Goal: Book appointment/travel/reservation

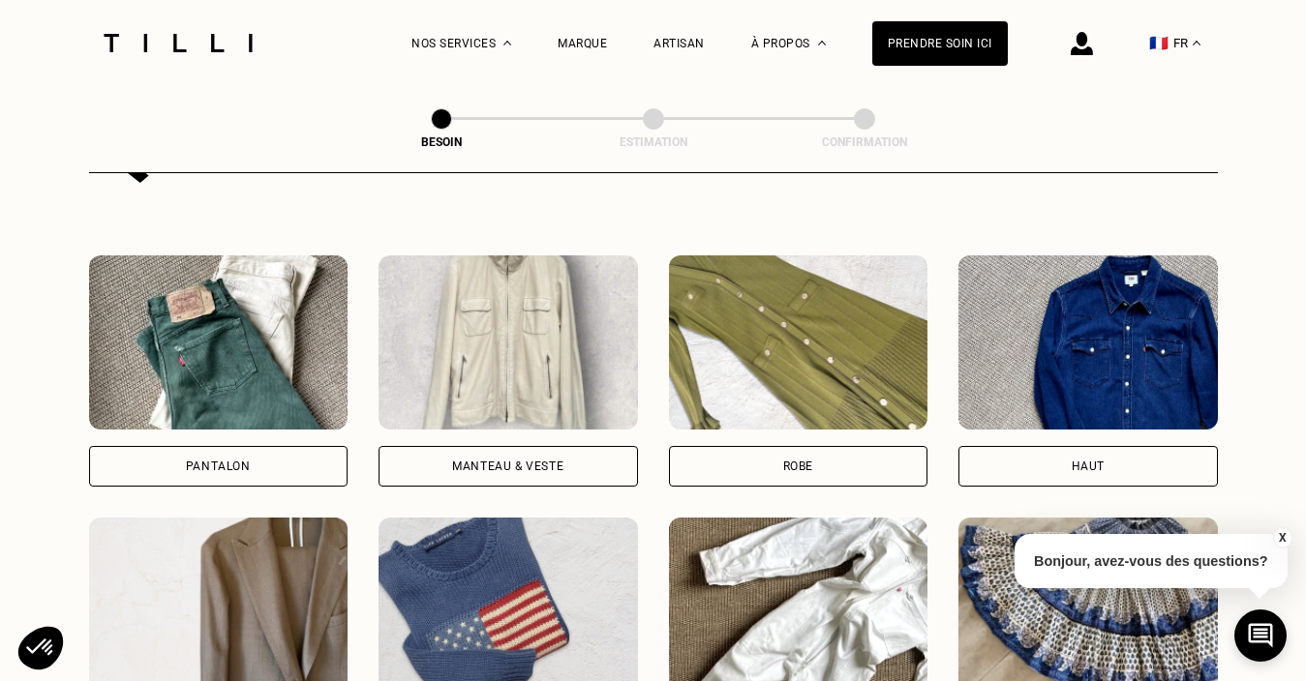
scroll to position [852, 0]
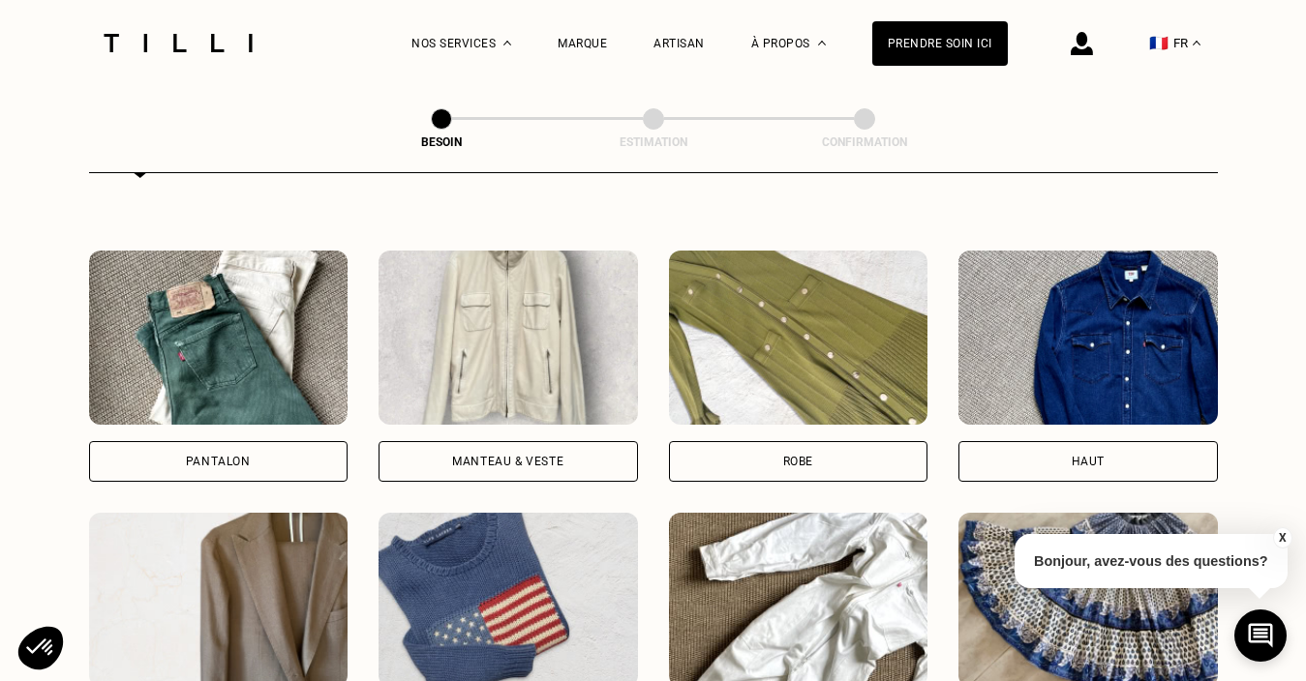
click at [237, 317] on img at bounding box center [218, 338] width 259 height 174
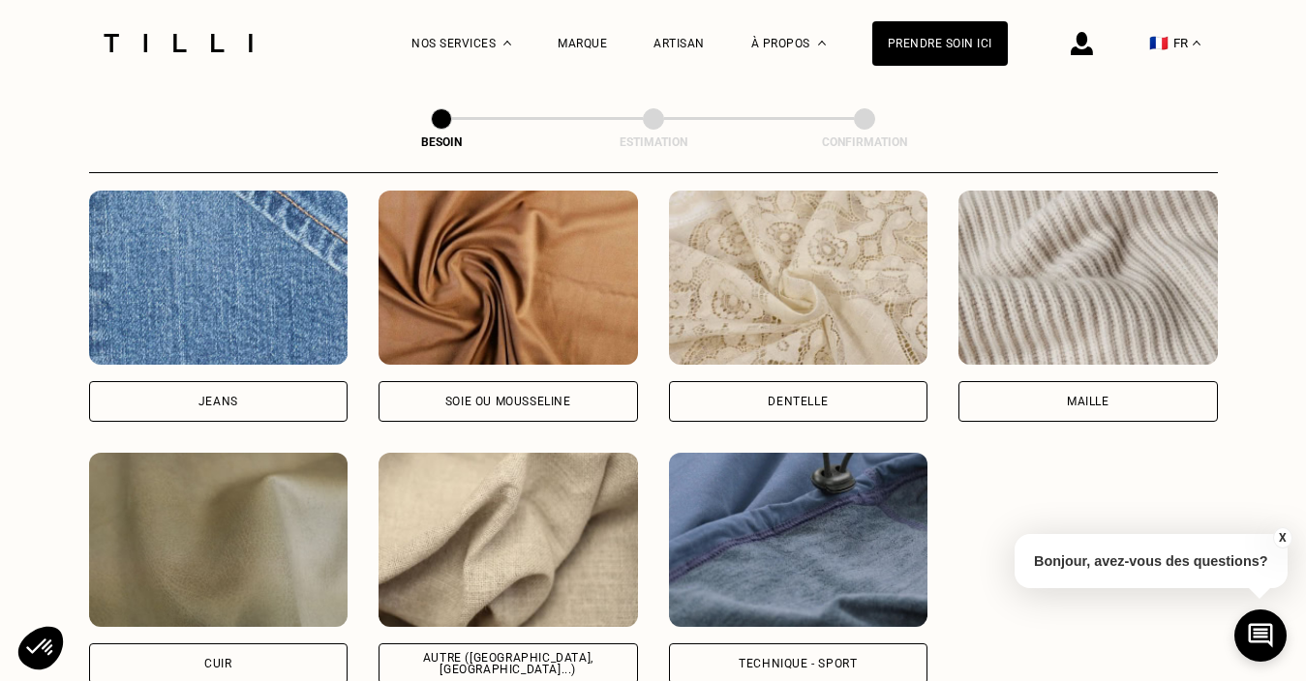
scroll to position [2105, 0]
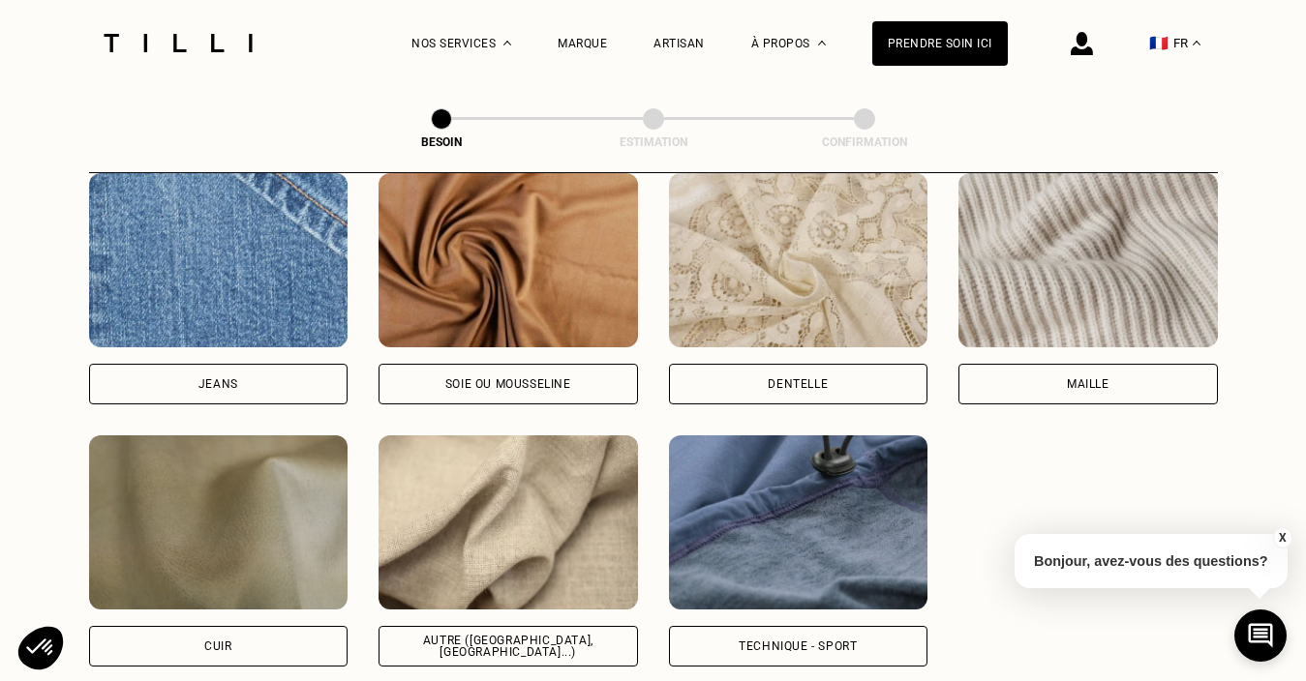
click at [220, 275] on img at bounding box center [218, 260] width 259 height 174
select select "FR"
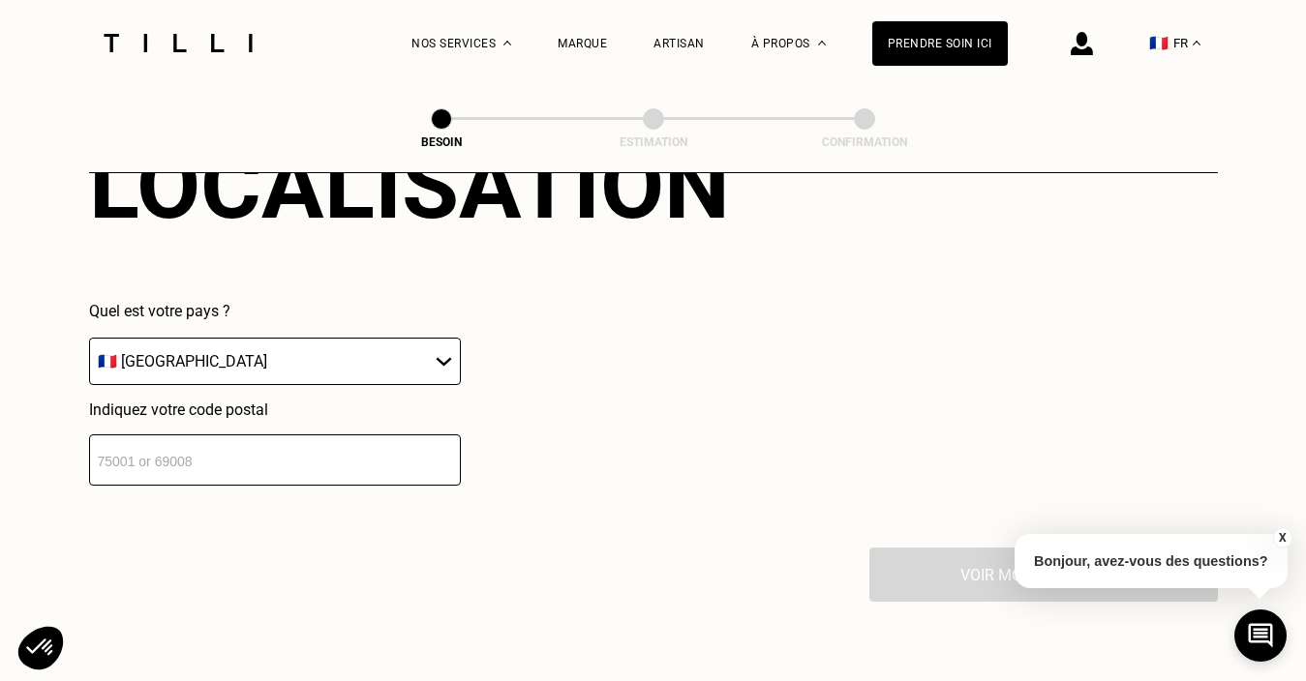
scroll to position [2779, 0]
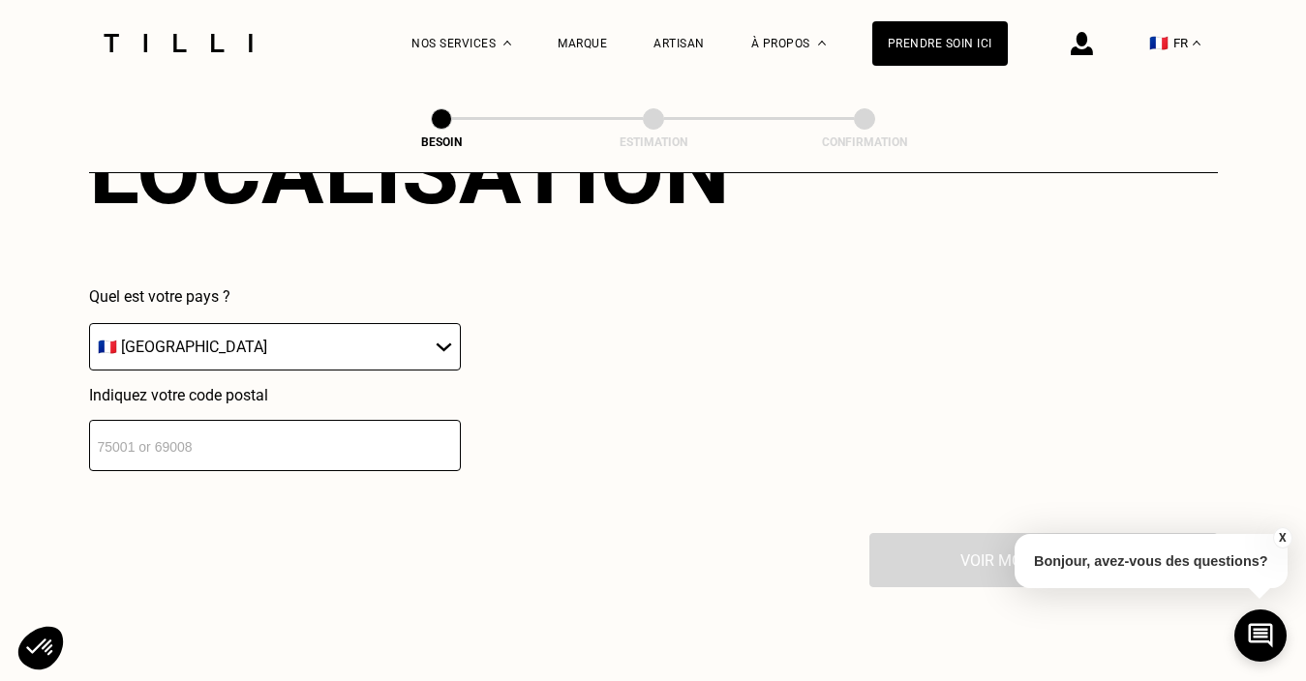
click at [263, 420] on input "number" at bounding box center [275, 445] width 372 height 51
type input "92110"
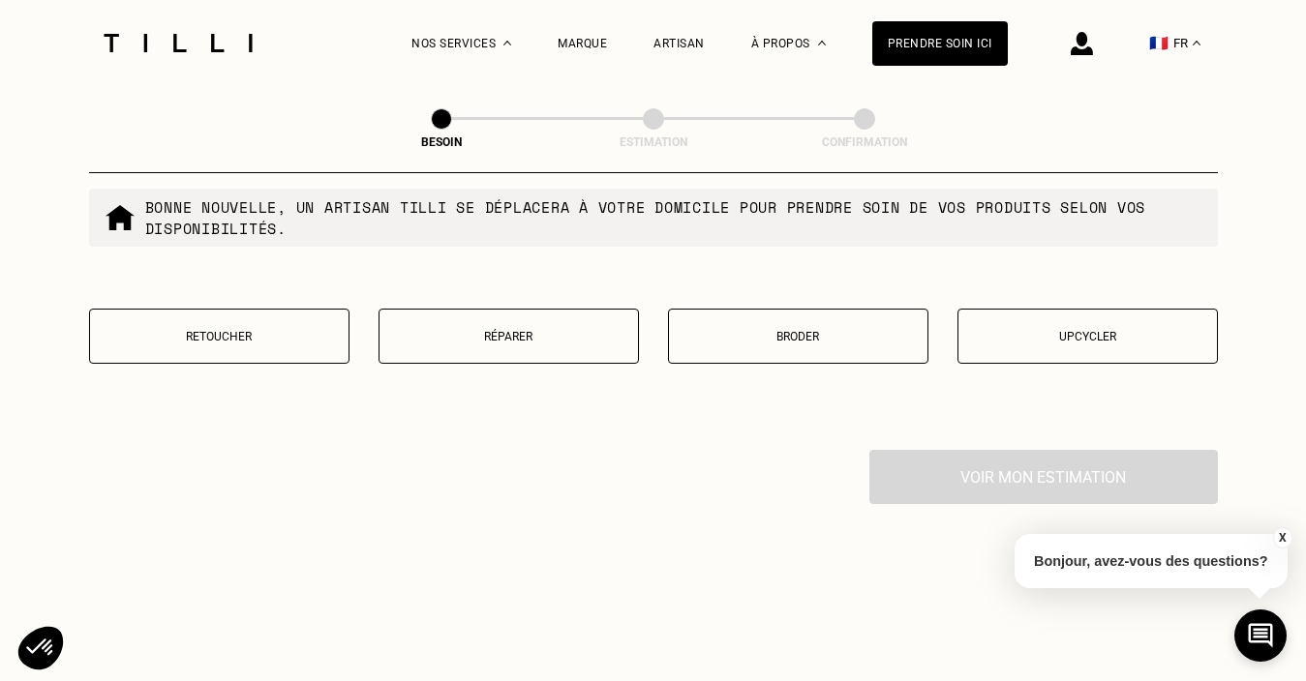
scroll to position [3361, 0]
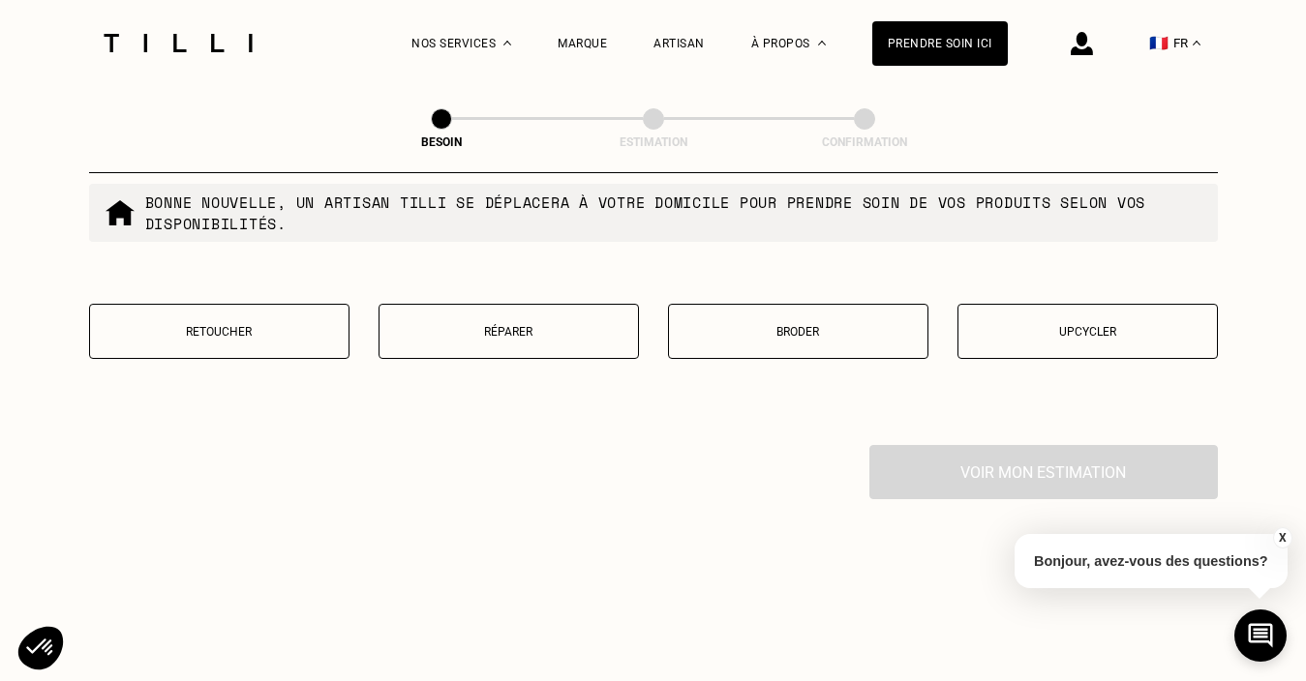
click at [243, 325] on p "Retoucher" at bounding box center [219, 332] width 239 height 14
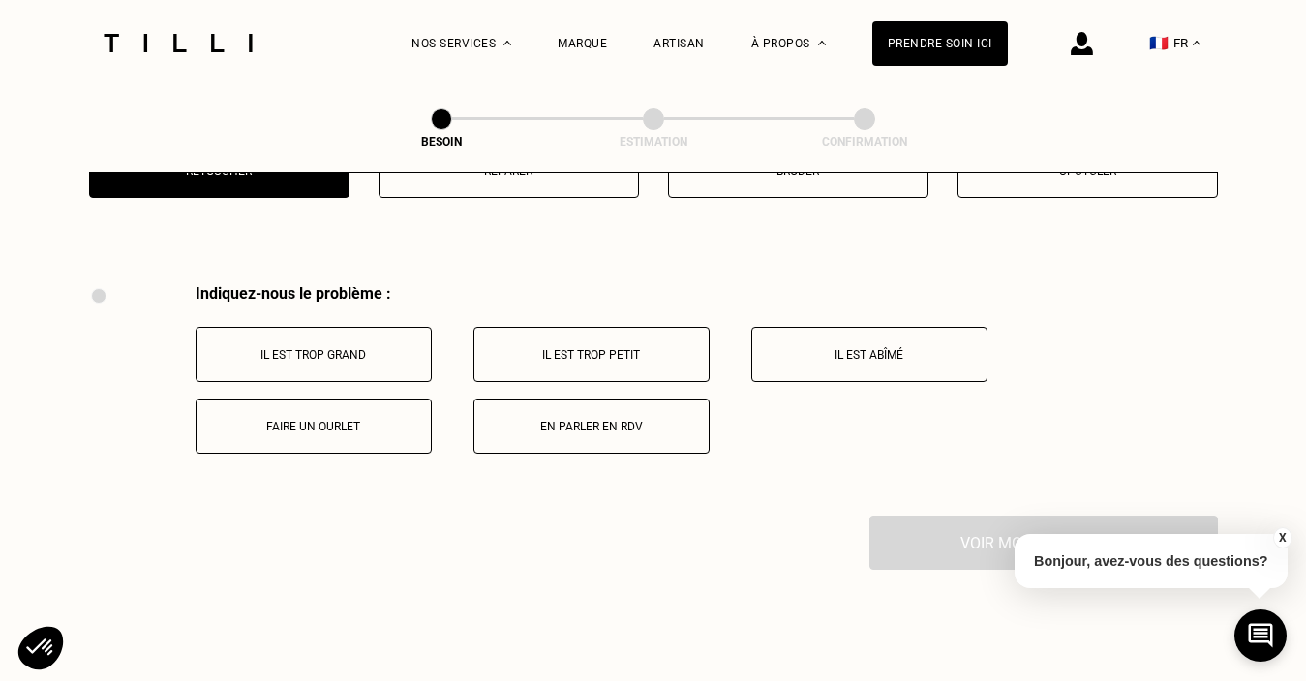
scroll to position [3570, 0]
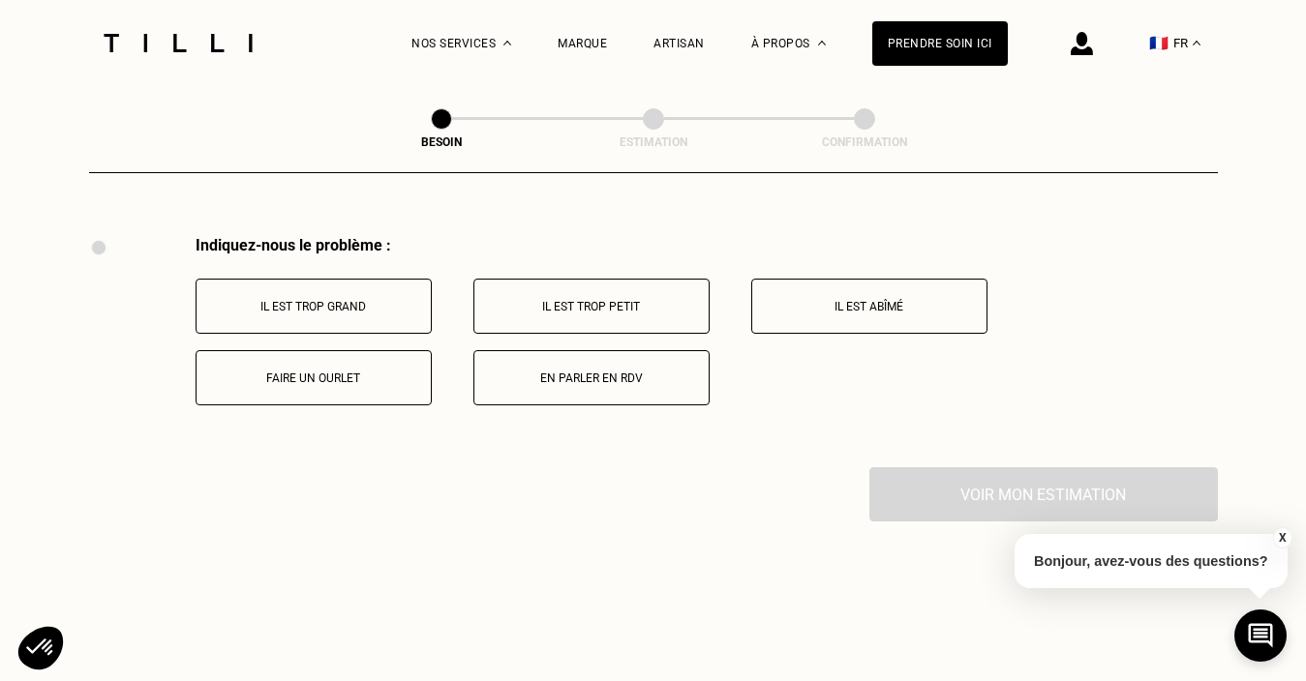
click at [292, 300] on p "Il est trop grand" at bounding box center [313, 307] width 215 height 14
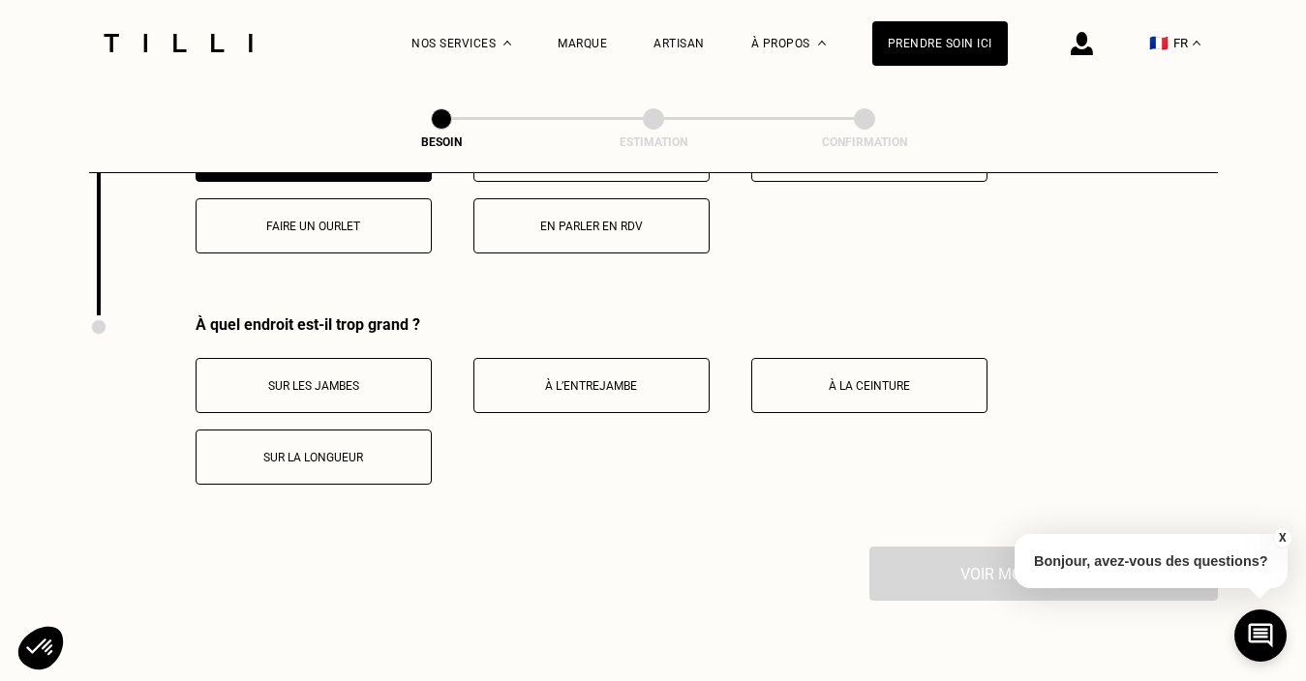
scroll to position [3801, 0]
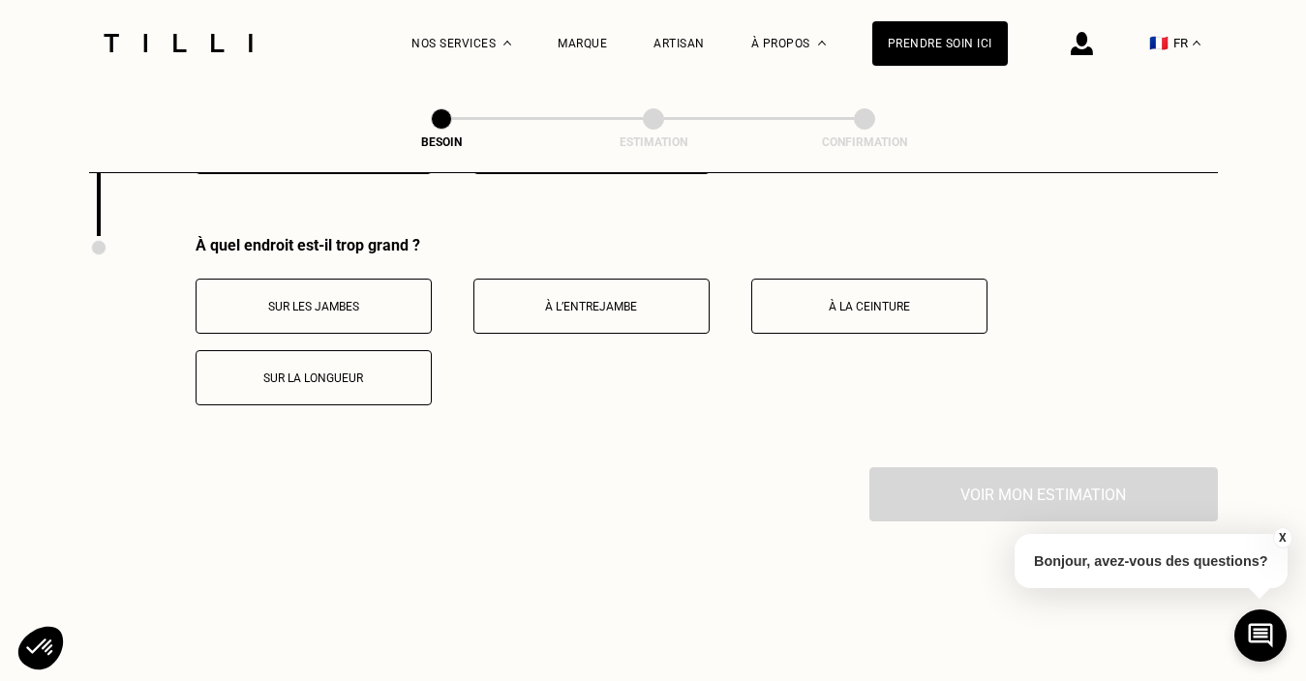
click at [303, 350] on button "Sur la longueur" at bounding box center [314, 377] width 236 height 55
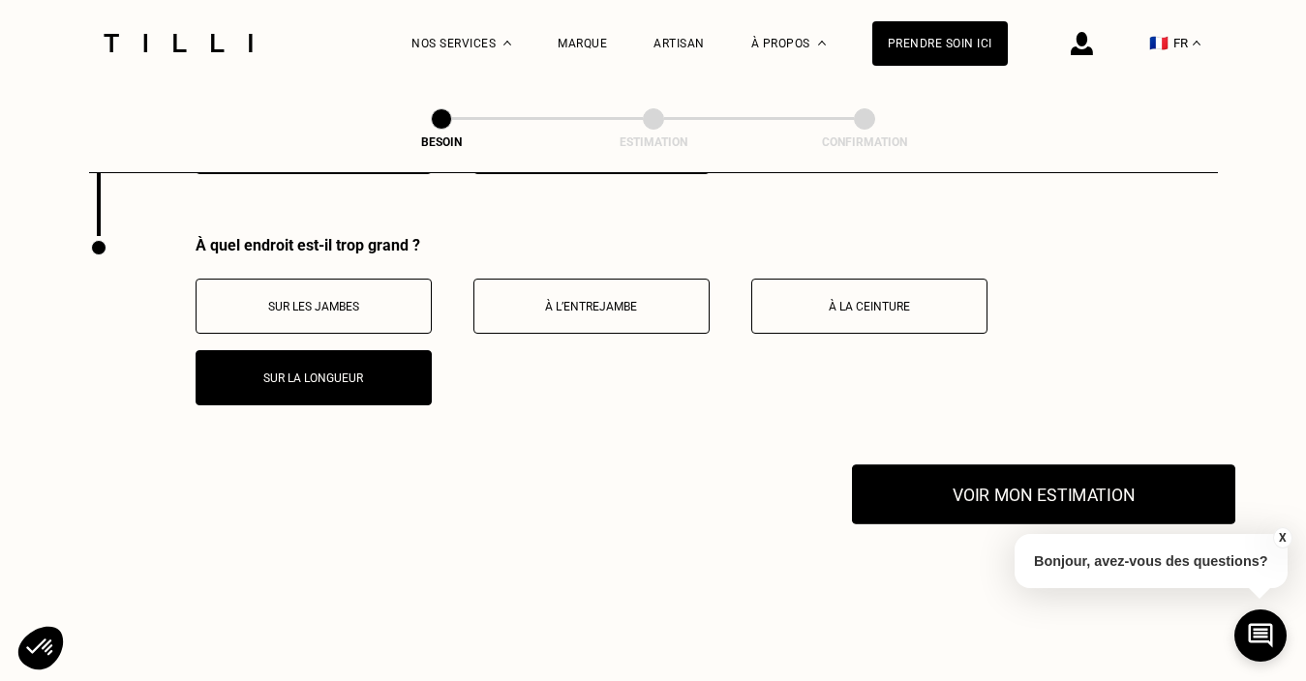
click at [991, 469] on button "Voir mon estimation" at bounding box center [1043, 495] width 383 height 60
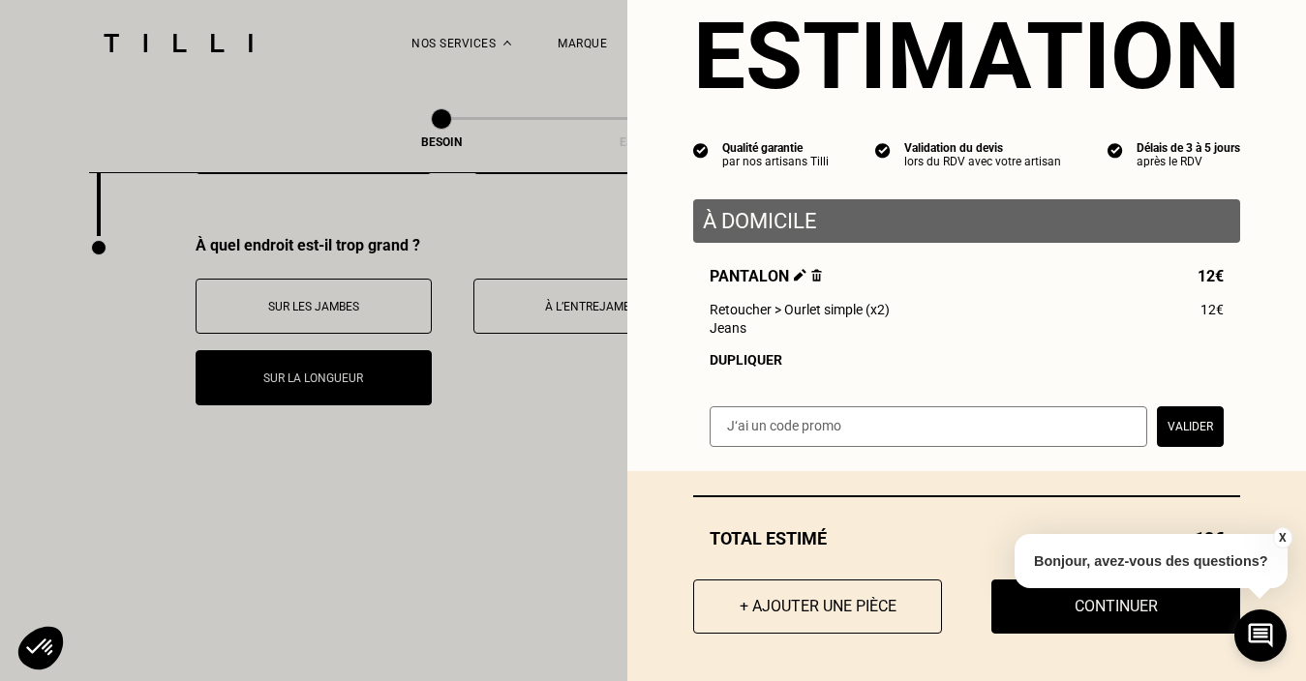
scroll to position [62, 0]
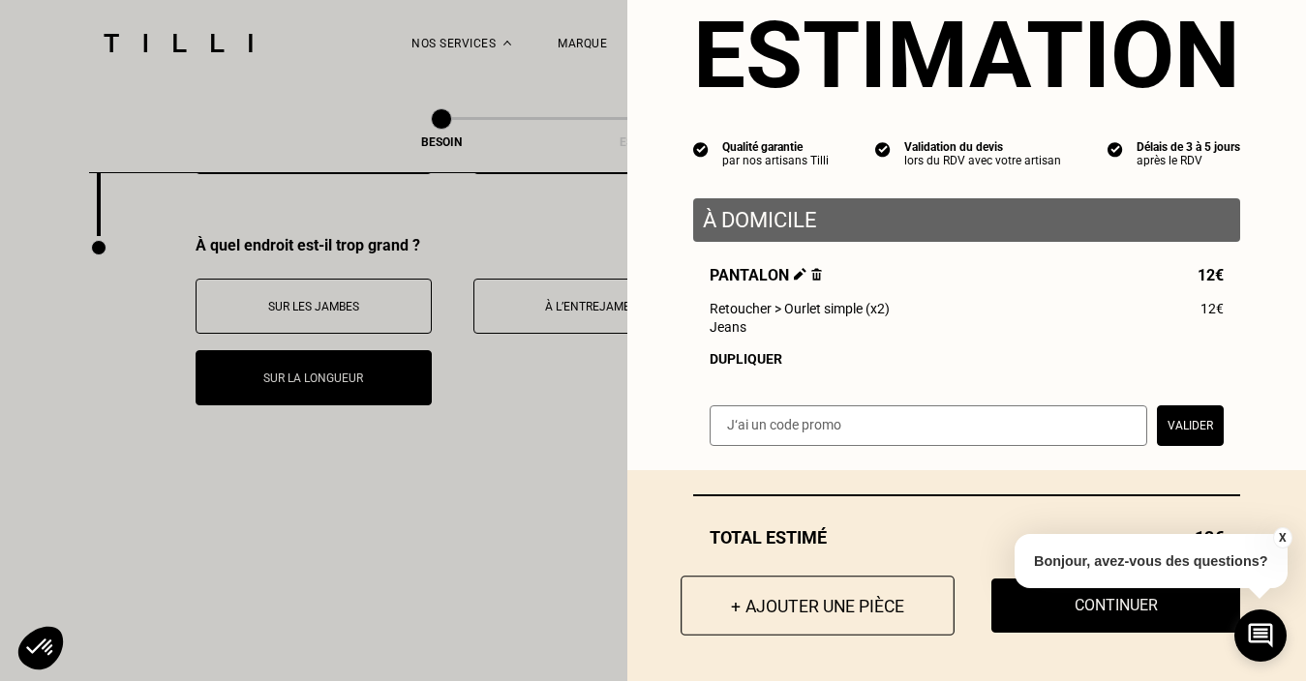
click at [791, 607] on button "+ Ajouter une pièce" at bounding box center [817, 606] width 274 height 60
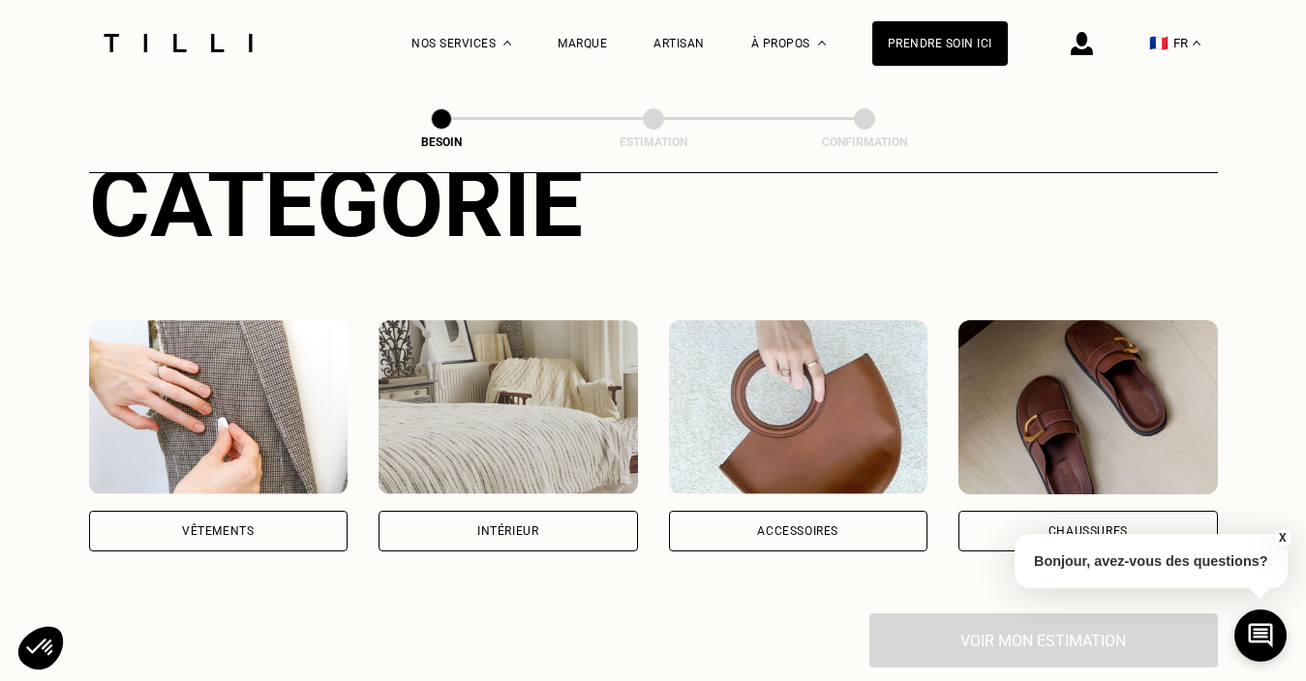
scroll to position [232, 0]
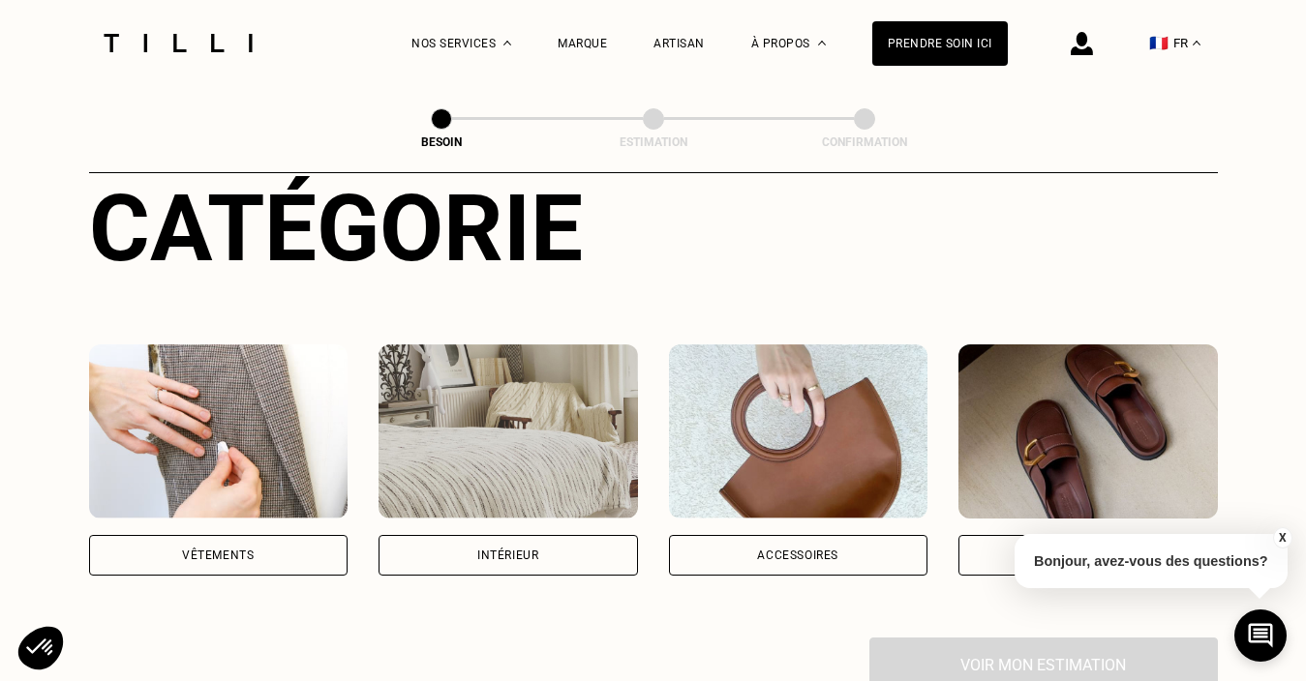
click at [238, 535] on div "Vêtements" at bounding box center [218, 555] width 259 height 41
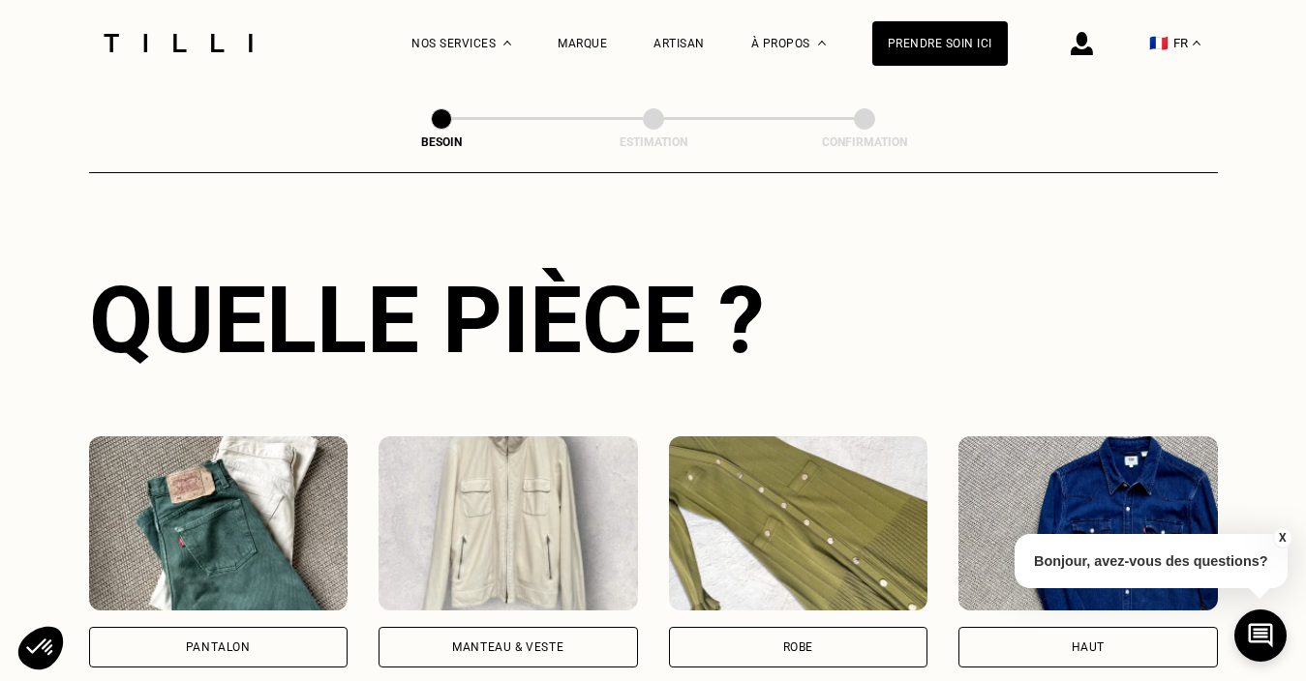
scroll to position [690, 0]
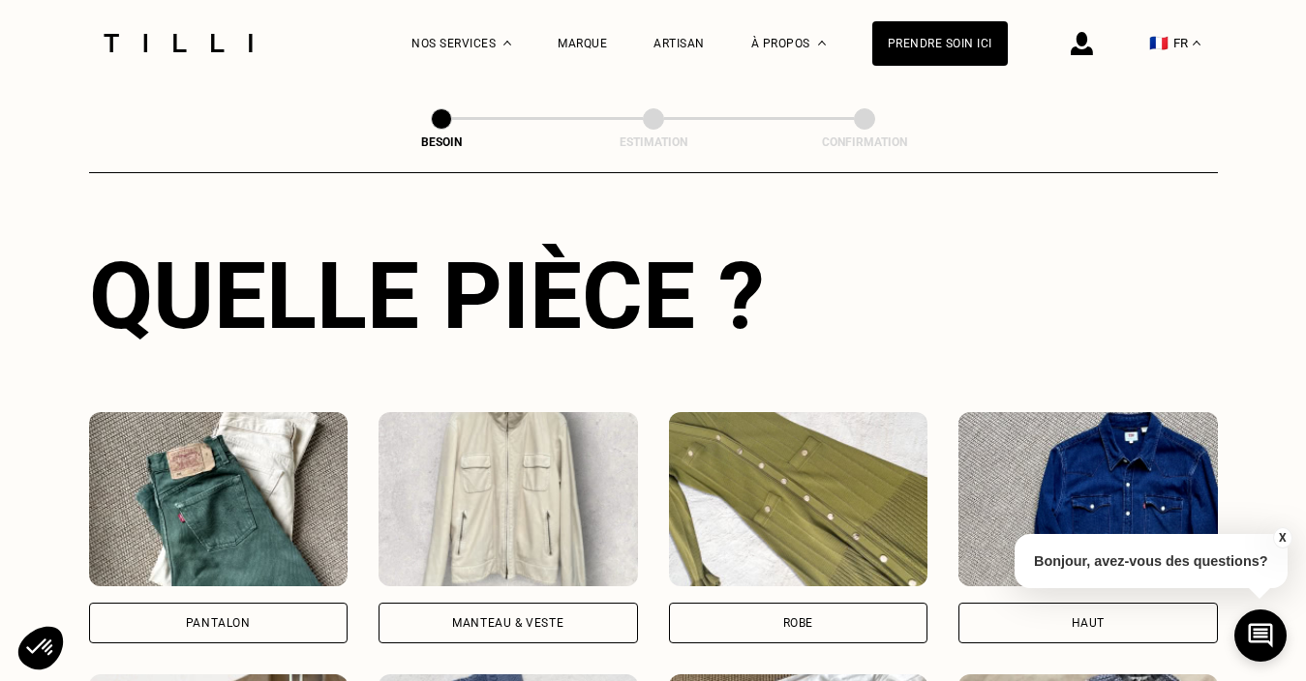
click at [242, 485] on img at bounding box center [218, 499] width 259 height 174
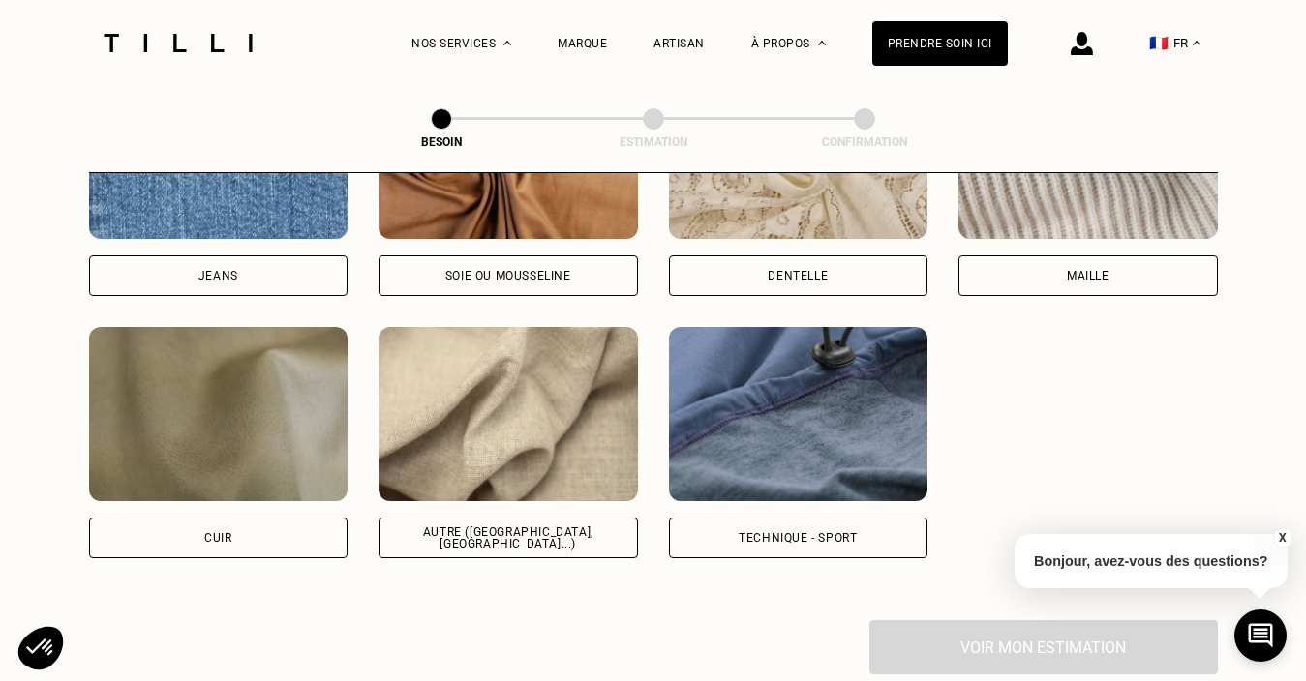
scroll to position [2217, 0]
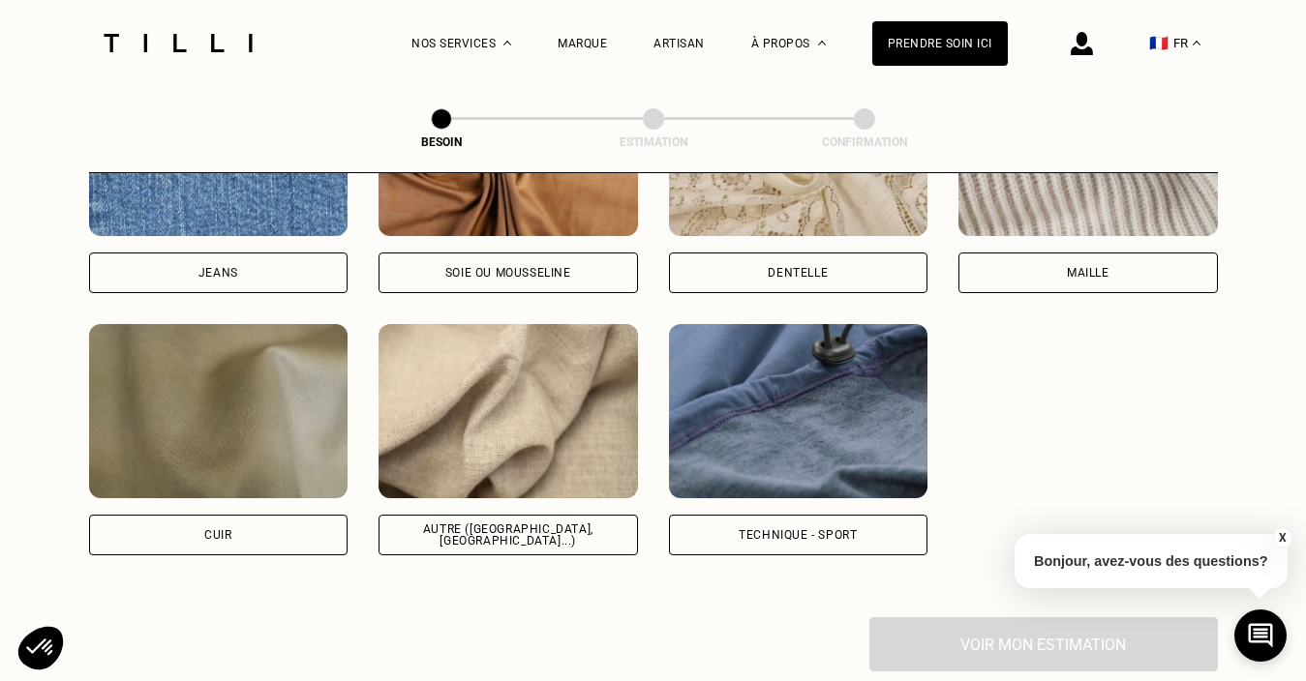
click at [518, 390] on img at bounding box center [507, 411] width 259 height 174
select select "FR"
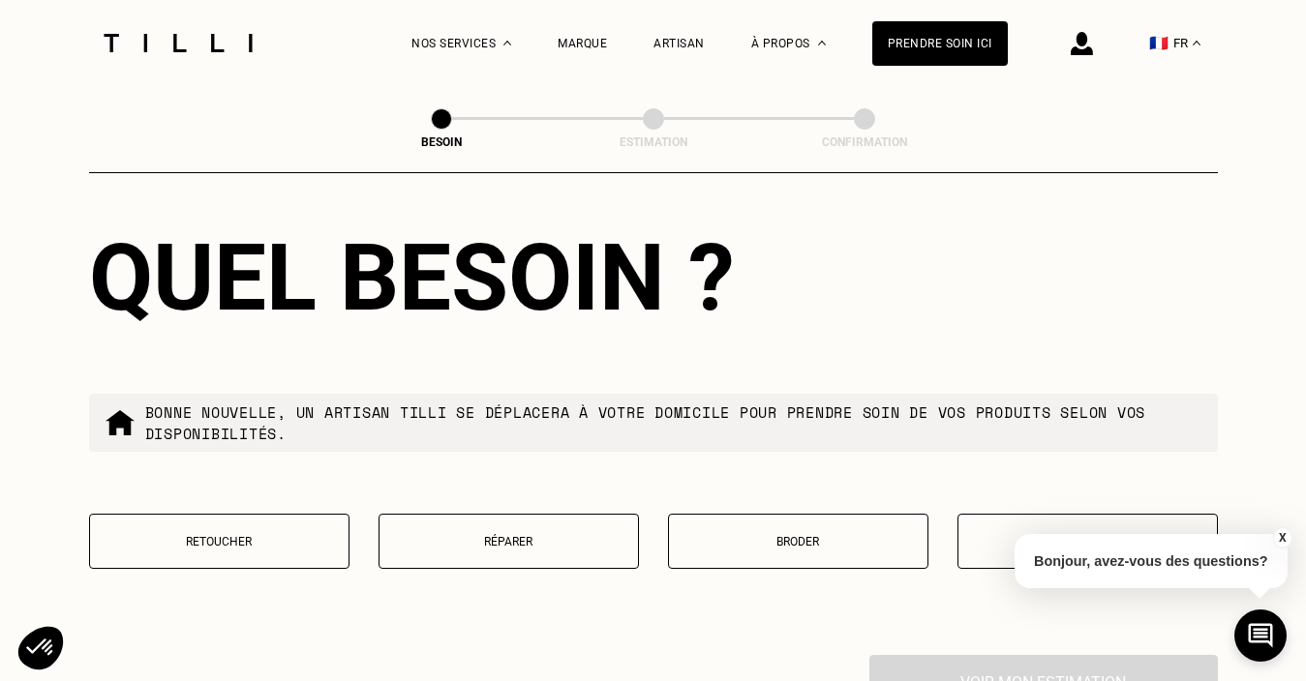
scroll to position [3153, 0]
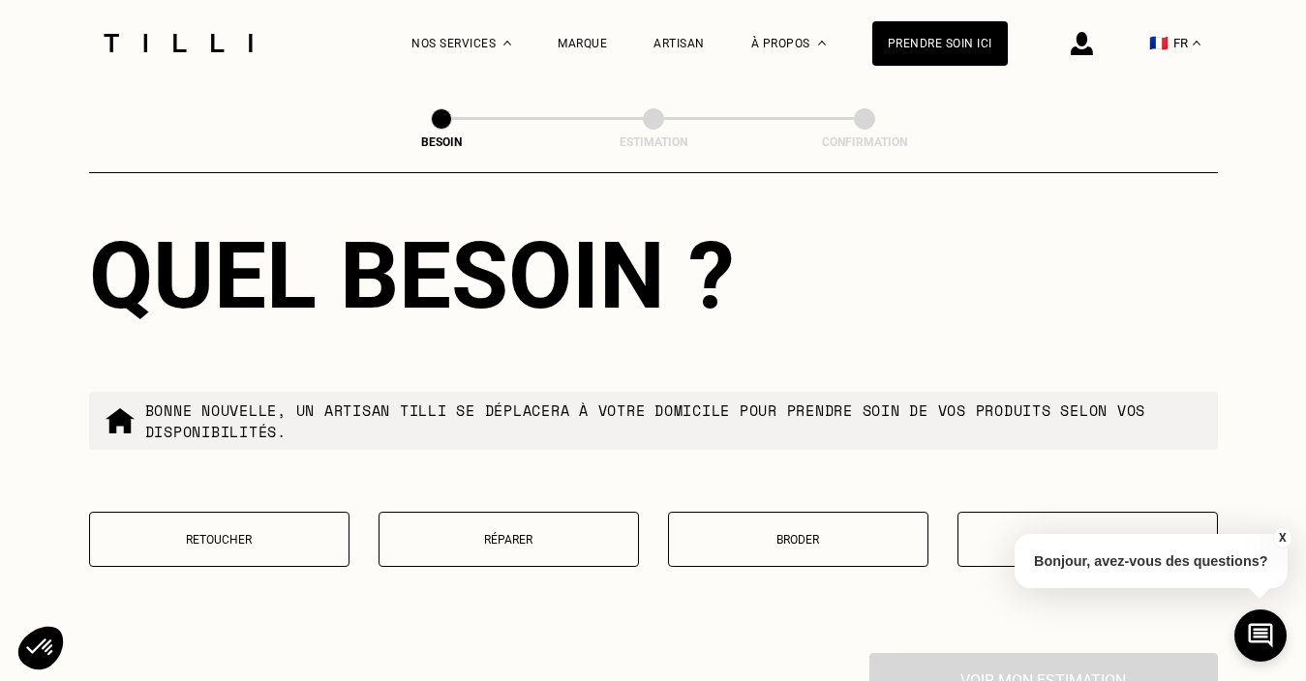
click at [219, 533] on p "Retoucher" at bounding box center [219, 540] width 239 height 14
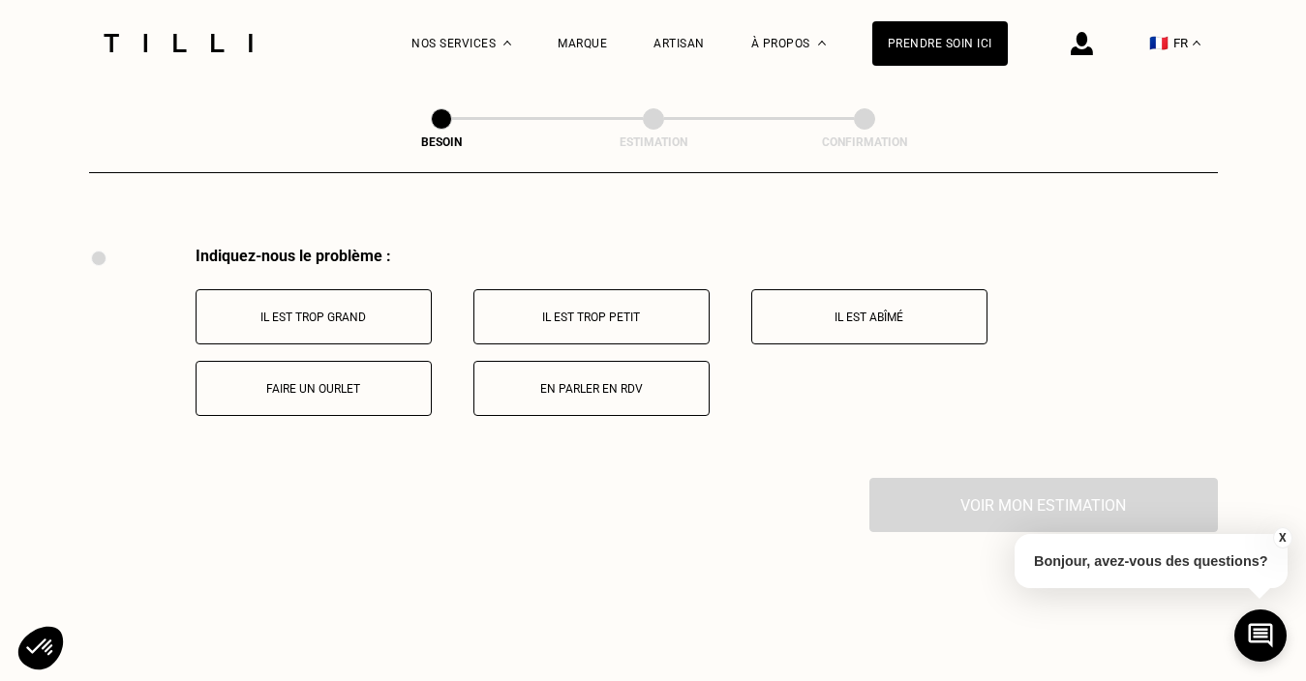
scroll to position [3570, 0]
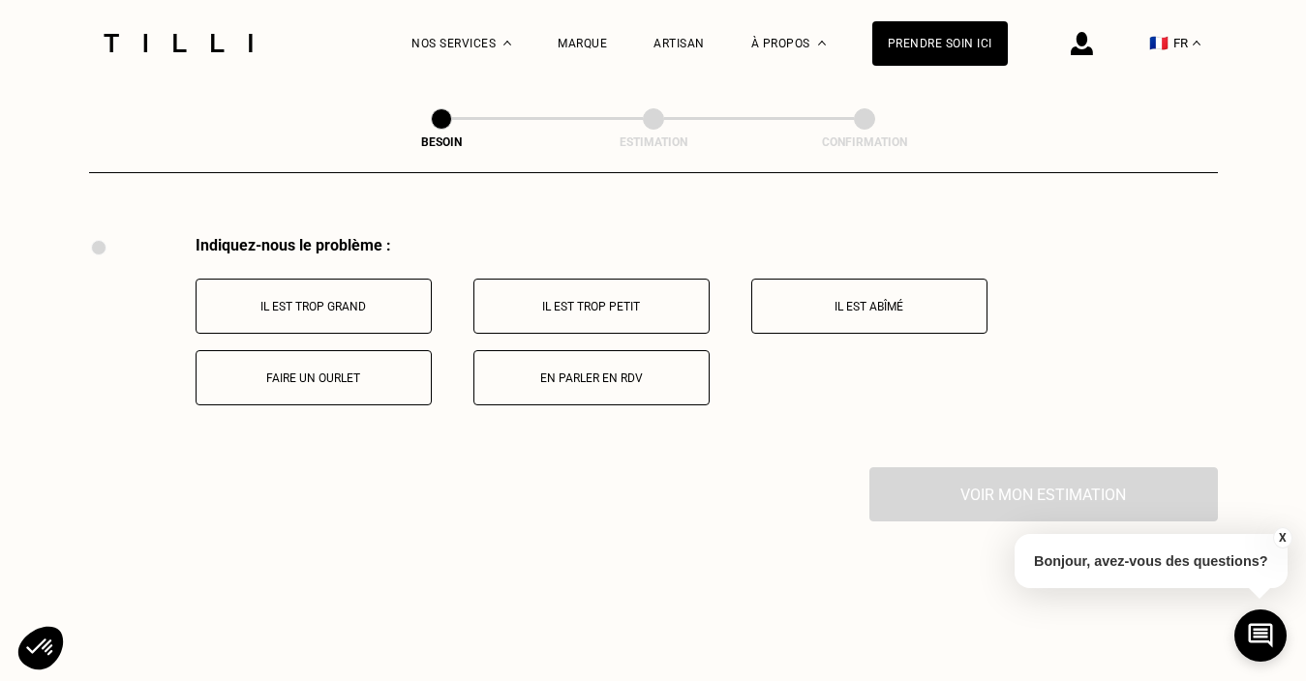
click at [328, 350] on button "Faire un ourlet" at bounding box center [314, 377] width 236 height 55
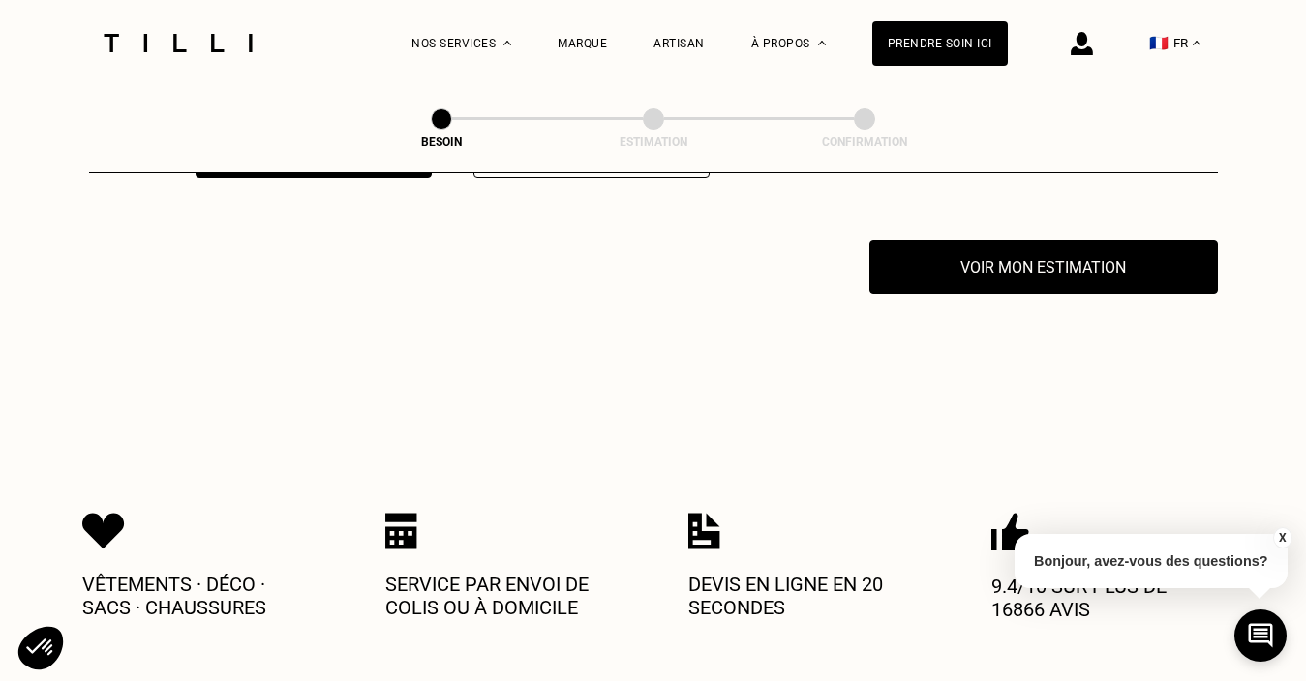
scroll to position [3801, 0]
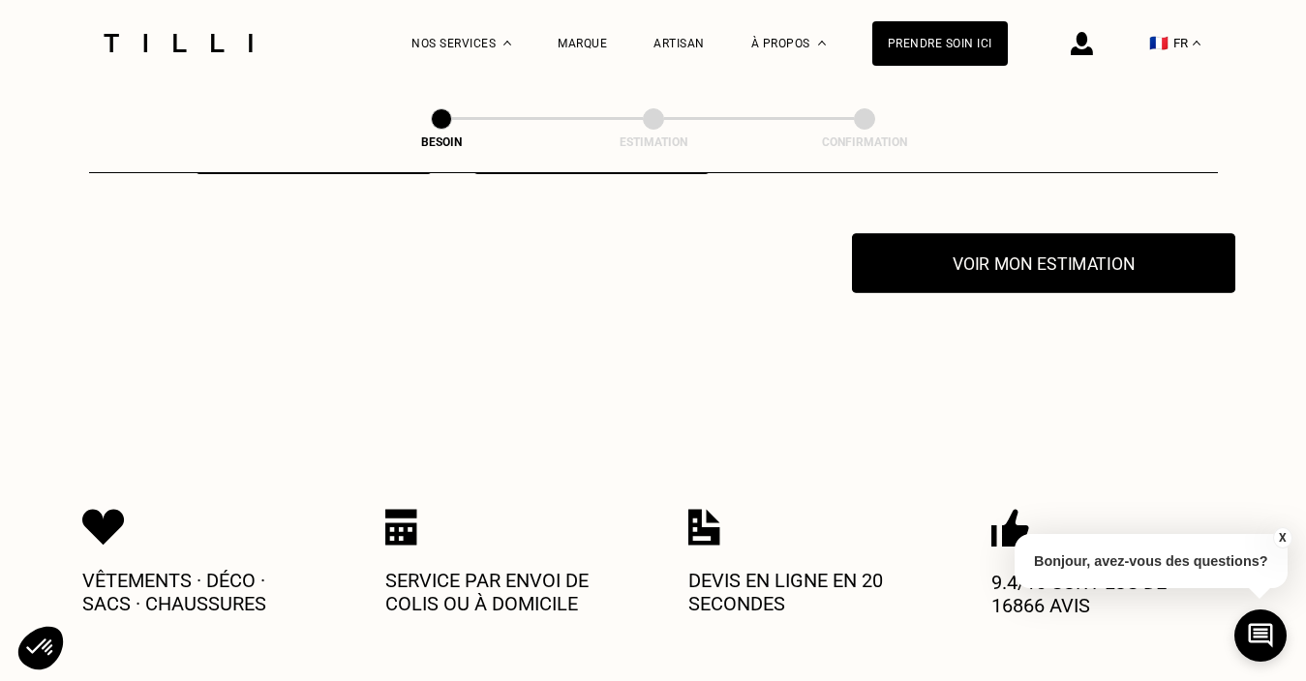
click at [1024, 239] on button "Voir mon estimation" at bounding box center [1043, 263] width 383 height 60
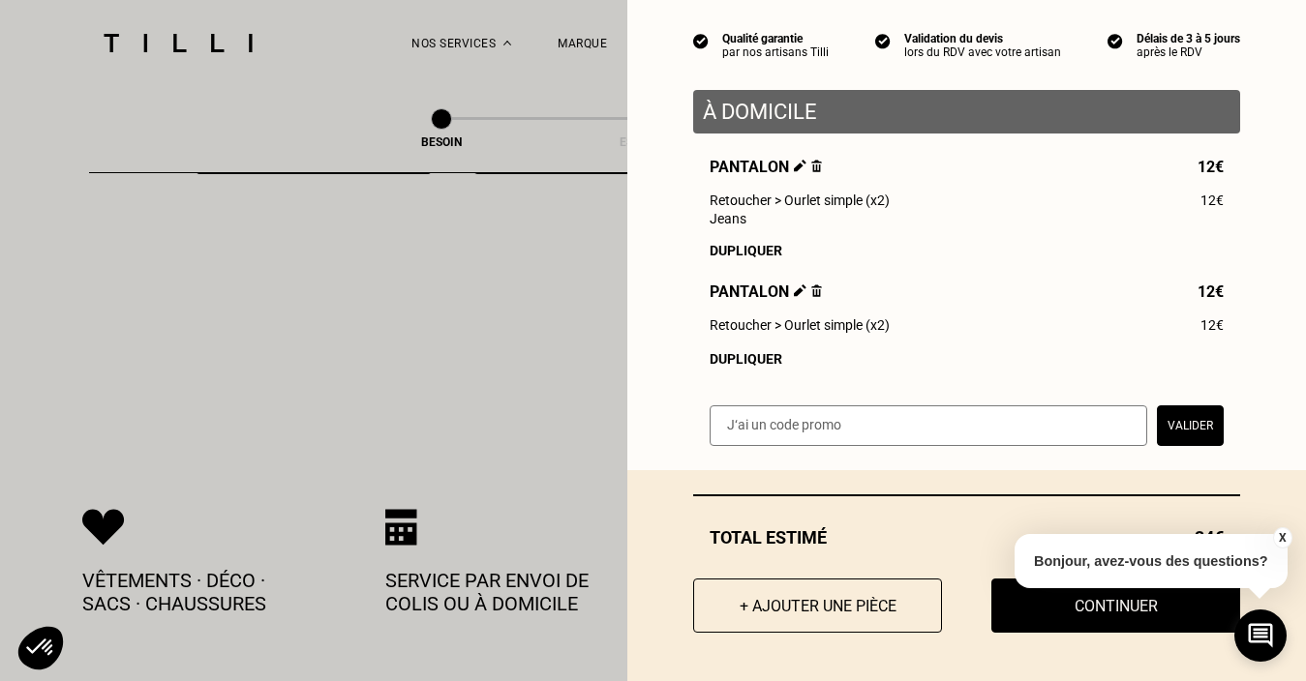
scroll to position [171, 0]
click at [775, 599] on button "+ Ajouter une pièce" at bounding box center [817, 606] width 274 height 60
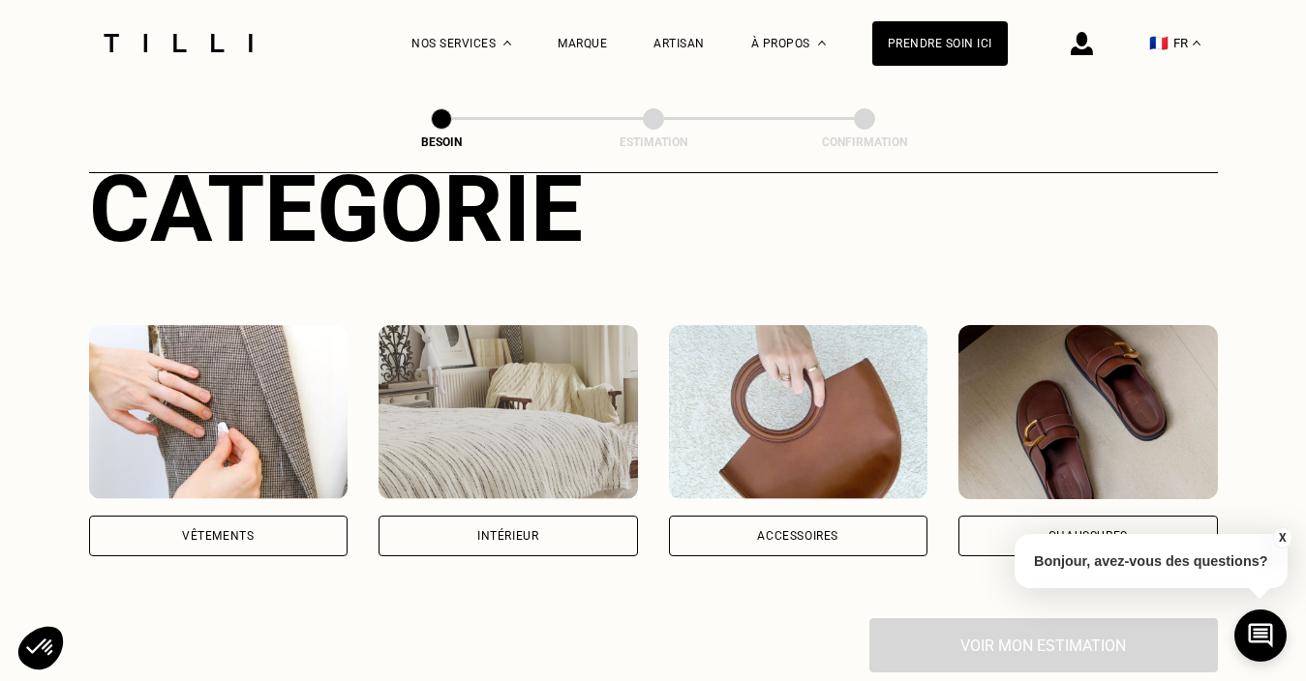
scroll to position [299, 0]
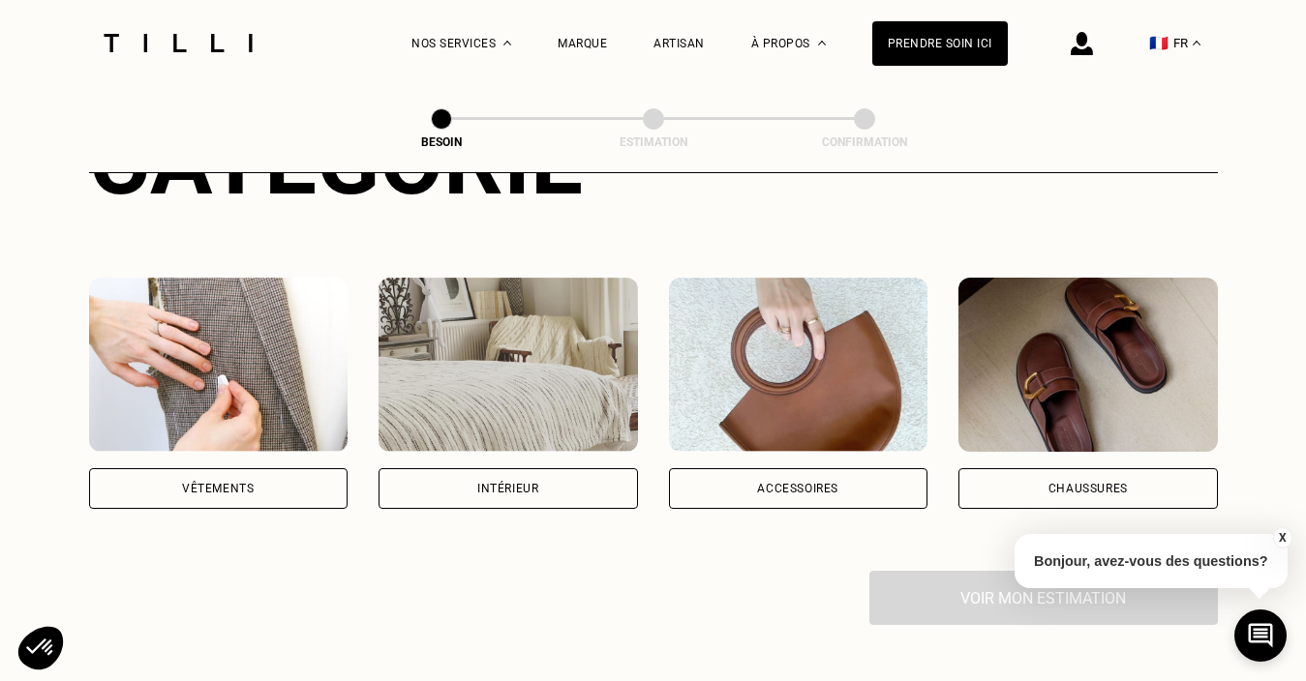
click at [268, 470] on div "Vêtements" at bounding box center [218, 488] width 259 height 41
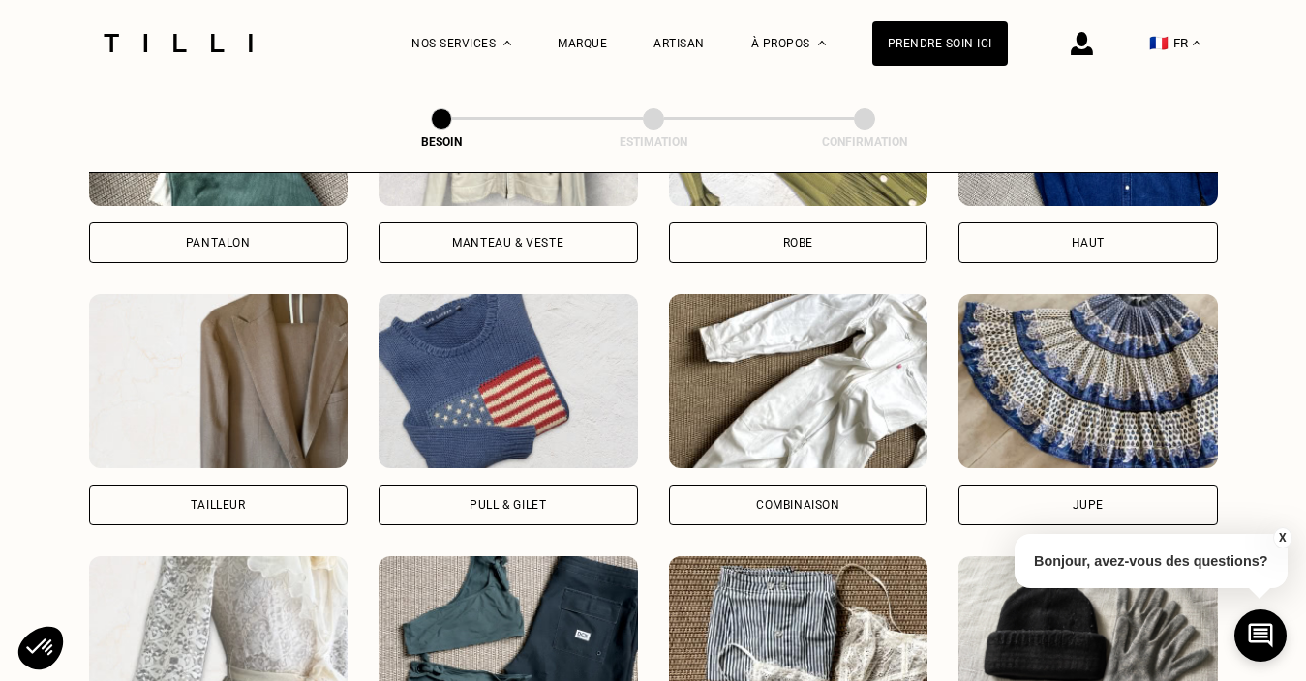
scroll to position [1065, 0]
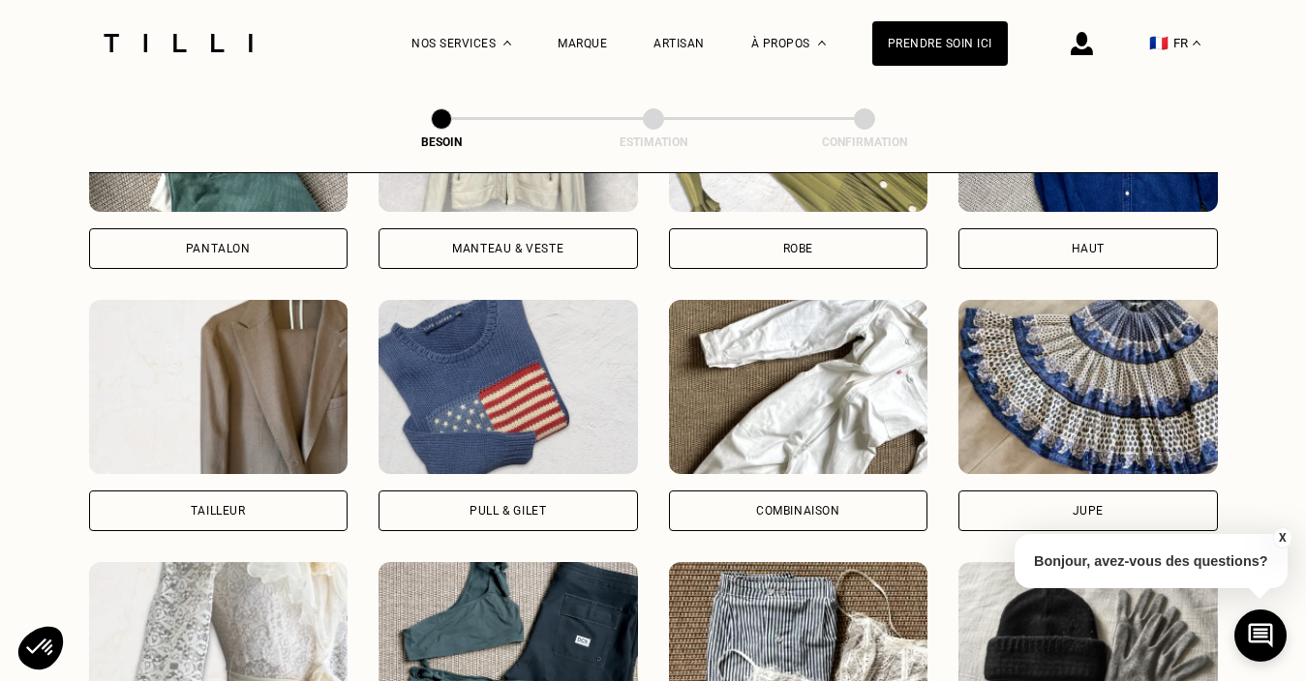
click at [497, 505] on div "Pull & gilet" at bounding box center [507, 511] width 76 height 12
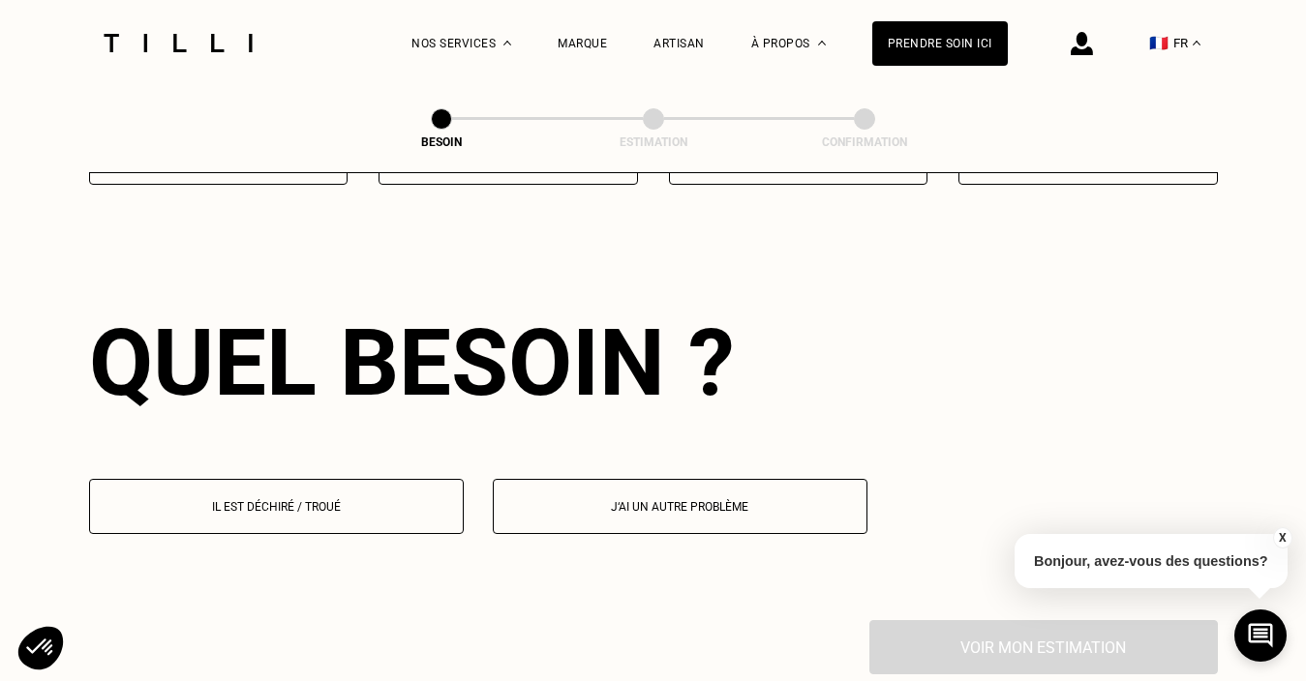
scroll to position [1680, 0]
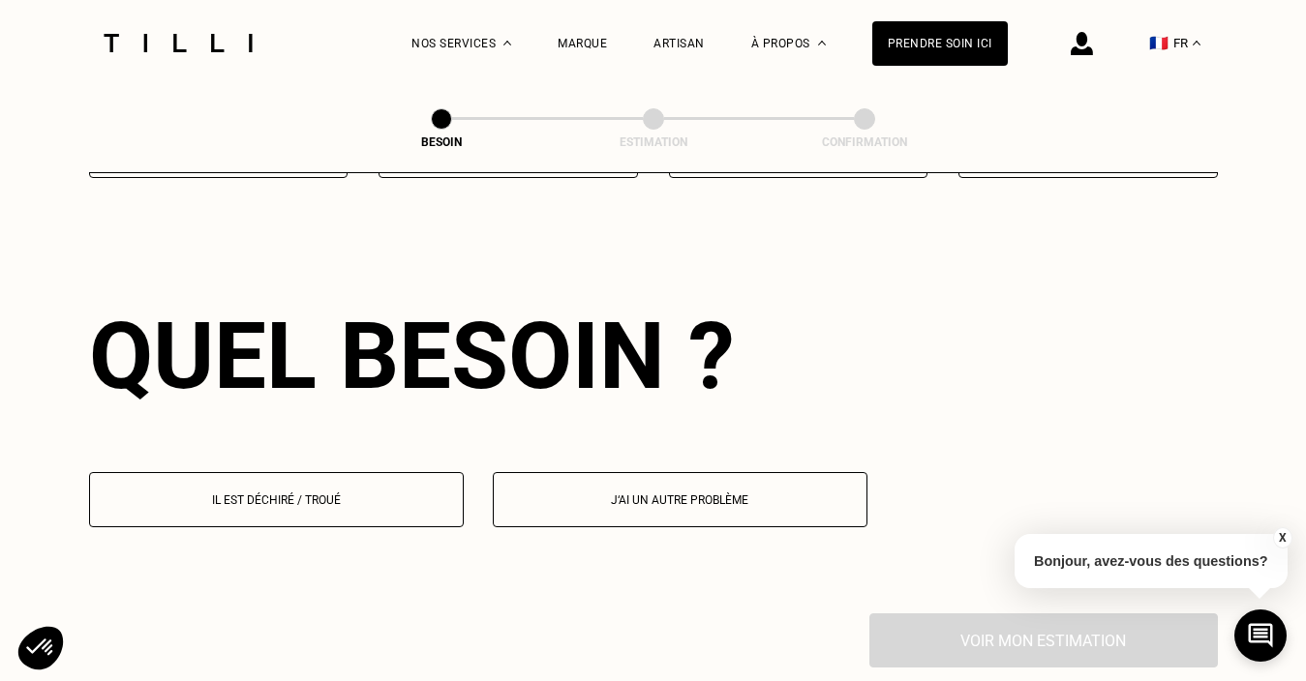
click at [332, 472] on button "Il est déchiré / troué" at bounding box center [276, 499] width 375 height 55
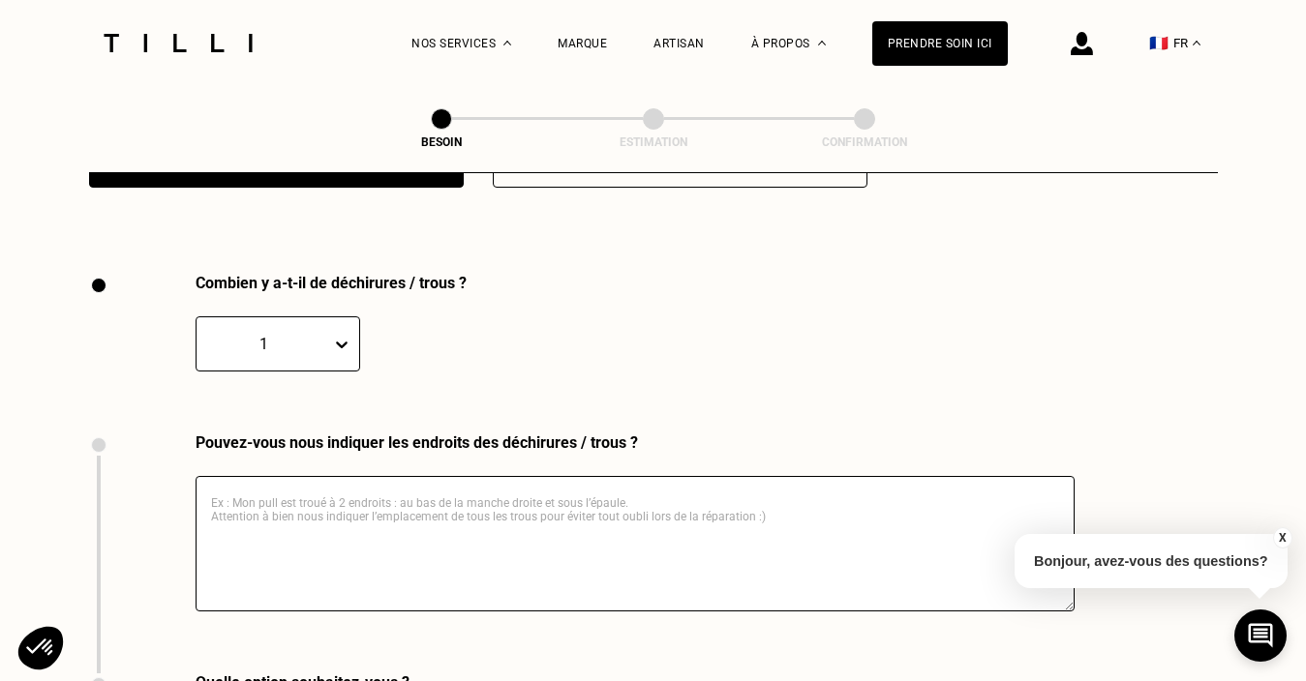
scroll to position [2055, 0]
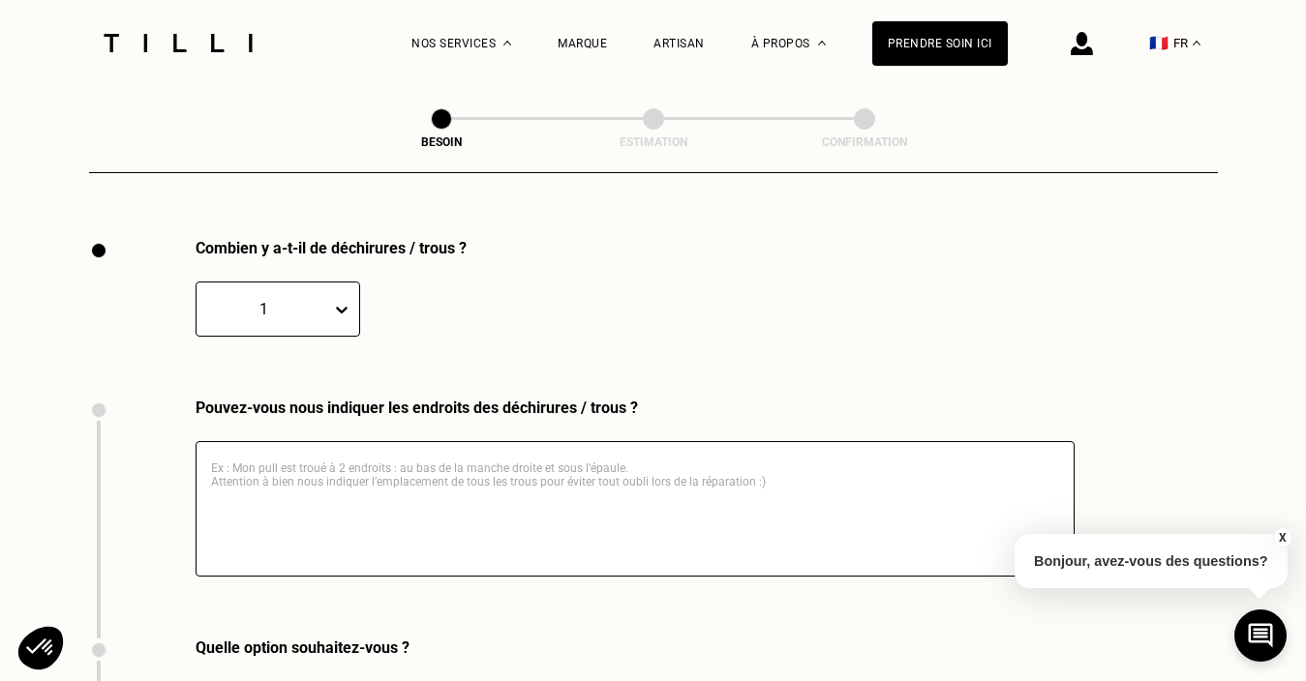
click at [301, 446] on textarea at bounding box center [635, 509] width 879 height 136
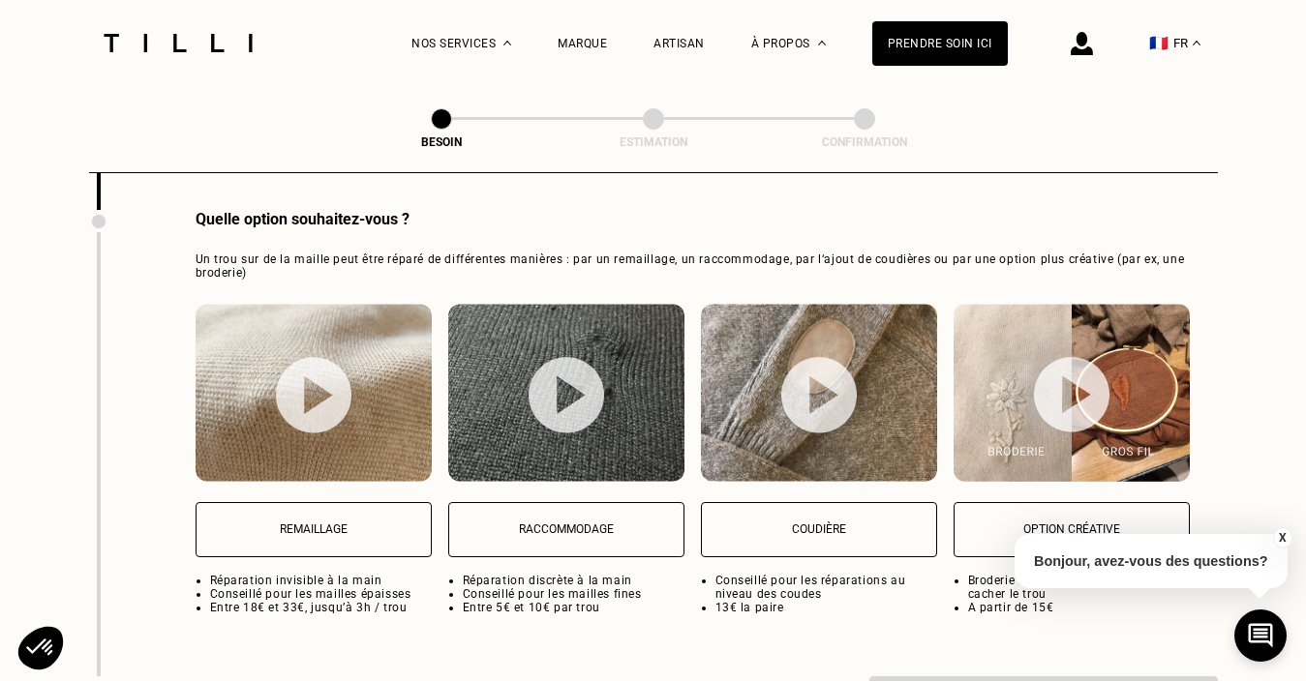
scroll to position [2492, 0]
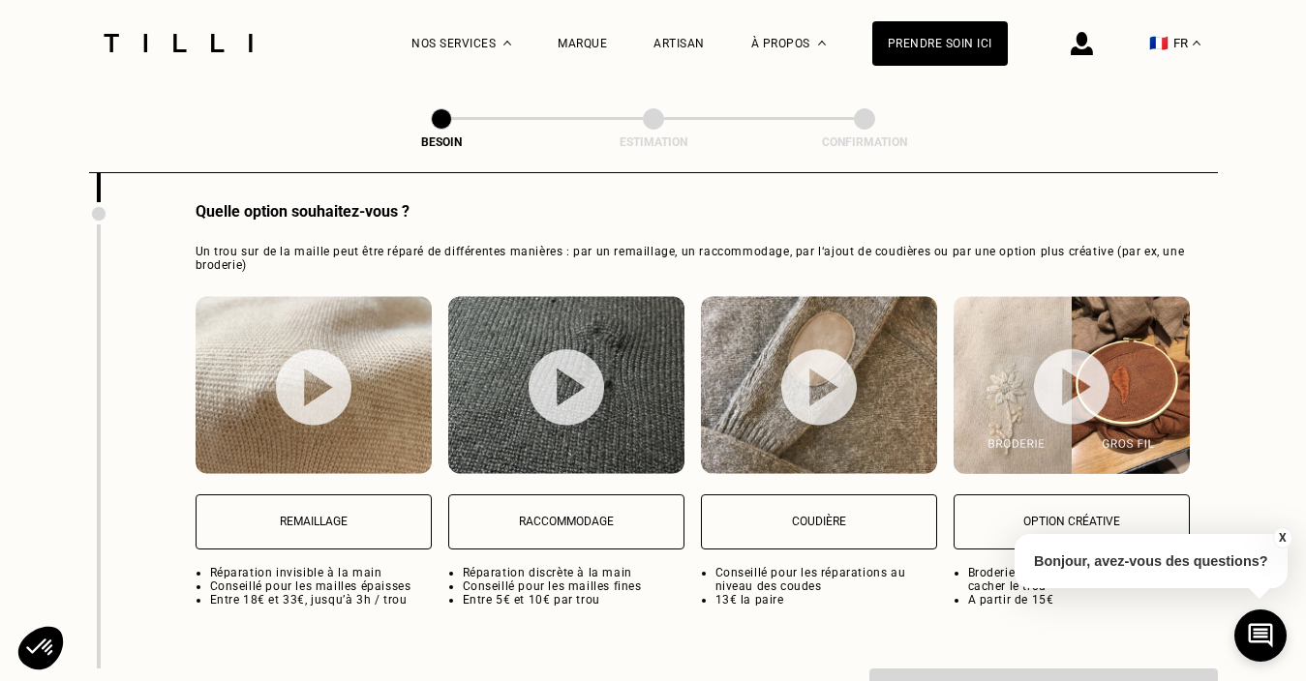
type textarea "il y a un petit trou dans le dos"
click at [556, 515] on p "Raccommodage" at bounding box center [566, 522] width 215 height 14
select select "FR"
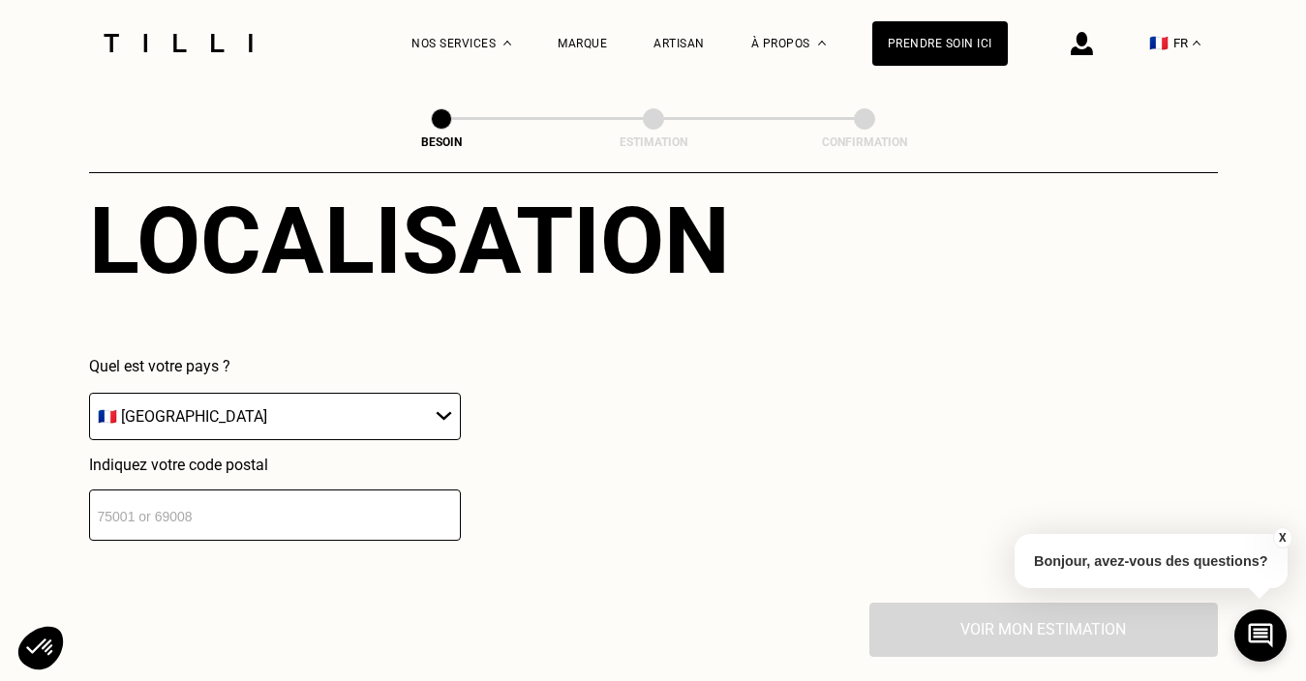
scroll to position [3045, 0]
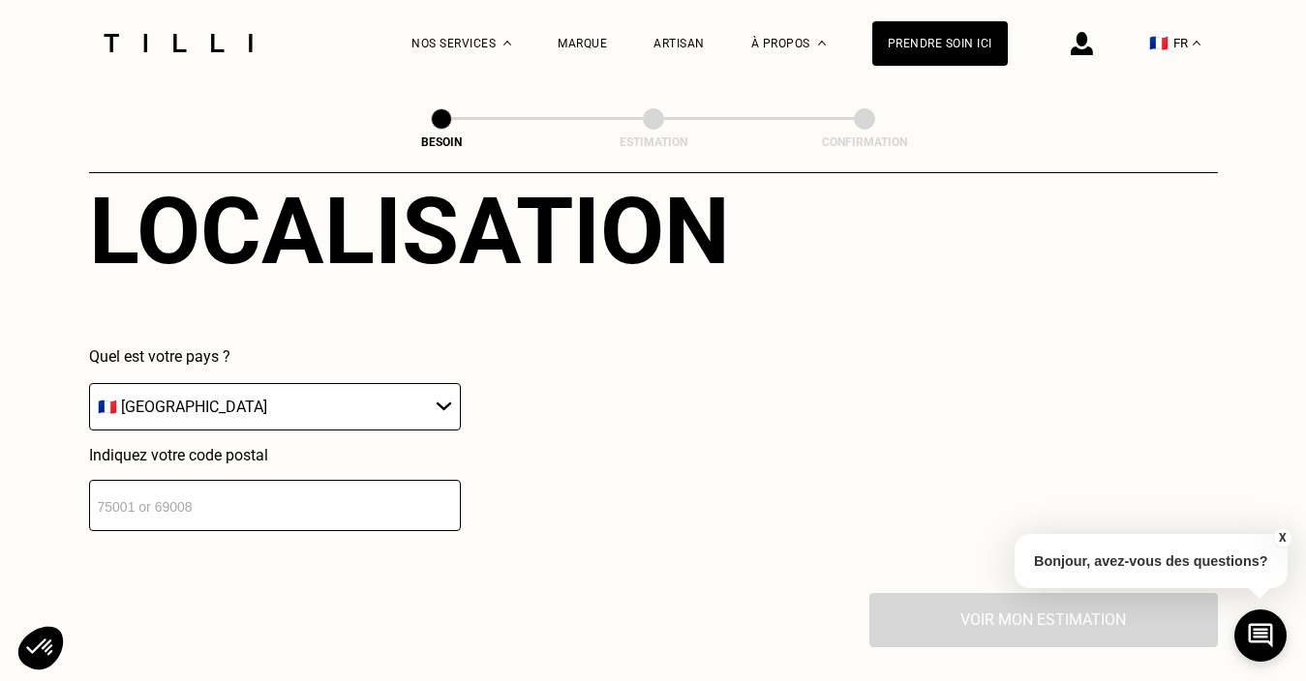
click at [313, 485] on input "number" at bounding box center [275, 505] width 372 height 51
type input "92110"
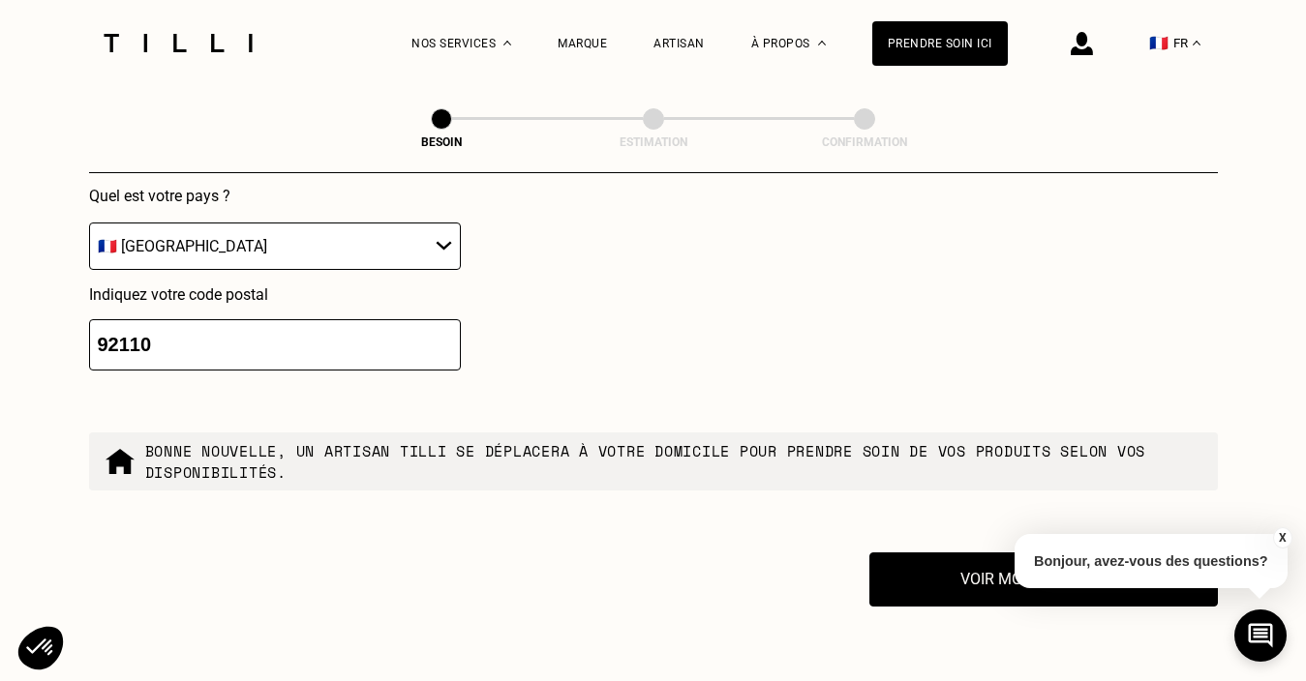
scroll to position [3207, 0]
click at [956, 565] on button "Voir mon estimation" at bounding box center [1043, 579] width 383 height 60
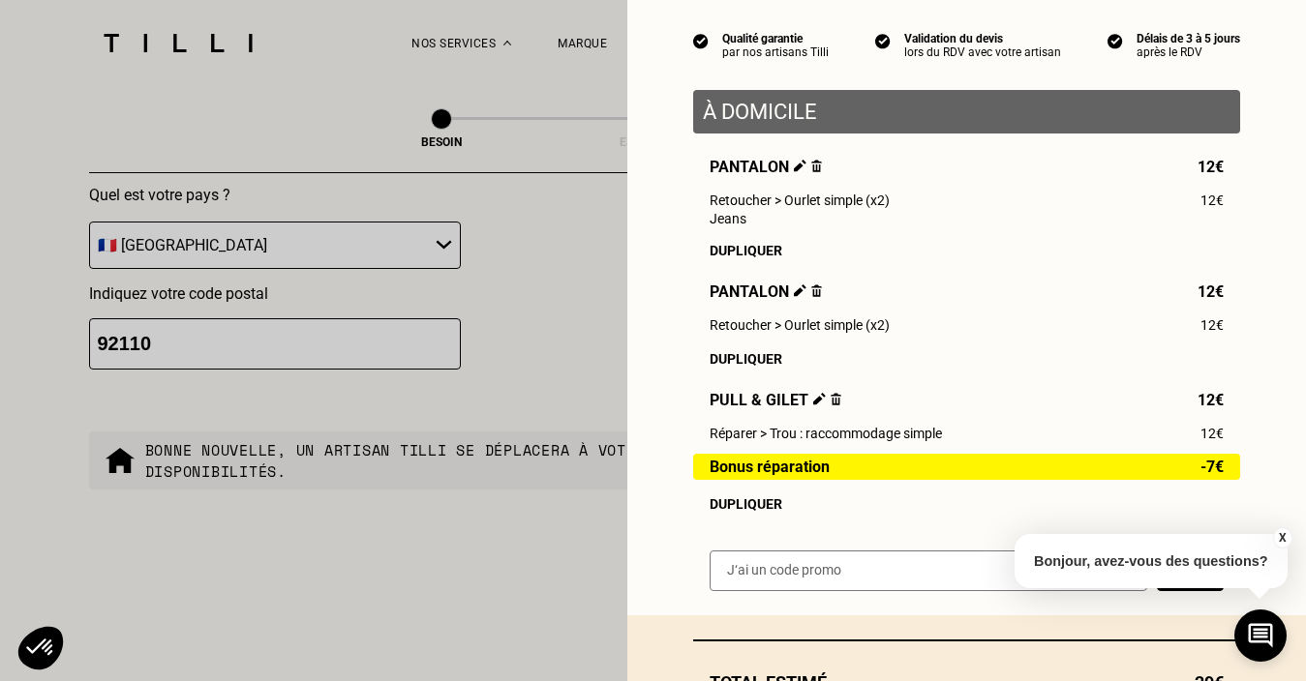
scroll to position [172, 0]
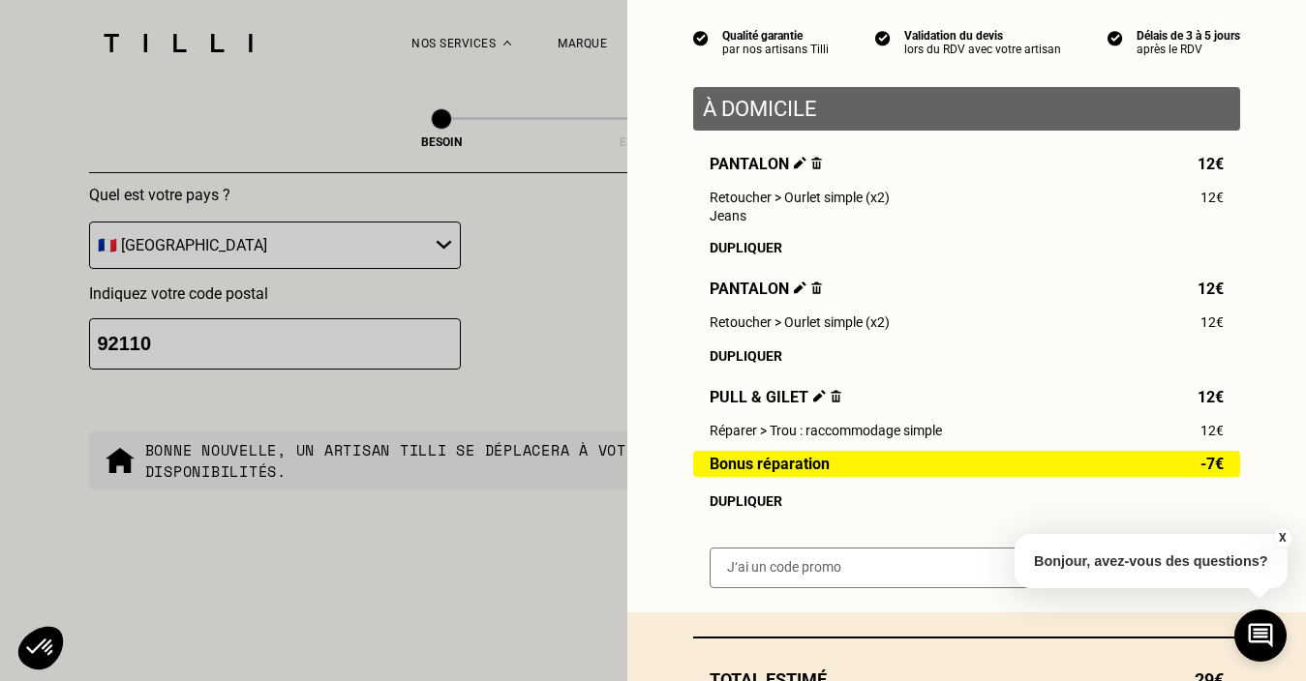
click at [667, 542] on div "Estimation Qualité garantie par nos artisans Tilli Validation du devis lors du …" at bounding box center [966, 220] width 679 height 785
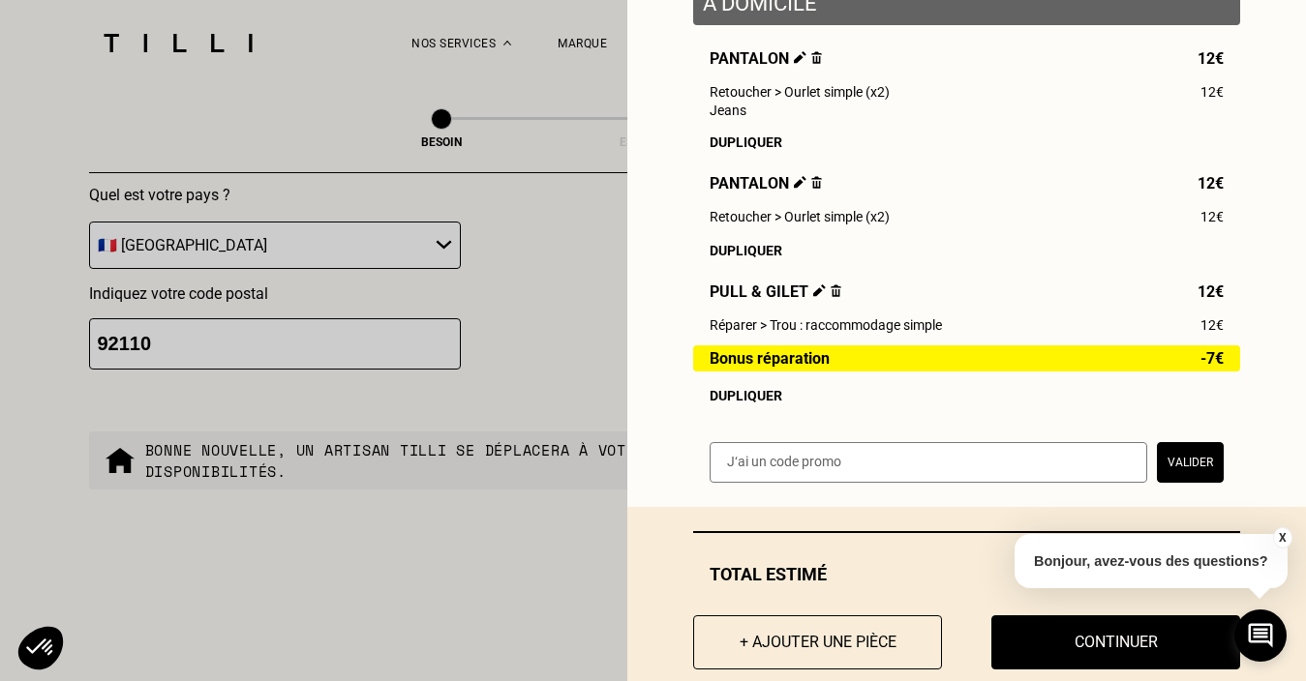
scroll to position [317, 0]
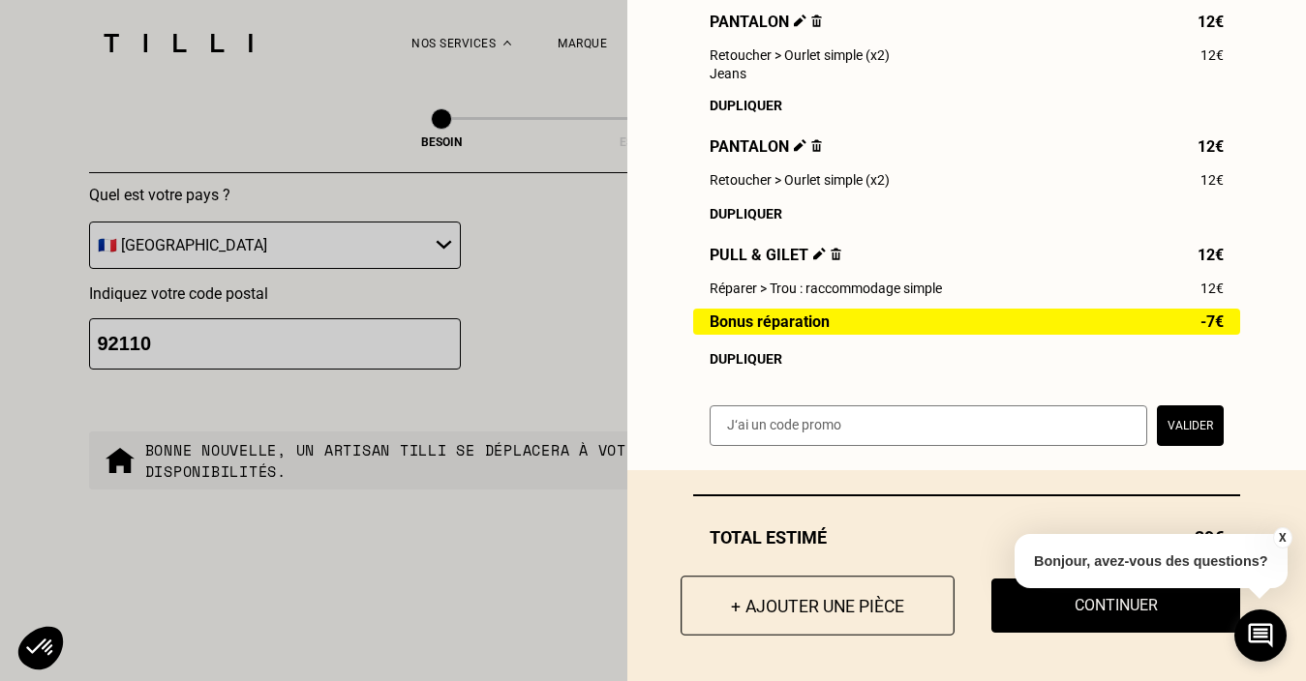
click at [799, 600] on button "+ Ajouter une pièce" at bounding box center [817, 606] width 274 height 60
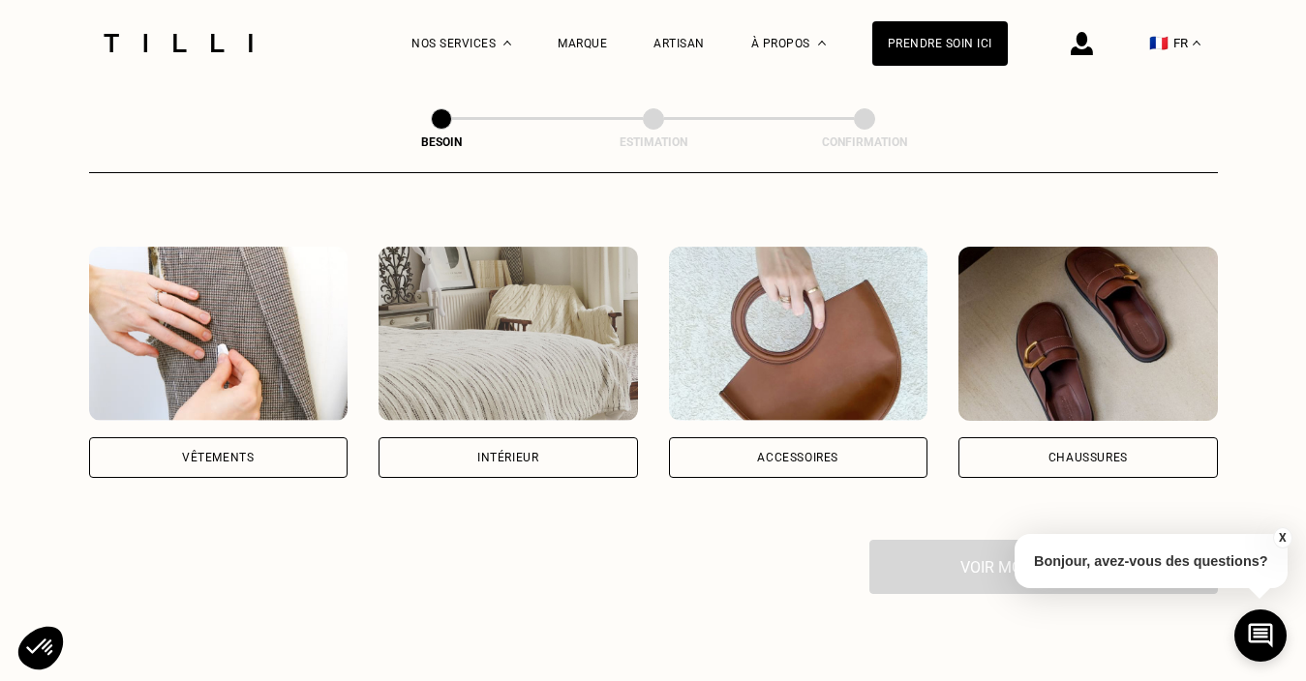
scroll to position [316, 0]
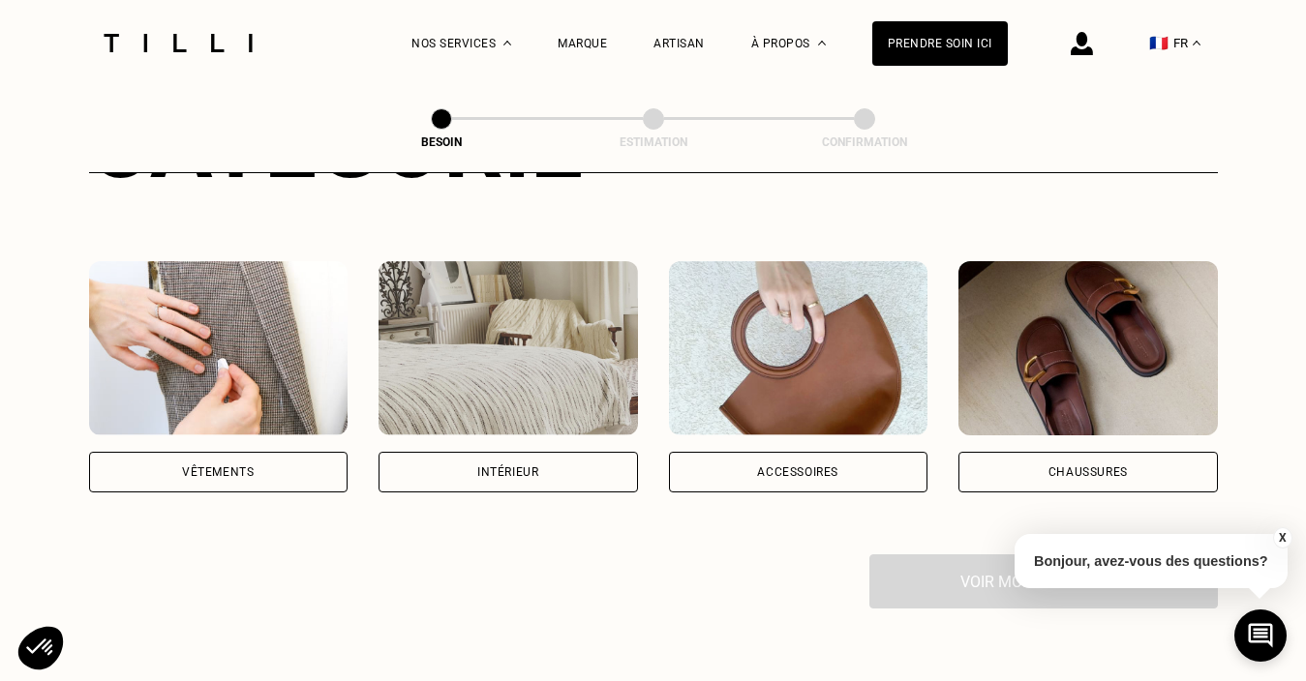
click at [219, 467] on div "Vêtements" at bounding box center [218, 473] width 72 height 12
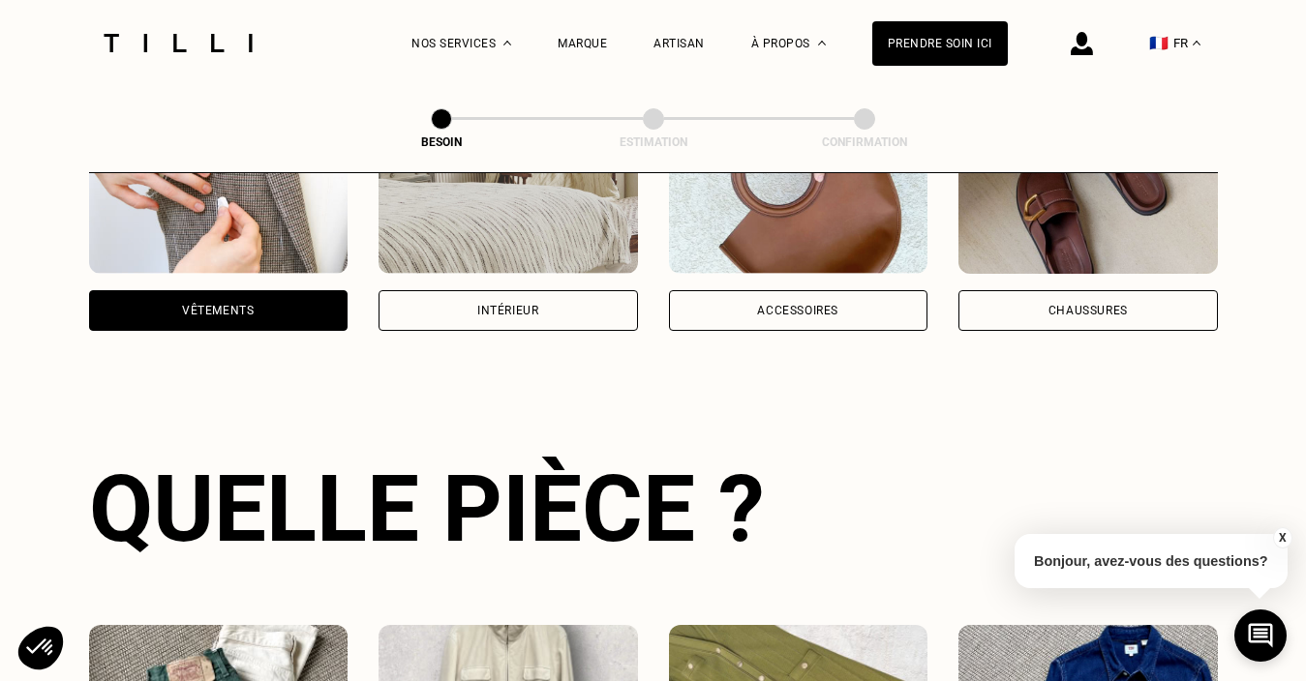
scroll to position [630, 0]
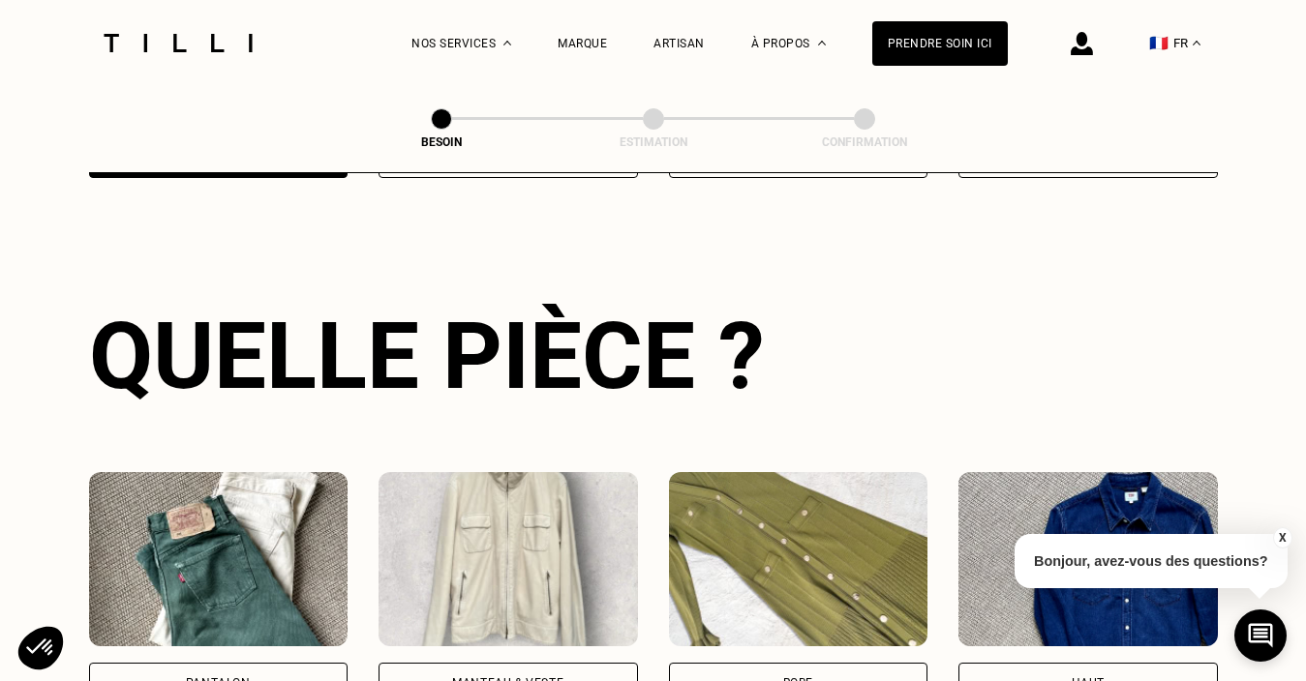
click at [213, 526] on img at bounding box center [218, 559] width 259 height 174
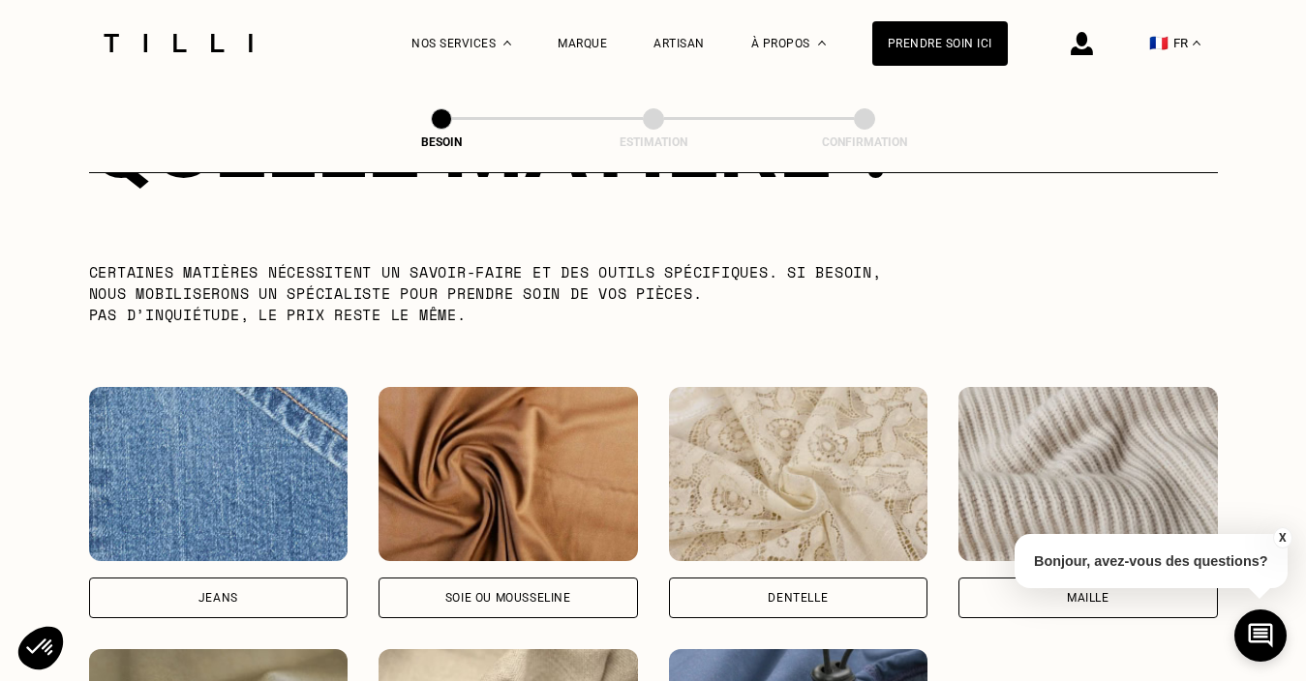
scroll to position [1894, 0]
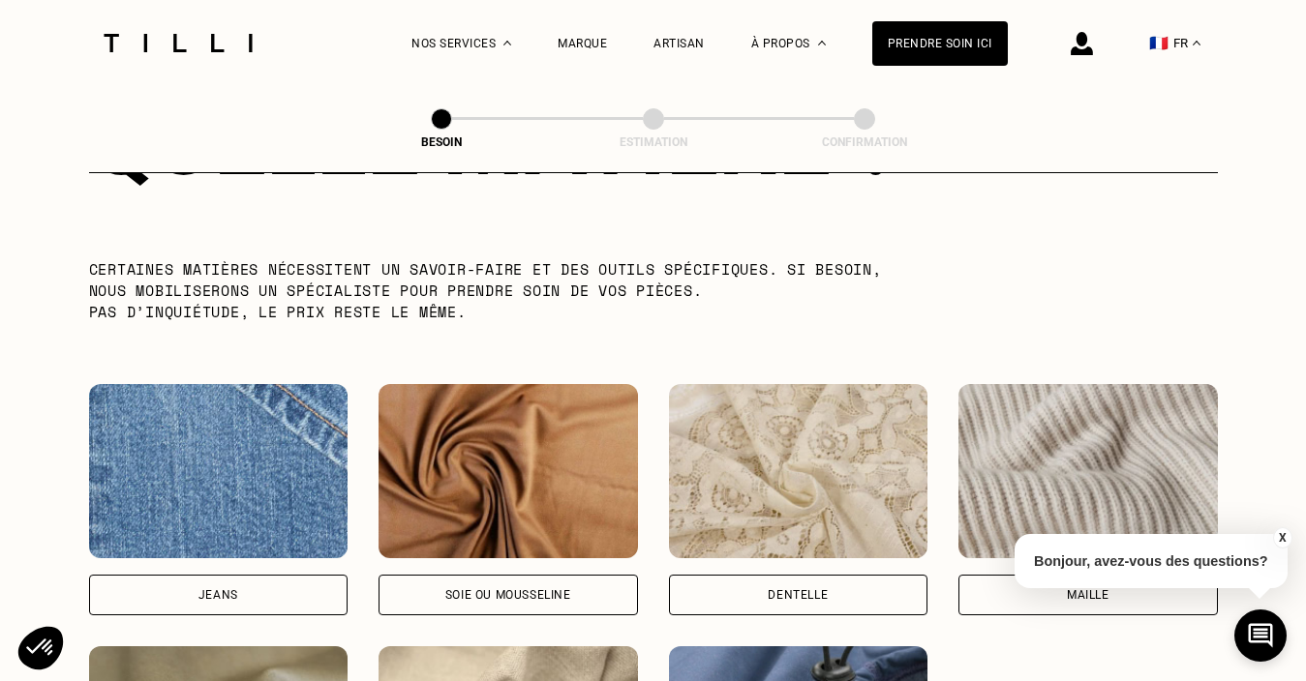
click at [218, 589] on div "Jeans" at bounding box center [218, 595] width 40 height 12
select select "FR"
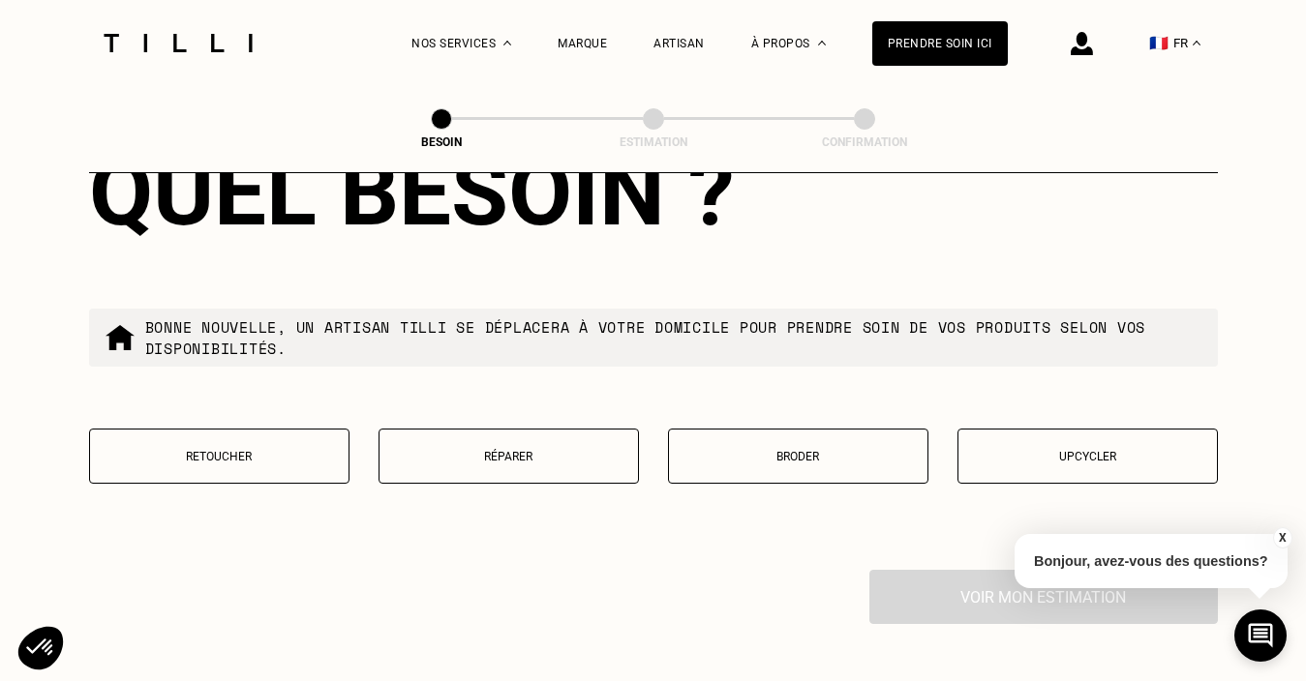
scroll to position [3240, 0]
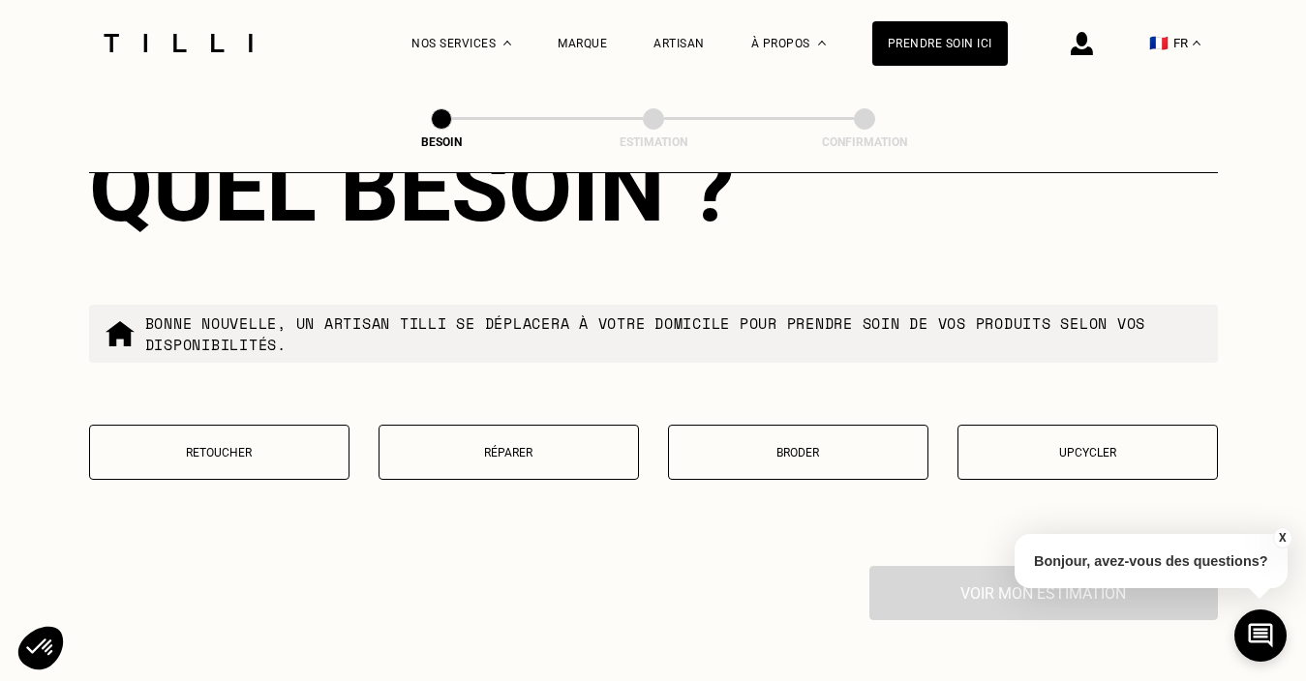
click at [225, 446] on p "Retoucher" at bounding box center [219, 453] width 239 height 14
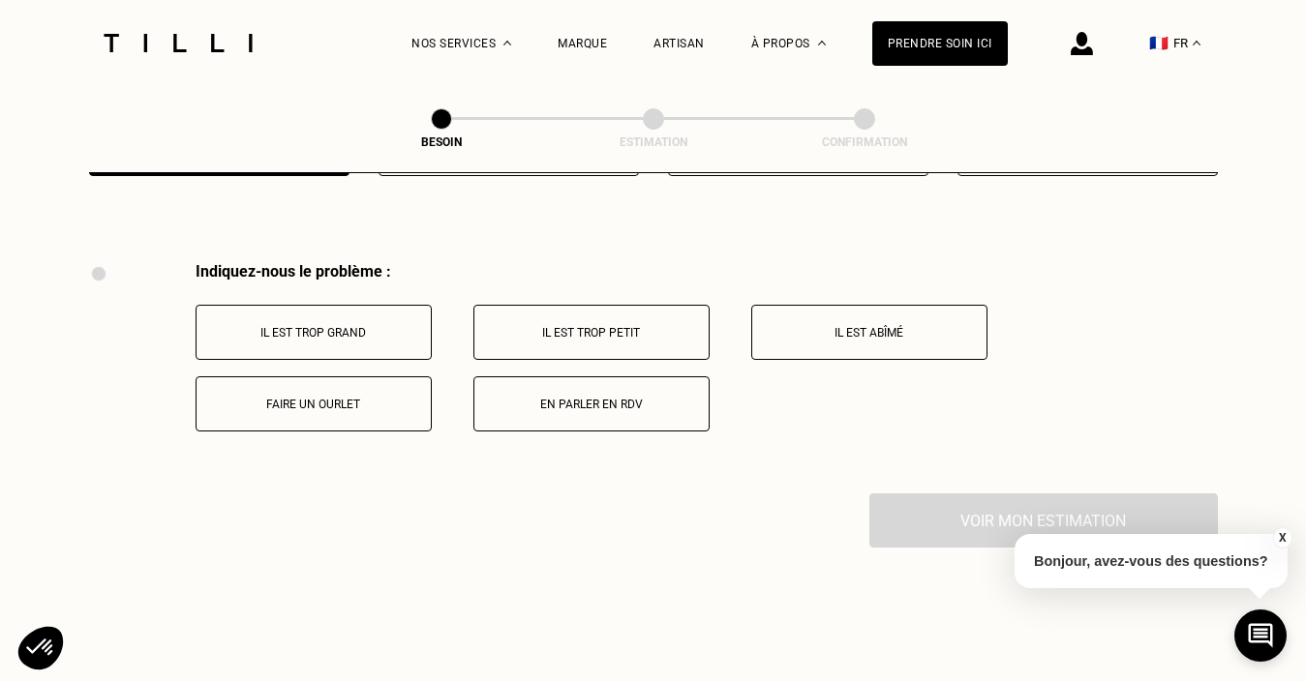
scroll to position [3570, 0]
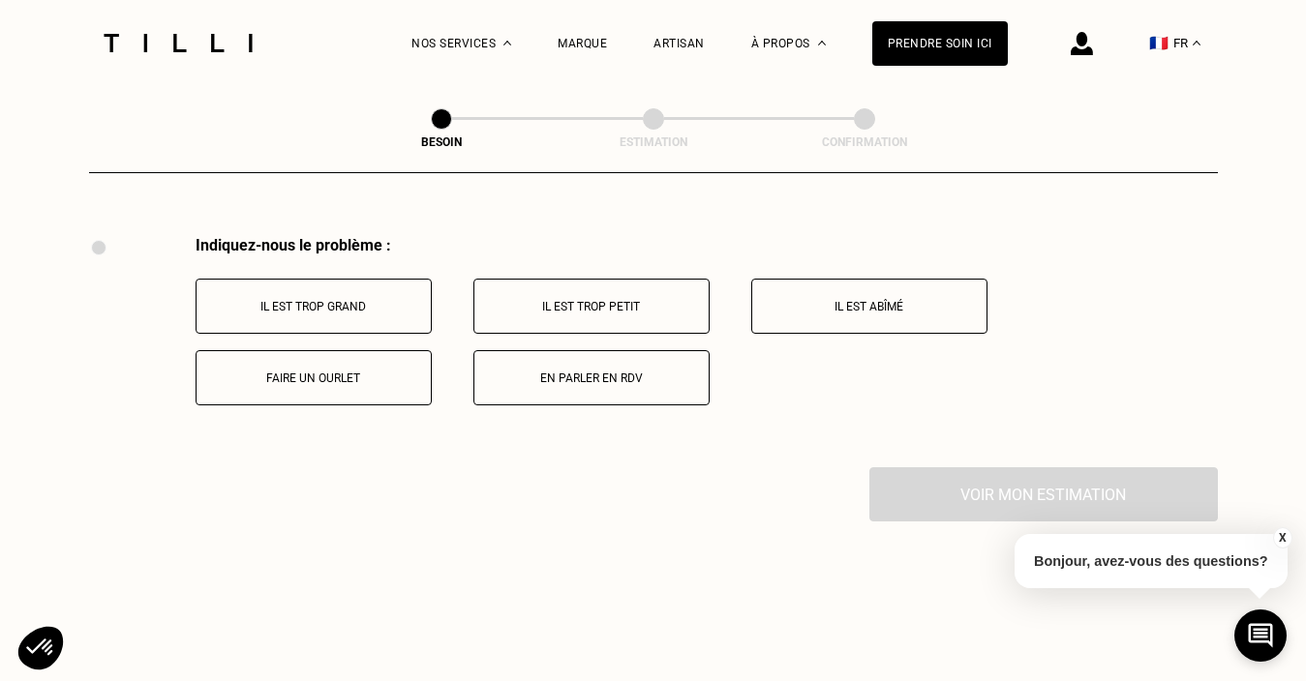
click at [317, 350] on button "Faire un ourlet" at bounding box center [314, 377] width 236 height 55
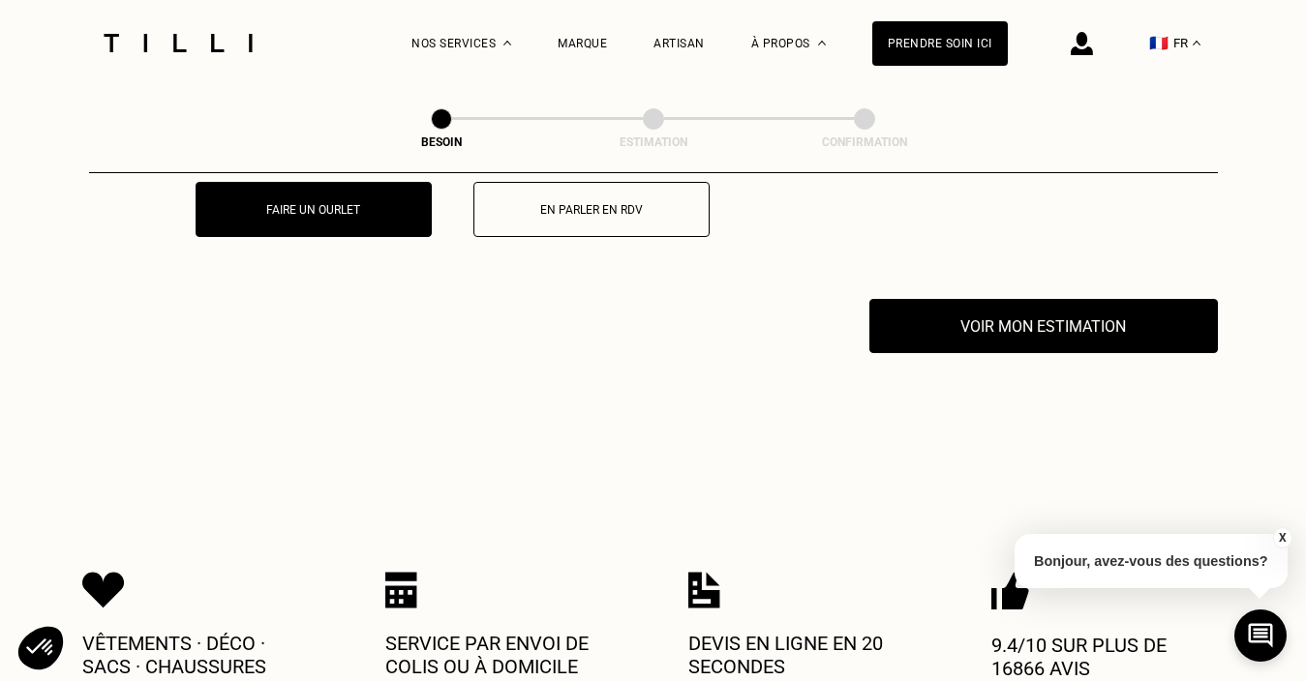
scroll to position [3801, 0]
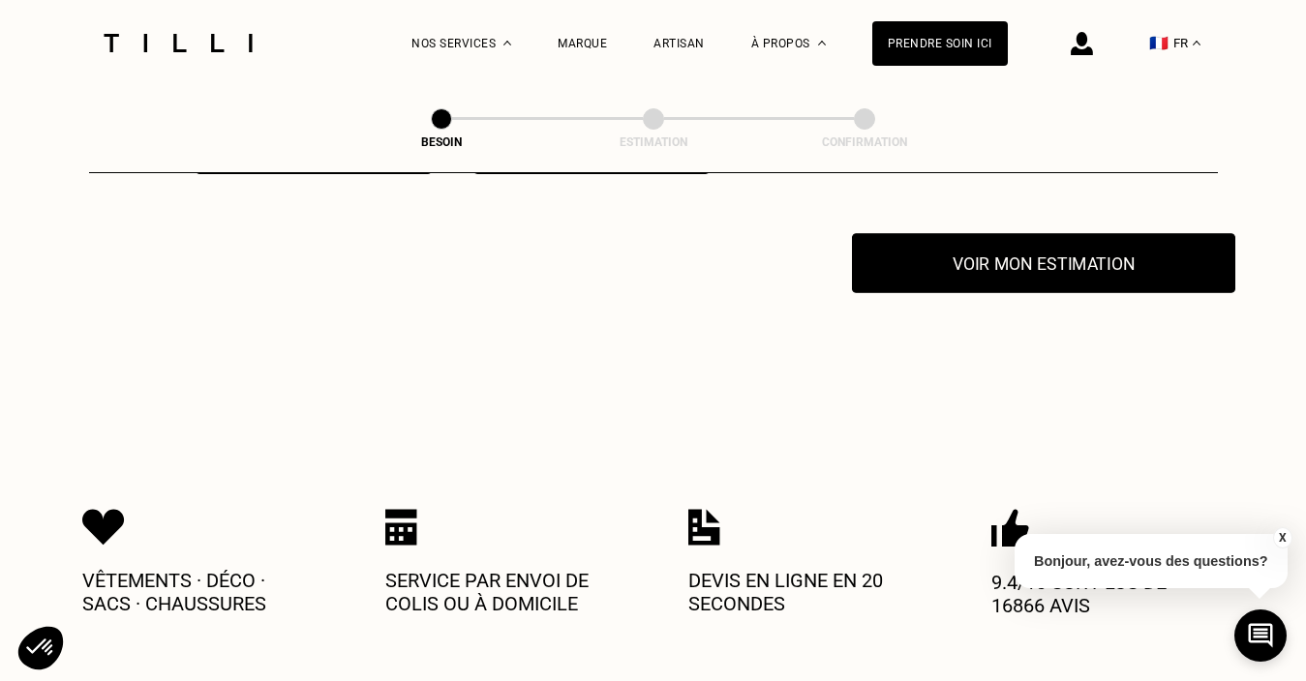
click at [984, 235] on button "Voir mon estimation" at bounding box center [1043, 263] width 383 height 60
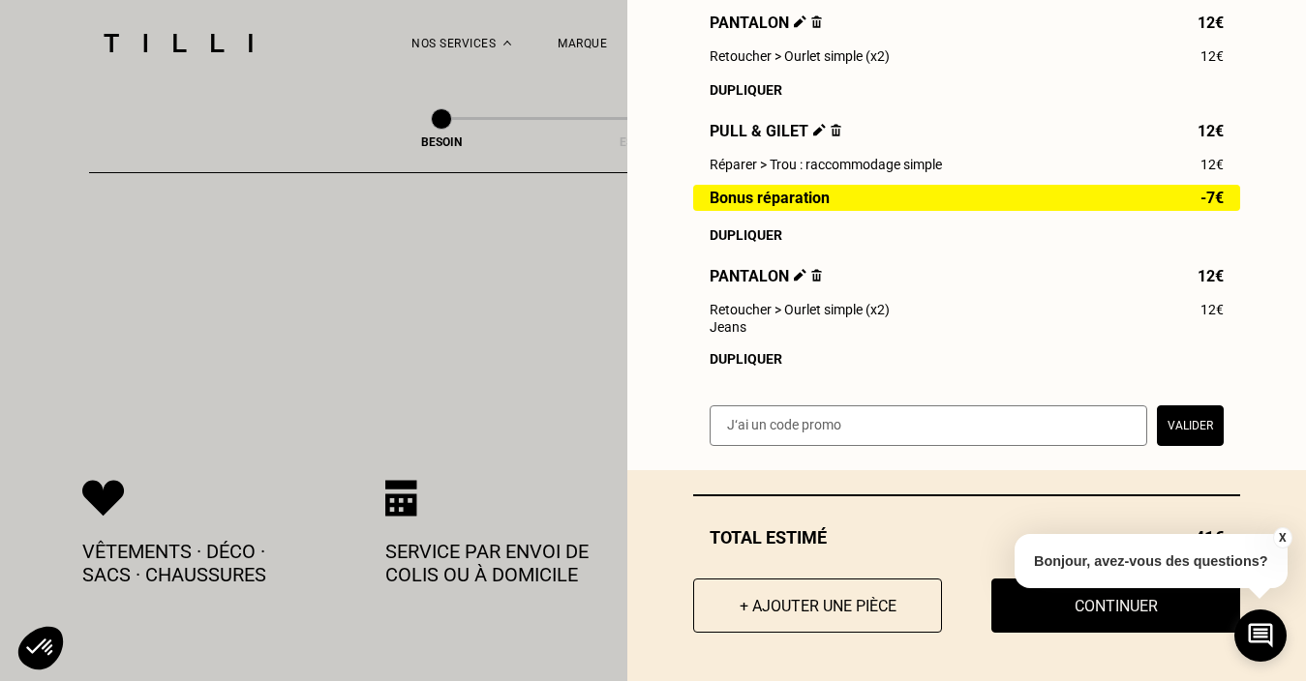
scroll to position [3848, 0]
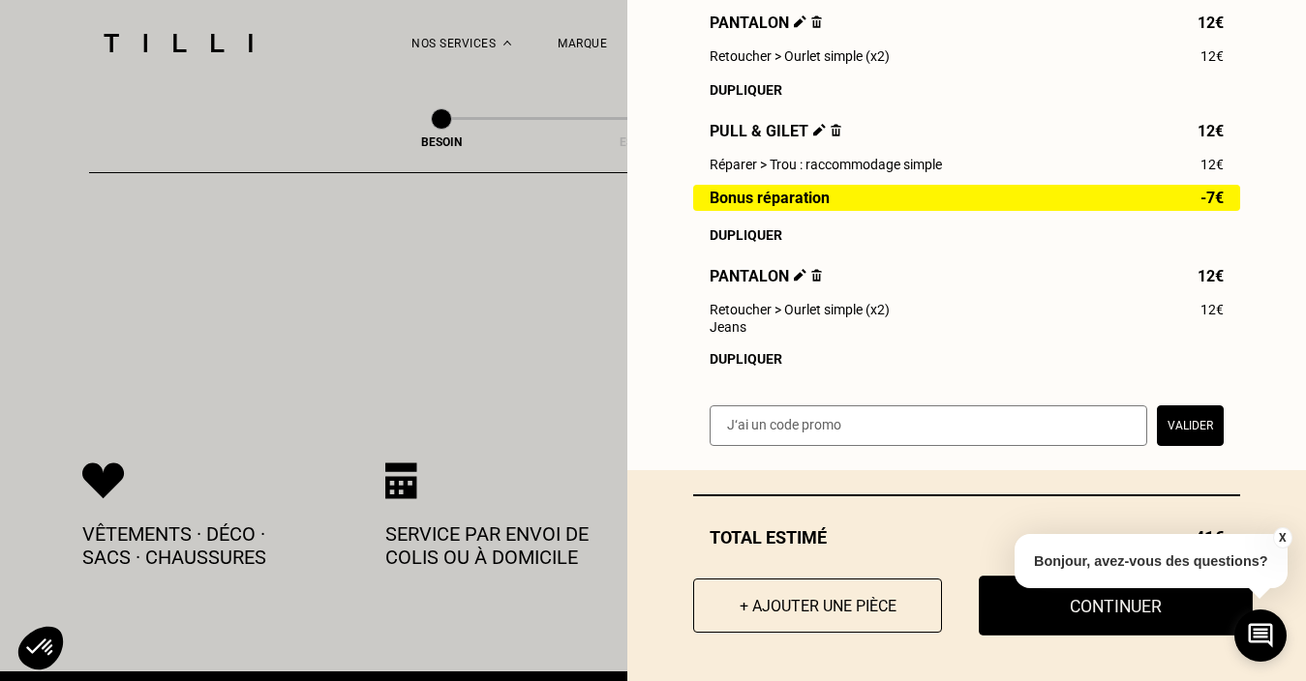
click at [1099, 610] on button "Continuer" at bounding box center [1116, 606] width 274 height 60
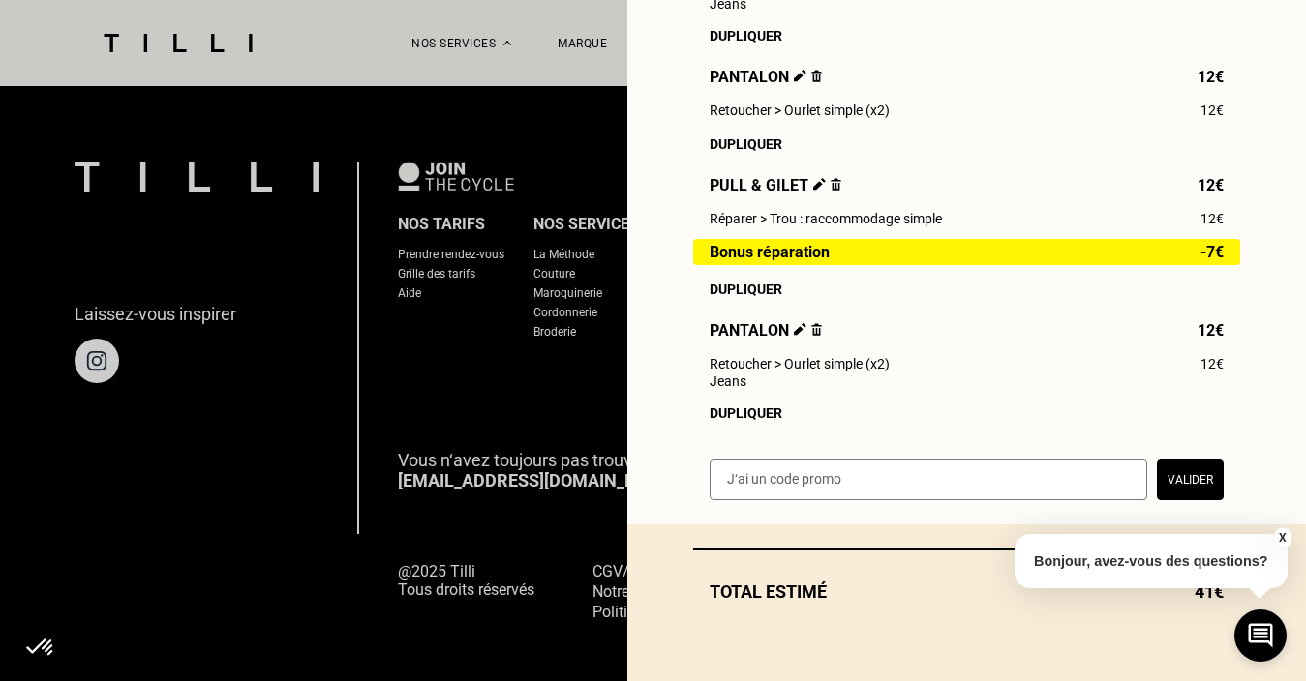
scroll to position [389, 0]
select select "FR"
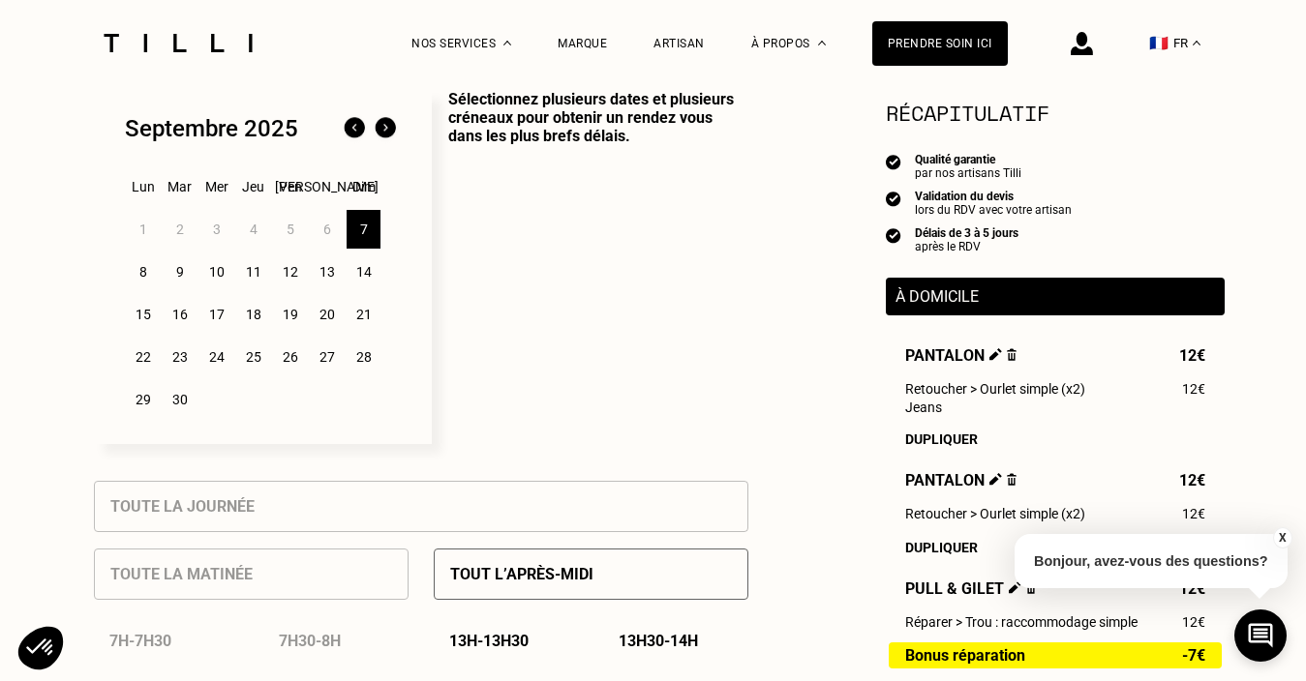
scroll to position [518, 0]
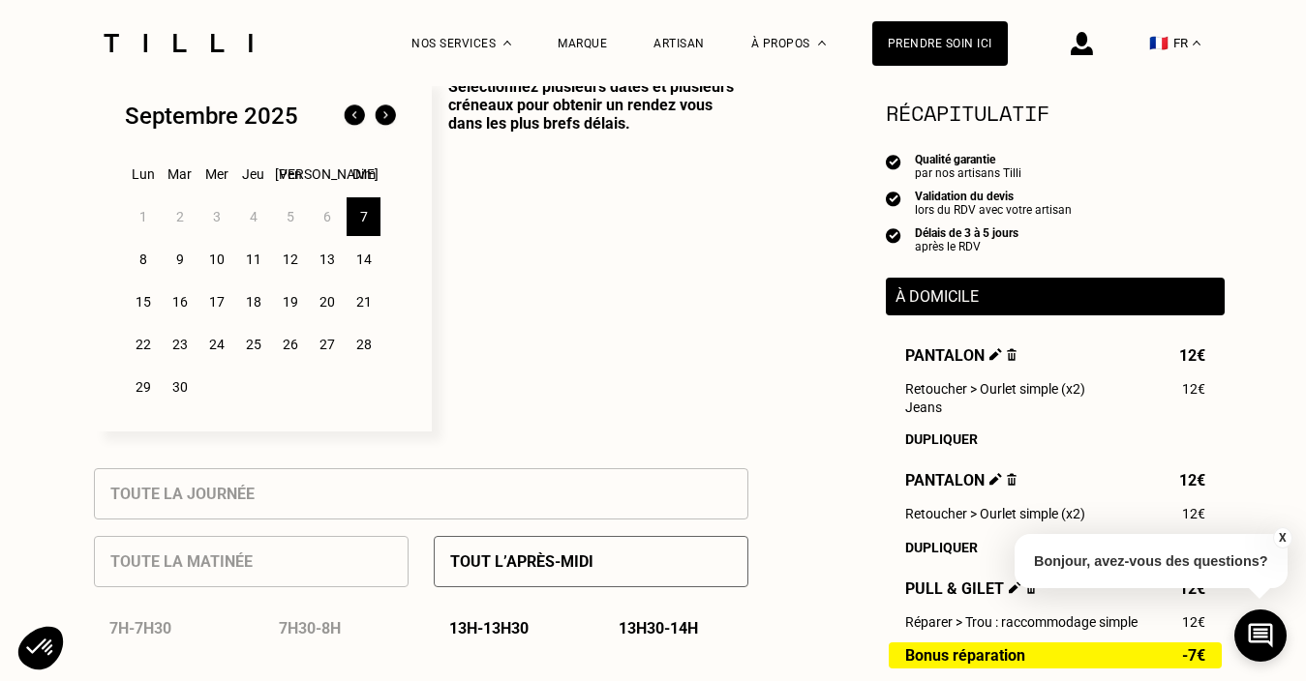
click at [142, 255] on div "8" at bounding box center [143, 259] width 34 height 39
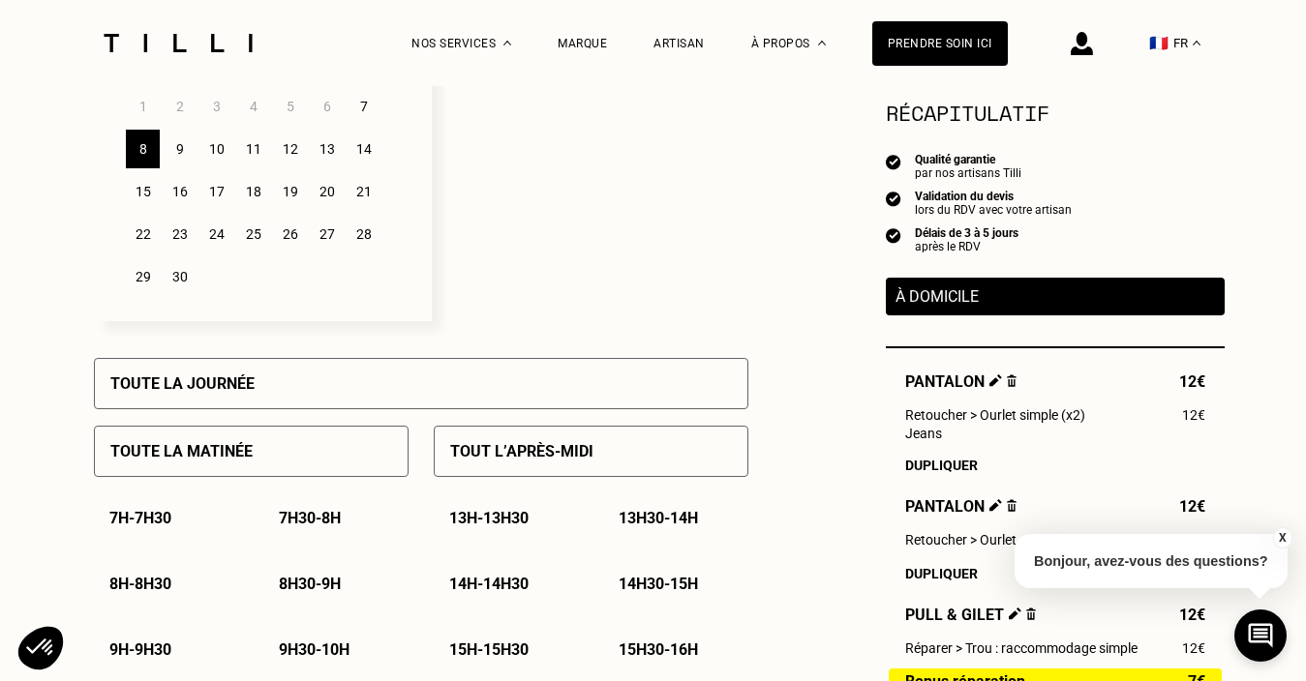
scroll to position [638, 0]
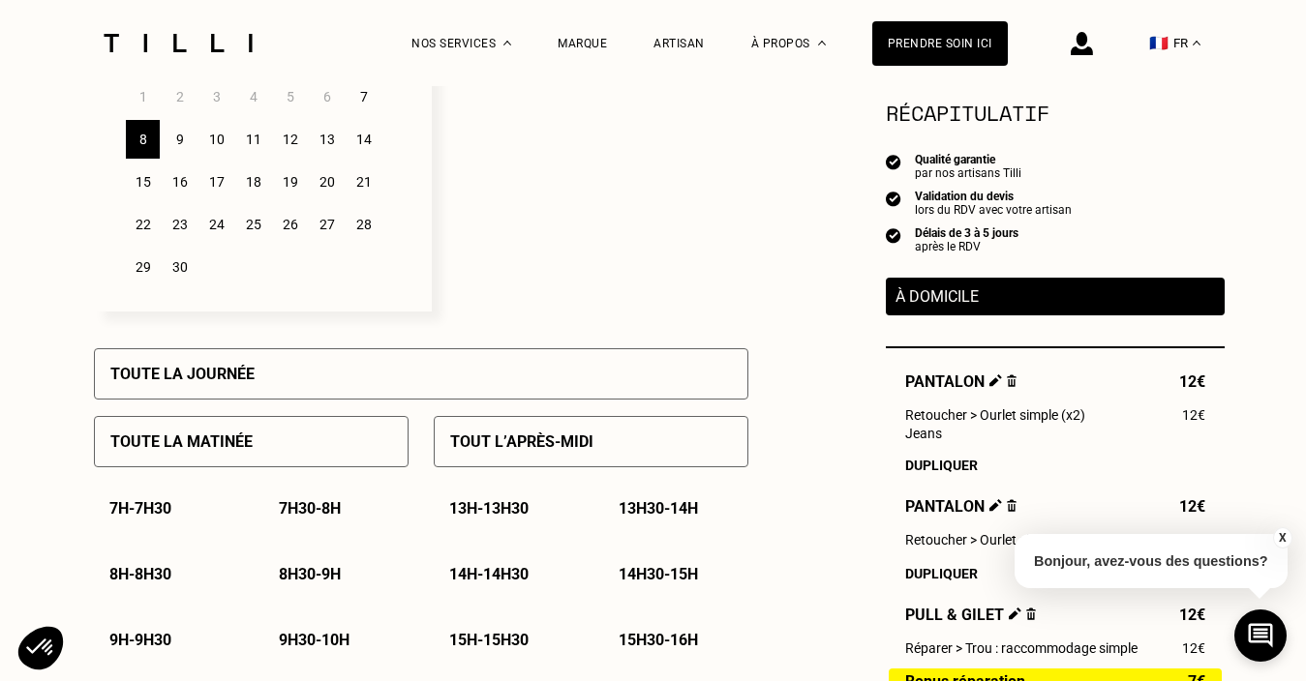
click at [370, 93] on div "7" at bounding box center [364, 96] width 34 height 39
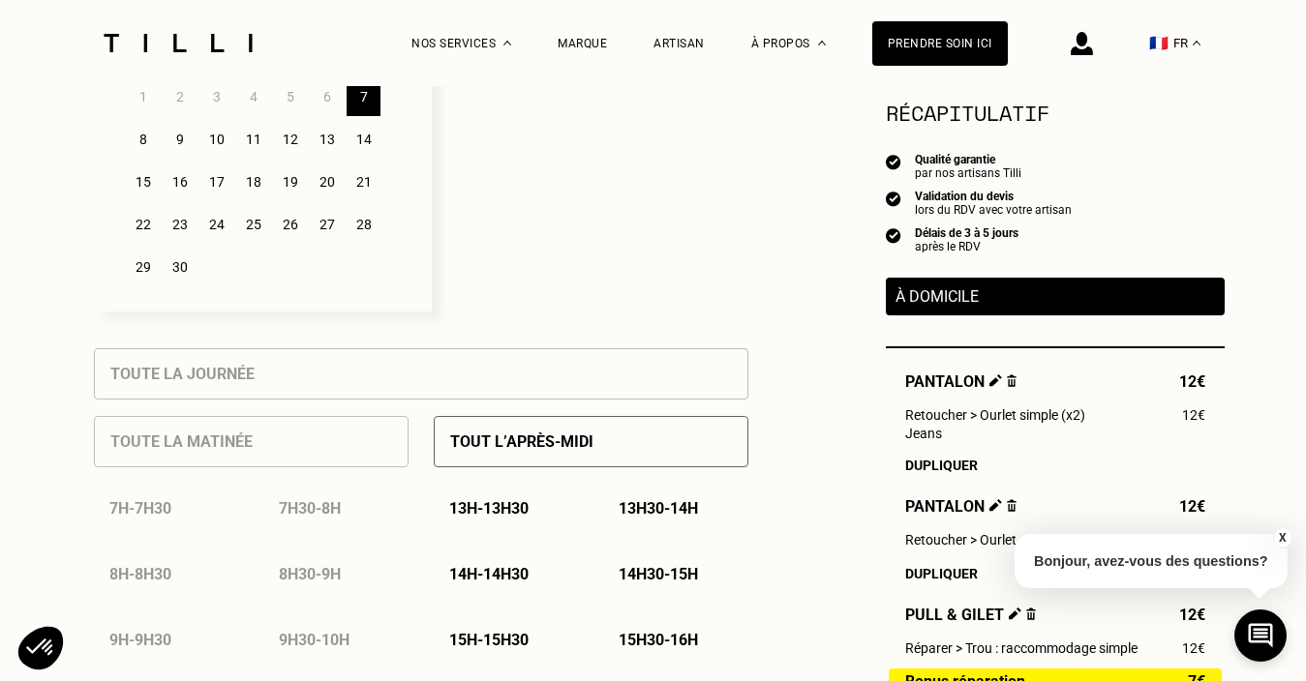
click at [142, 136] on div "8" at bounding box center [143, 139] width 34 height 39
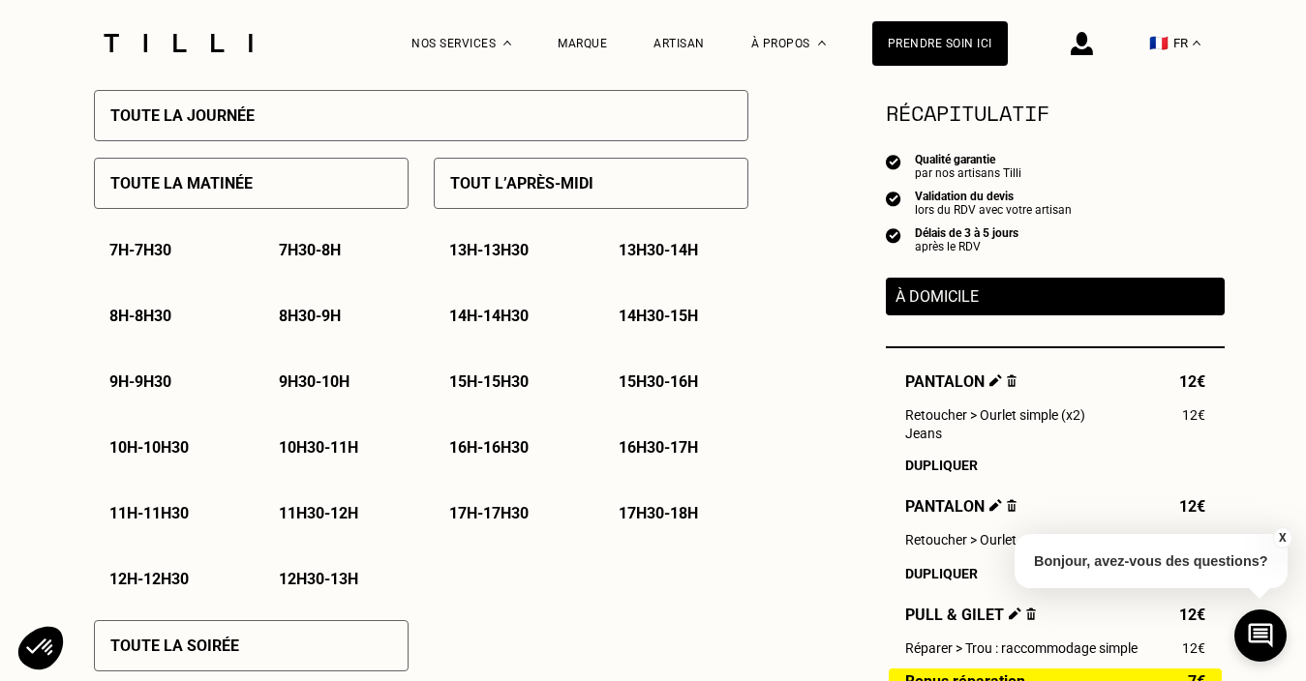
scroll to position [901, 0]
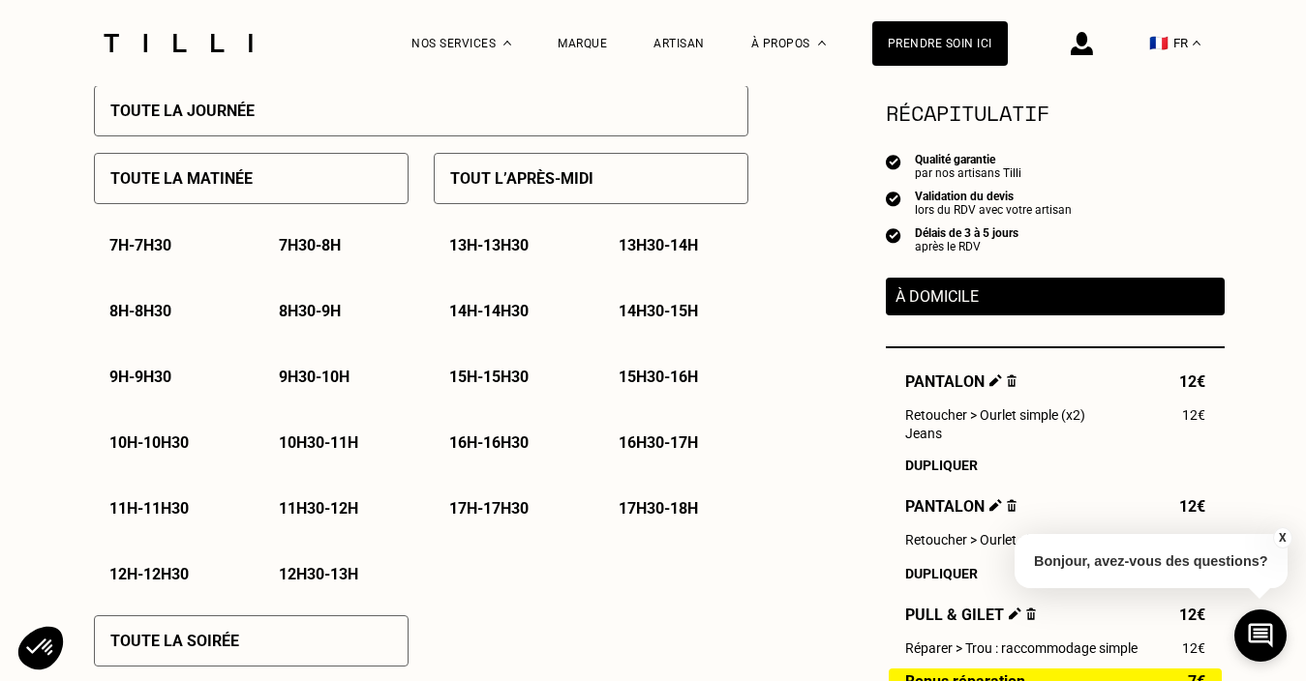
click at [641, 512] on p "17h30 - 18h" at bounding box center [658, 508] width 79 height 18
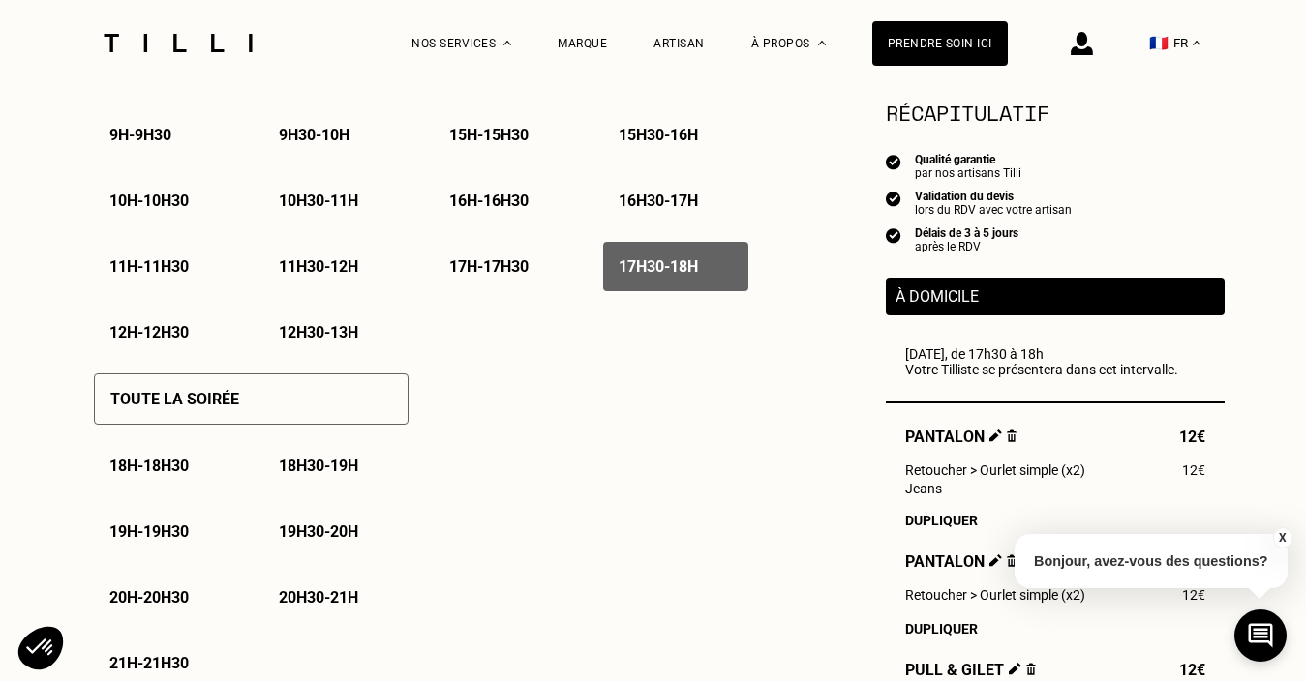
scroll to position [1145, 0]
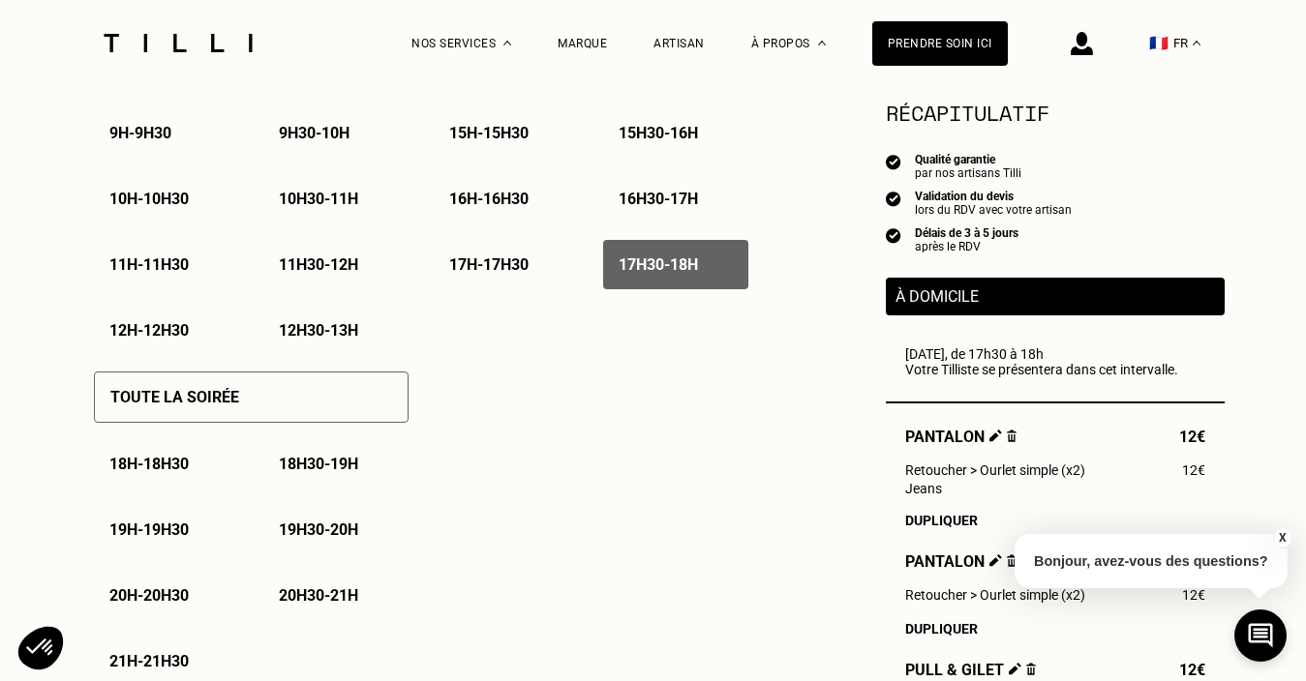
click at [168, 466] on p "18h - 18h30" at bounding box center [148, 464] width 79 height 18
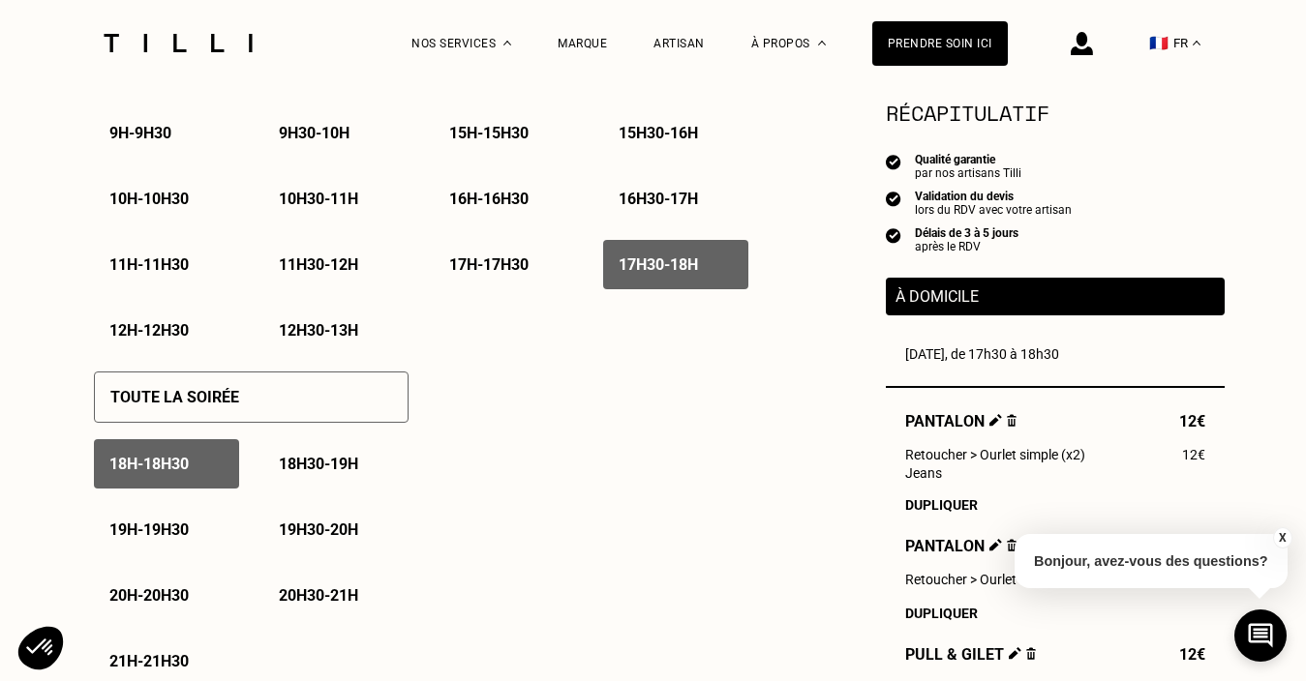
click at [682, 277] on div "17h30 - 18h" at bounding box center [675, 264] width 145 height 49
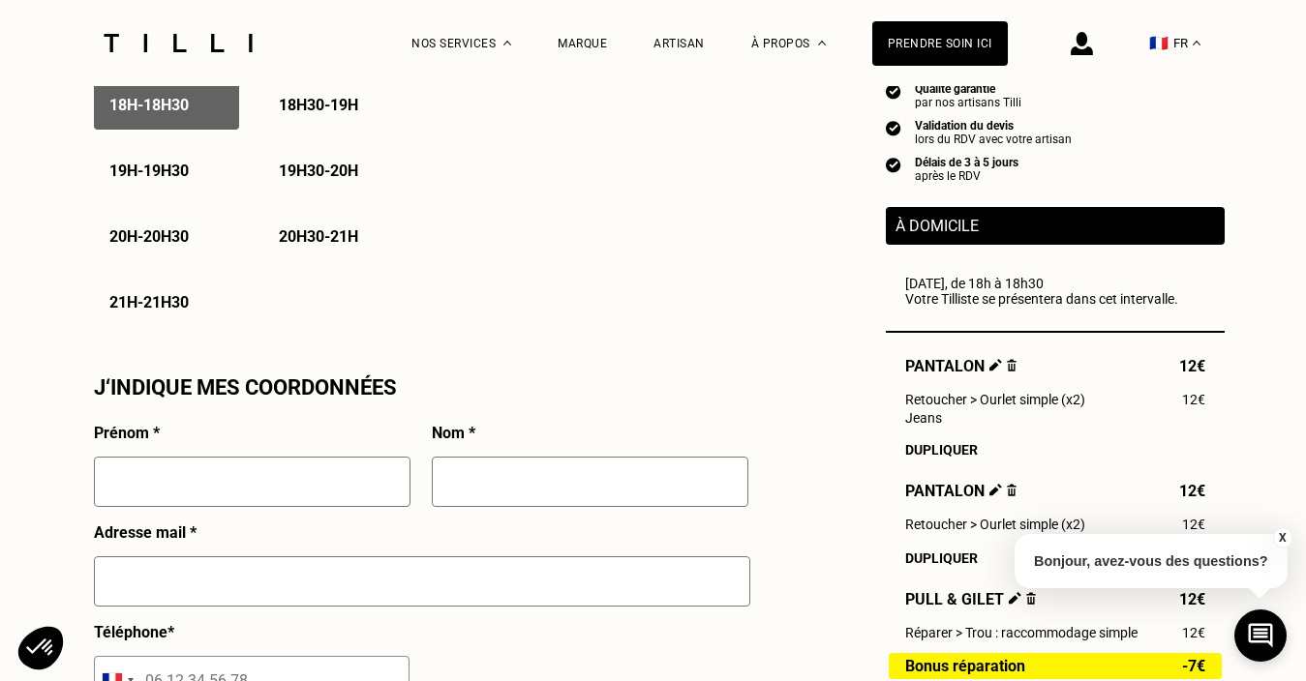
scroll to position [1507, 0]
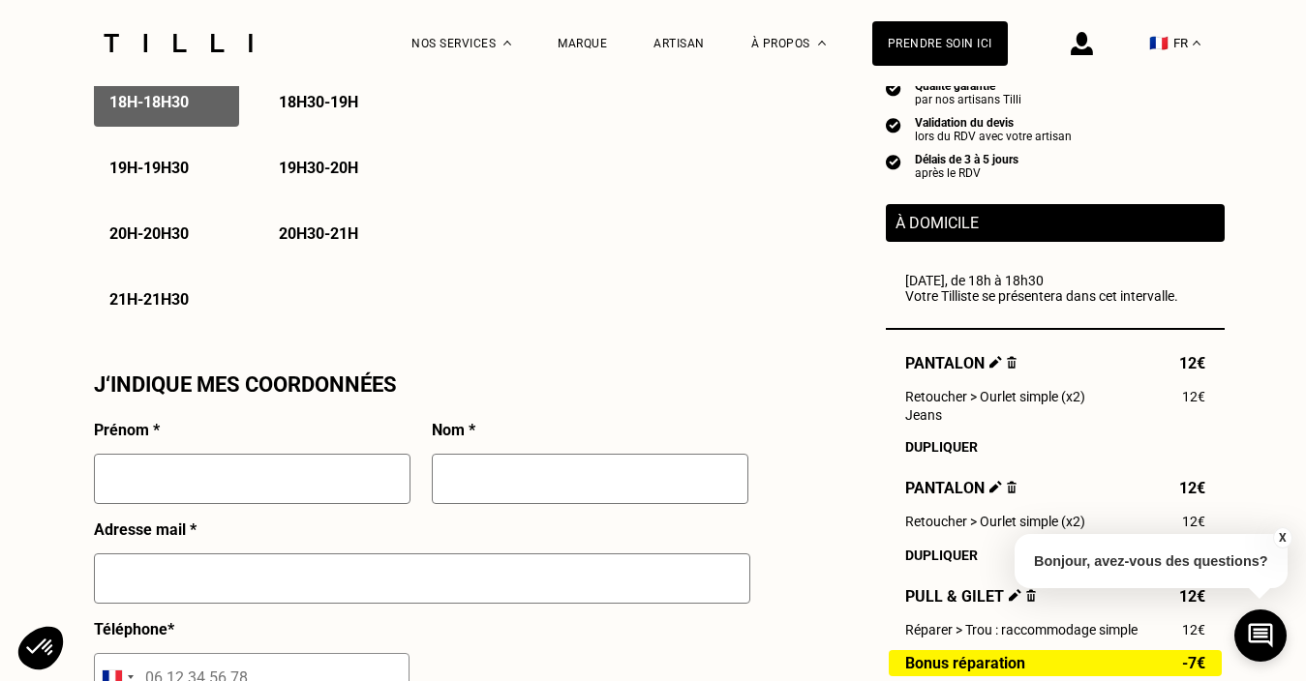
click at [214, 472] on input "text" at bounding box center [252, 479] width 317 height 50
type input "[PERSON_NAME]"
type input "GUYOT"
type input "[PERSON_NAME][EMAIL_ADDRESS][DOMAIN_NAME]"
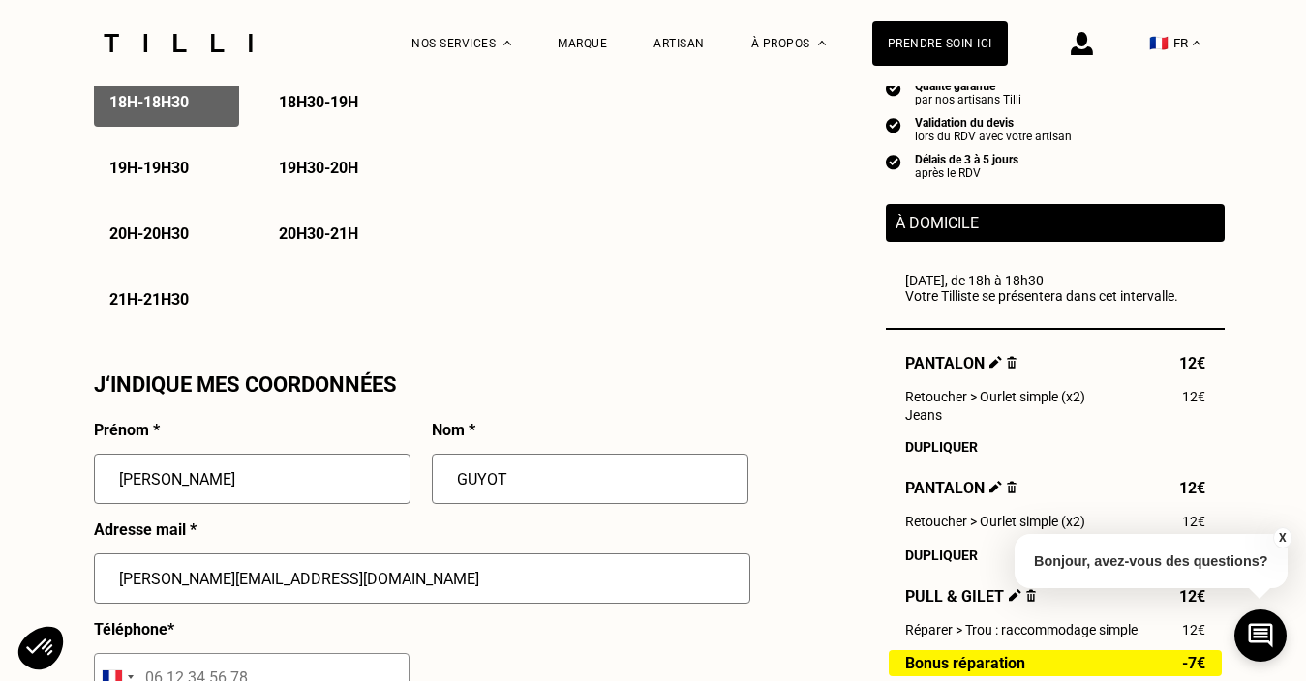
type input "06 86 60 81 88"
type input "23 allées [PERSON_NAME]"
type input "CLICHY"
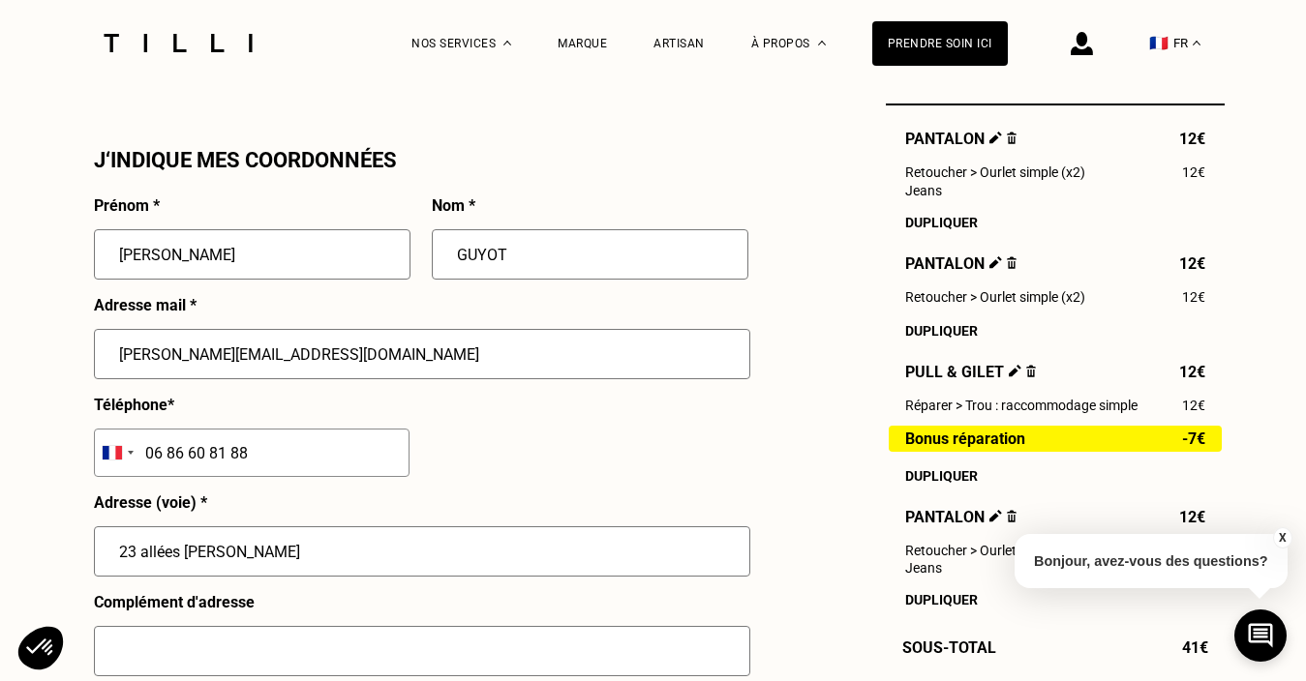
scroll to position [1735, 0]
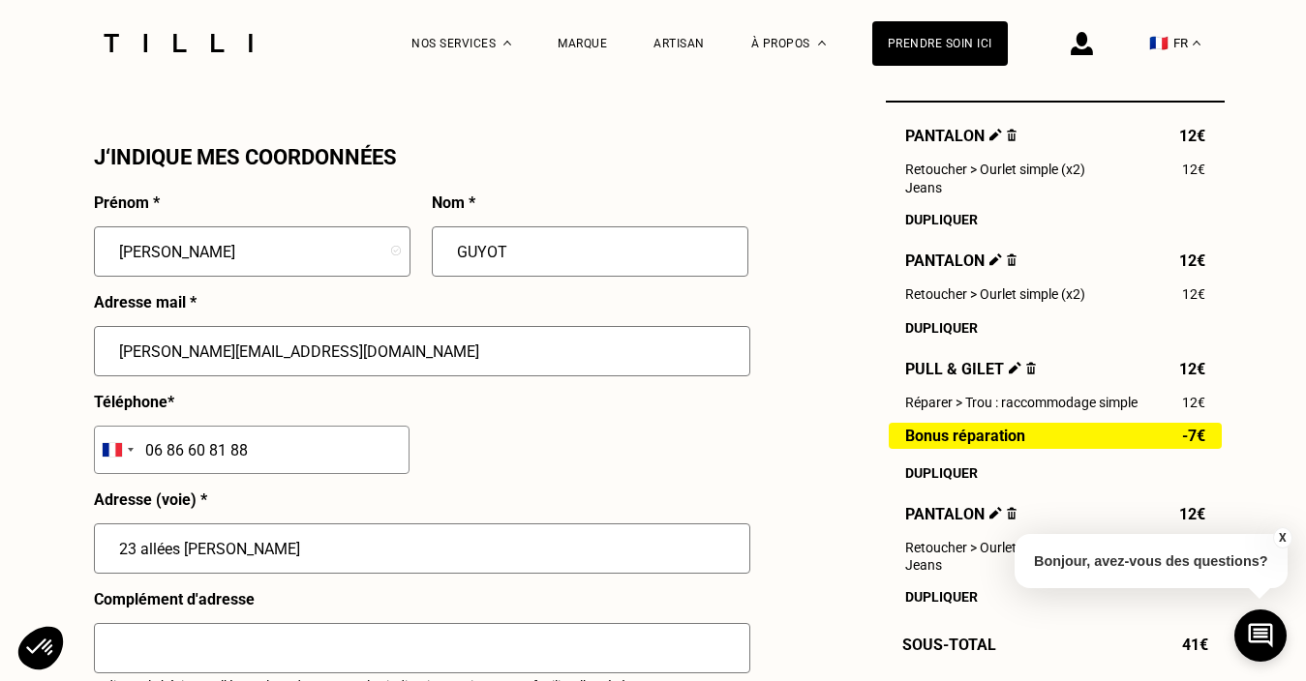
drag, startPoint x: 279, startPoint y: 353, endPoint x: 178, endPoint y: 350, distance: 100.7
click at [178, 350] on input "[PERSON_NAME][EMAIL_ADDRESS][DOMAIN_NAME]" at bounding box center [422, 351] width 656 height 50
drag, startPoint x: 290, startPoint y: 354, endPoint x: 140, endPoint y: 352, distance: 150.0
click at [140, 352] on input "[EMAIL_ADDRESS][DOMAIN_NAME]" at bounding box center [422, 351] width 656 height 50
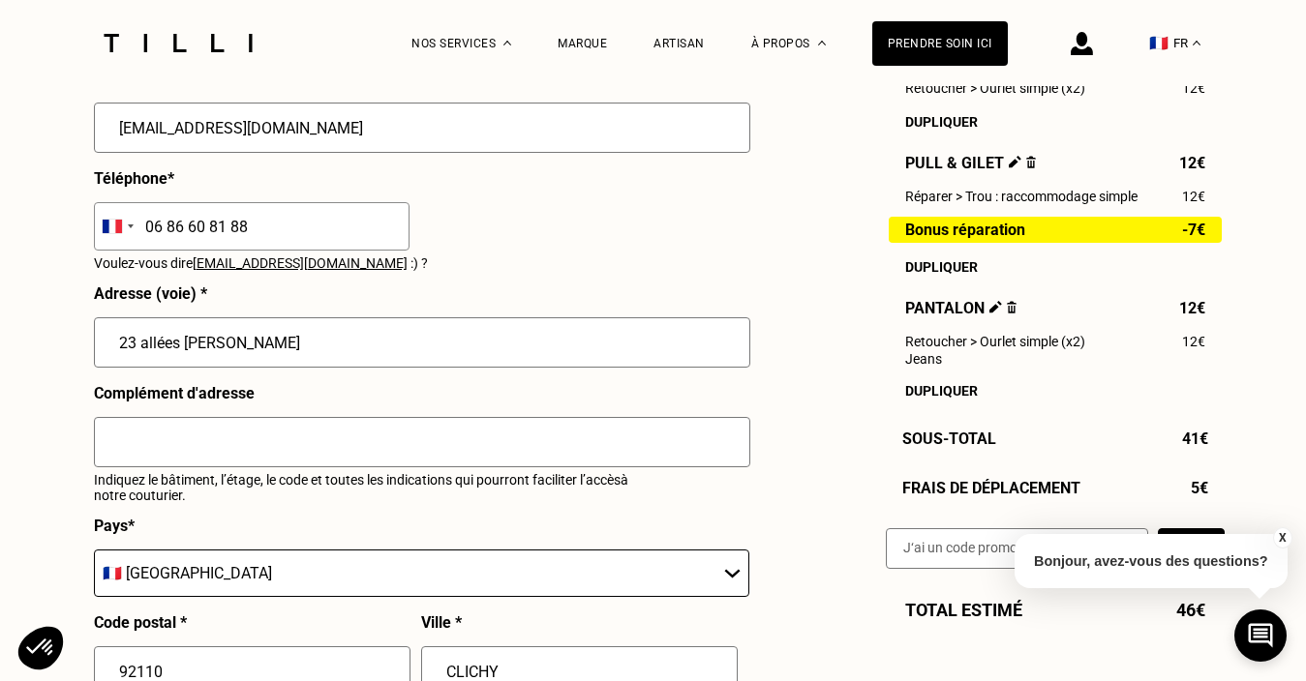
scroll to position [1961, 0]
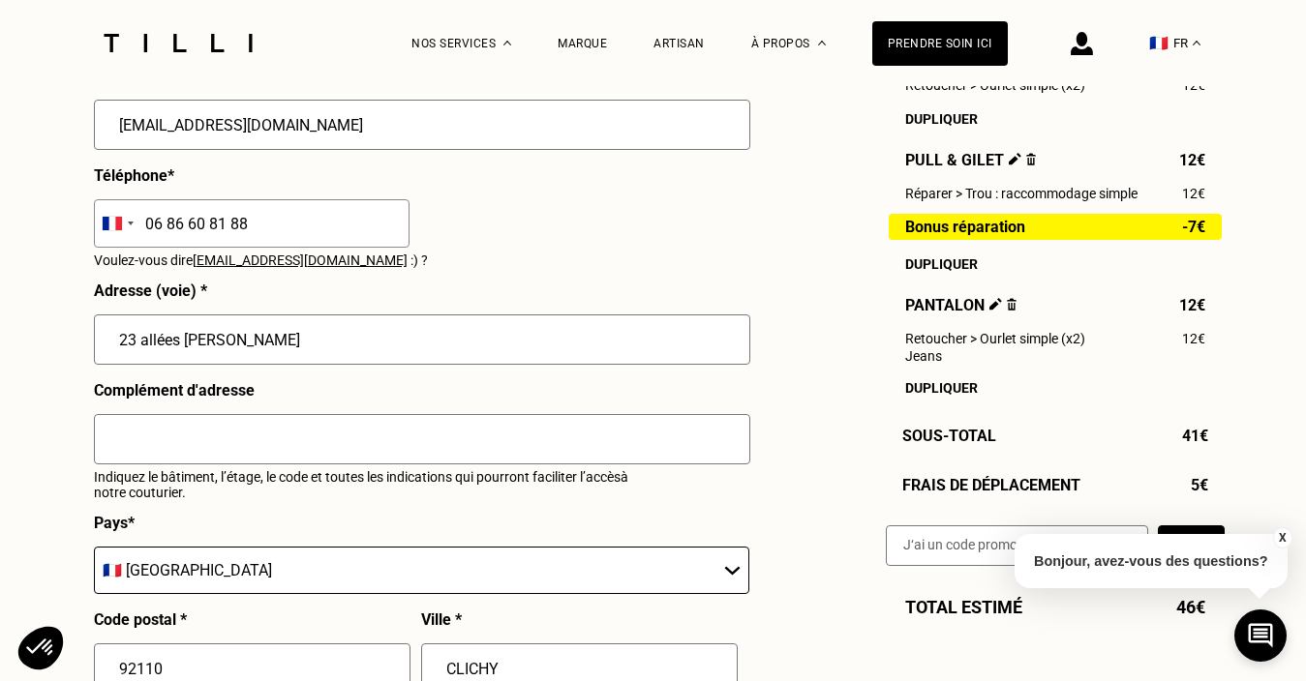
type input "[EMAIL_ADDRESS][DOMAIN_NAME]"
click at [216, 434] on input "text" at bounding box center [422, 439] width 656 height 50
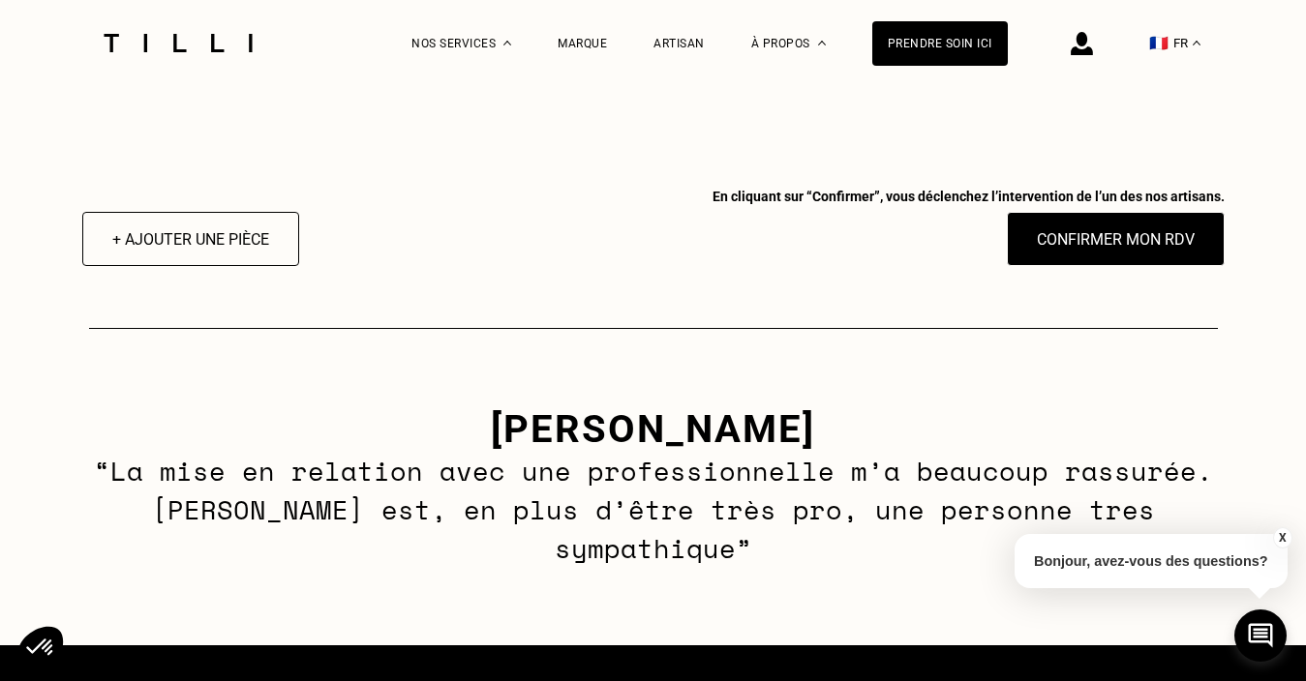
scroll to position [2662, 0]
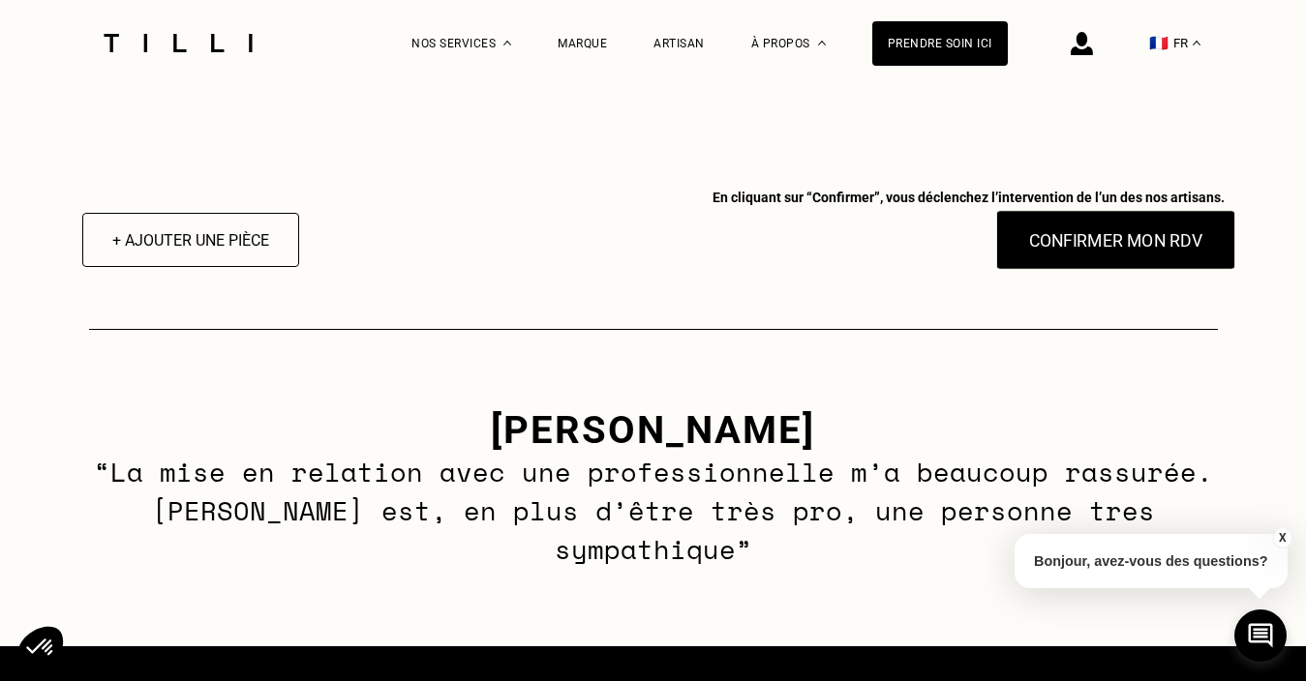
type input "3ème étage milieu"
click at [1074, 250] on button "Confirmer mon RDV" at bounding box center [1115, 240] width 240 height 60
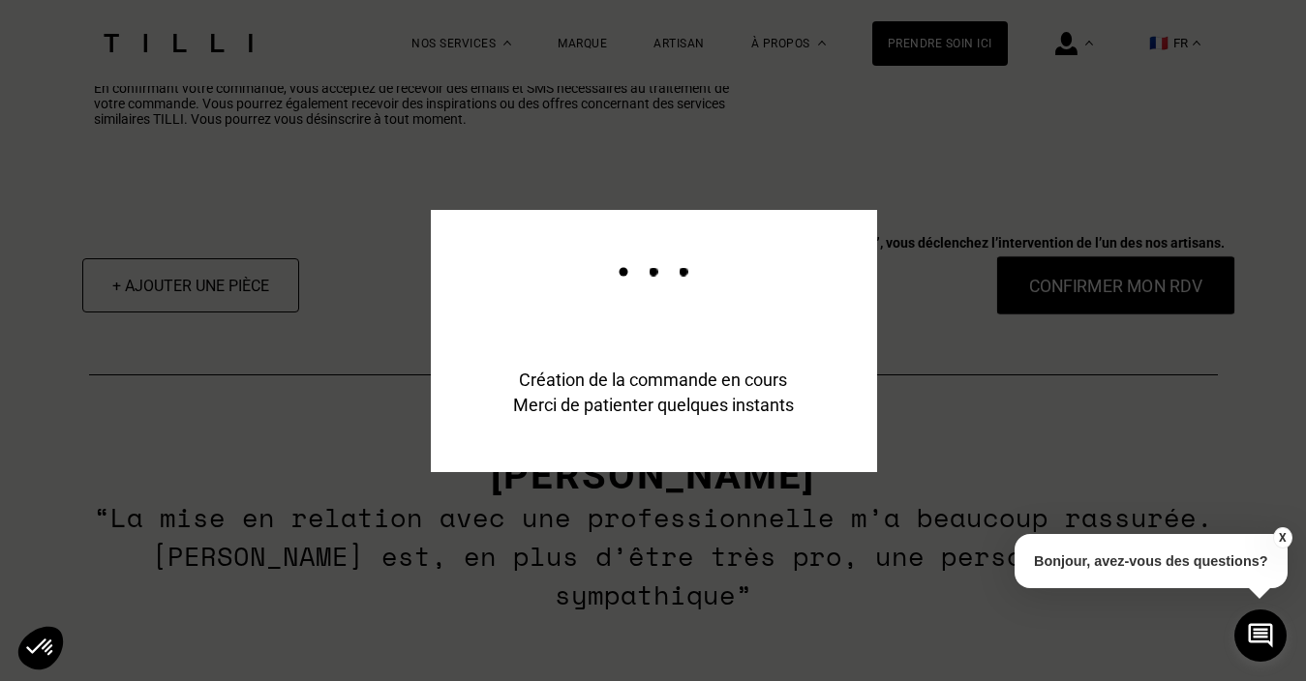
scroll to position [2708, 0]
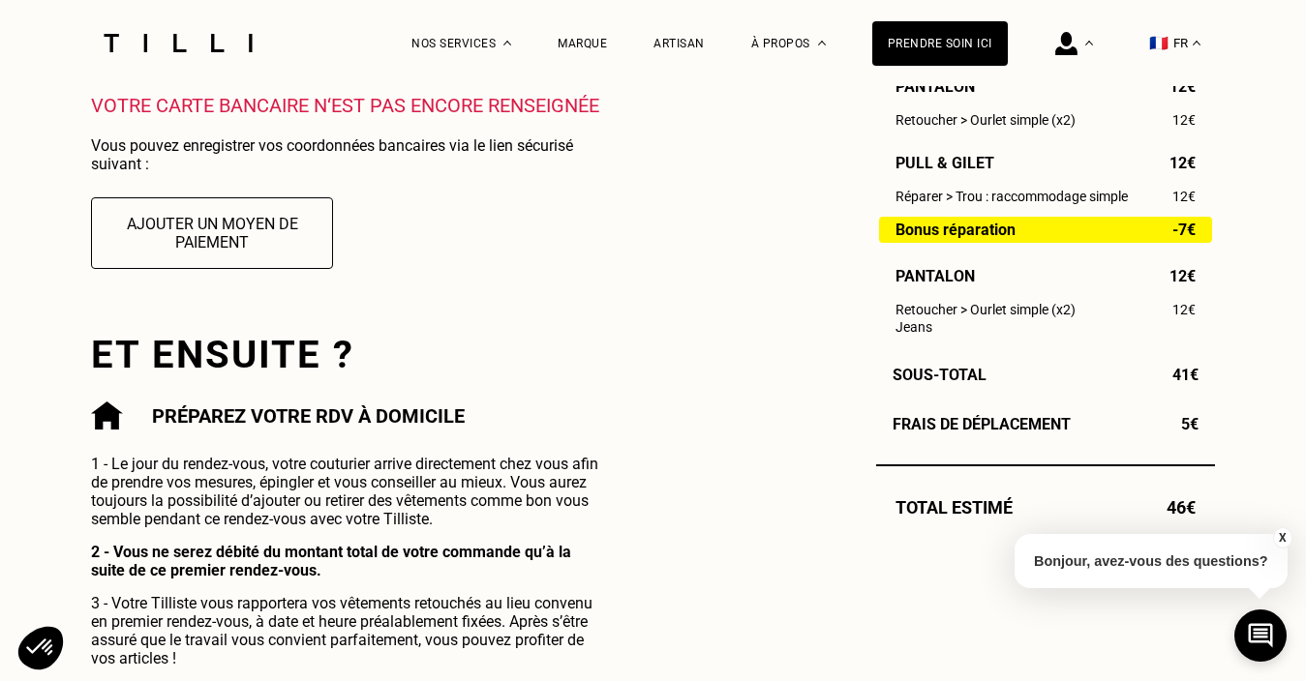
scroll to position [728, 0]
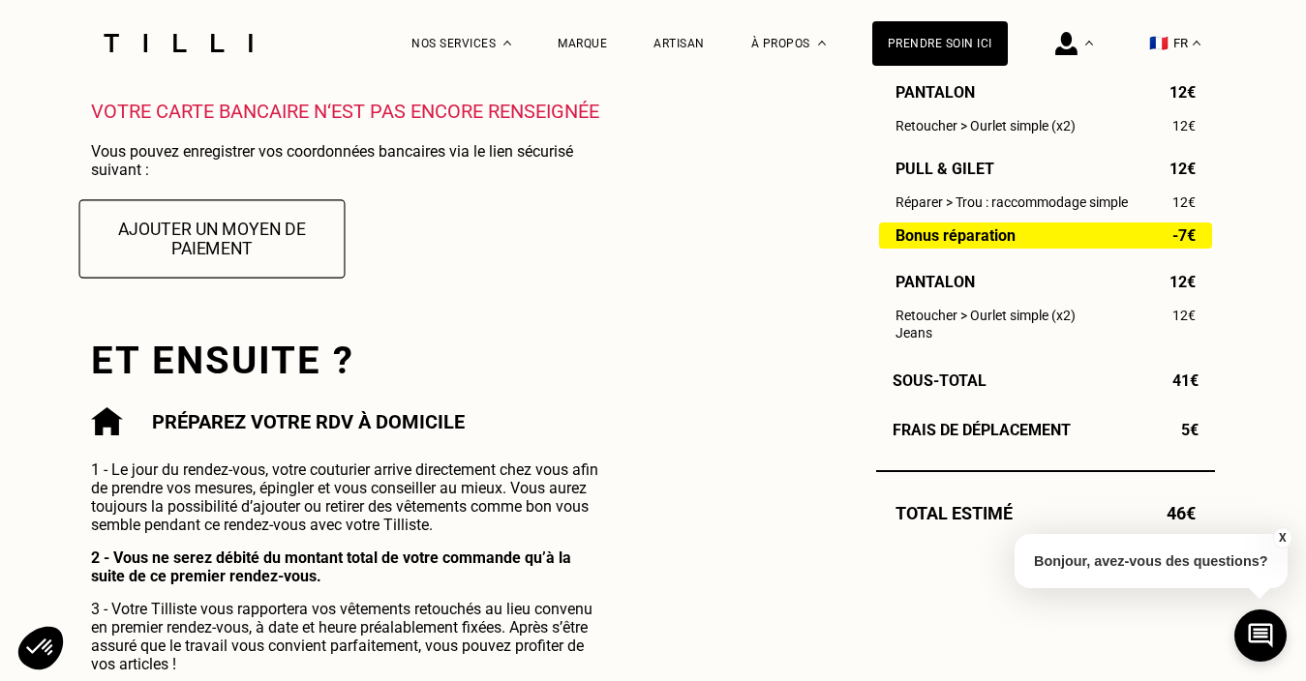
click at [239, 238] on button "Ajouter un moyen de paiement" at bounding box center [212, 238] width 266 height 78
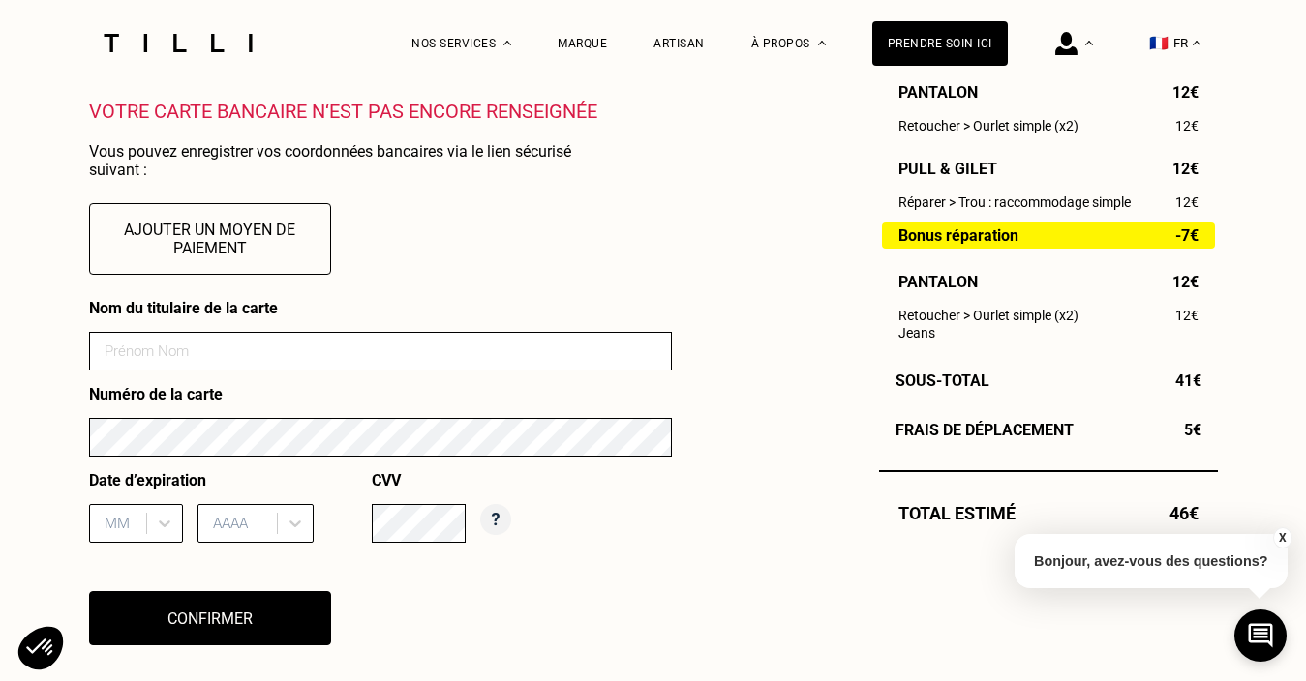
click at [180, 346] on input at bounding box center [380, 351] width 583 height 39
type input "[PERSON_NAME]"
type input "10"
type input "2025"
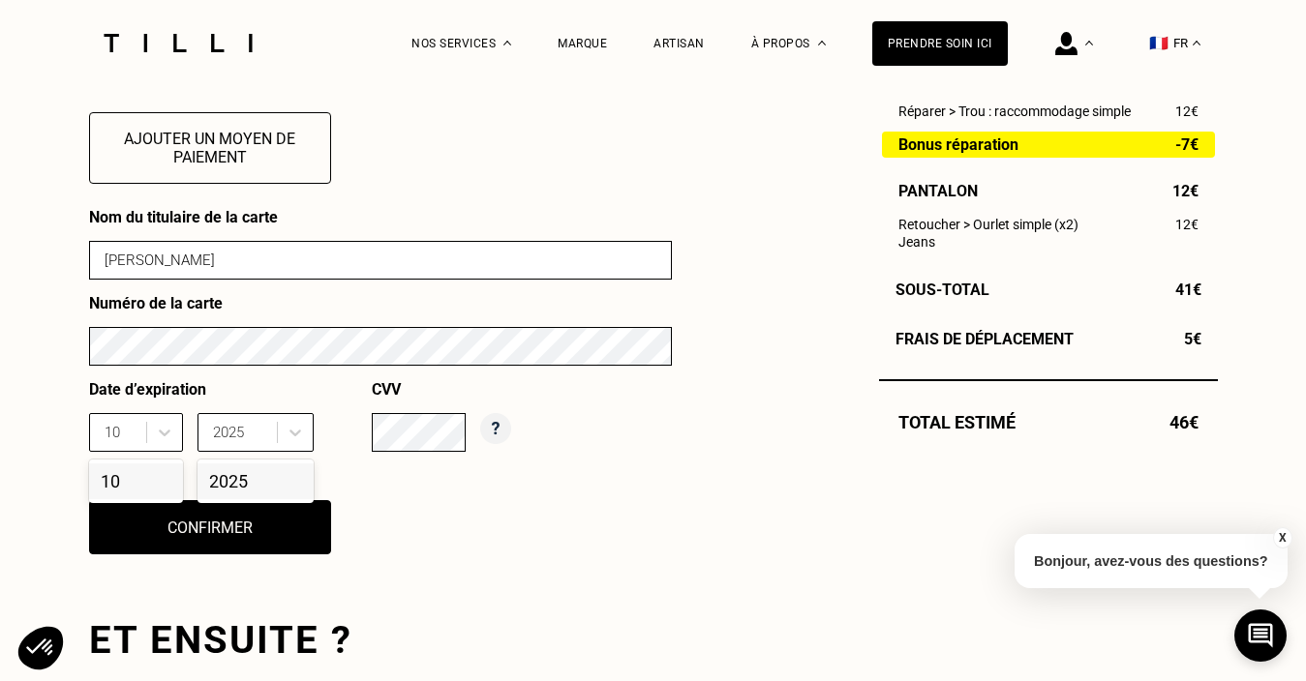
scroll to position [823, 0]
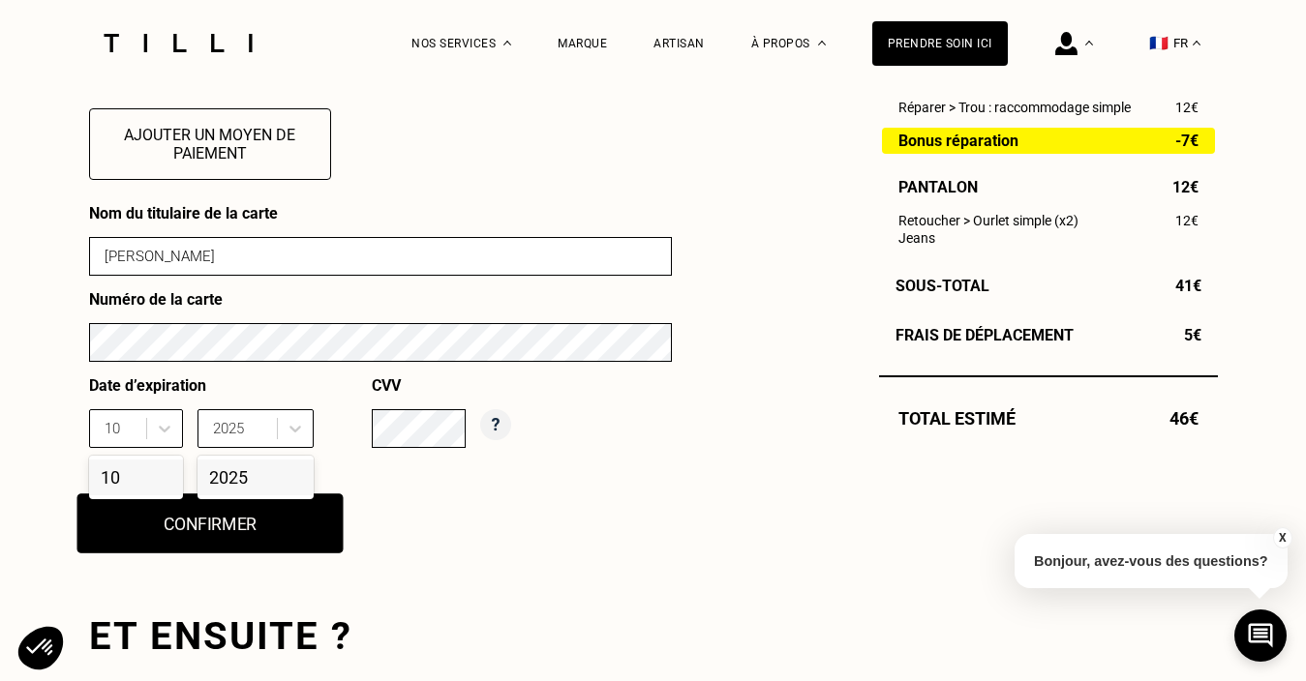
click at [205, 531] on button "Confirmer" at bounding box center [209, 524] width 266 height 60
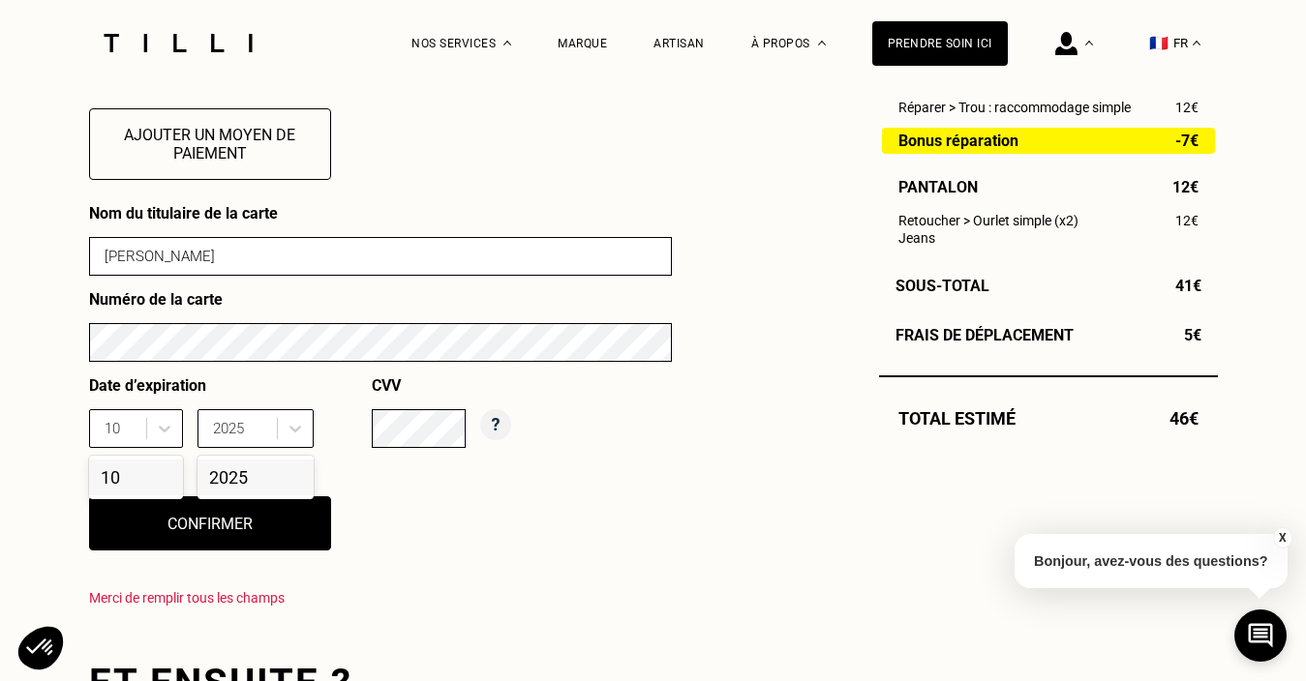
click at [116, 473] on div "10" at bounding box center [136, 478] width 94 height 36
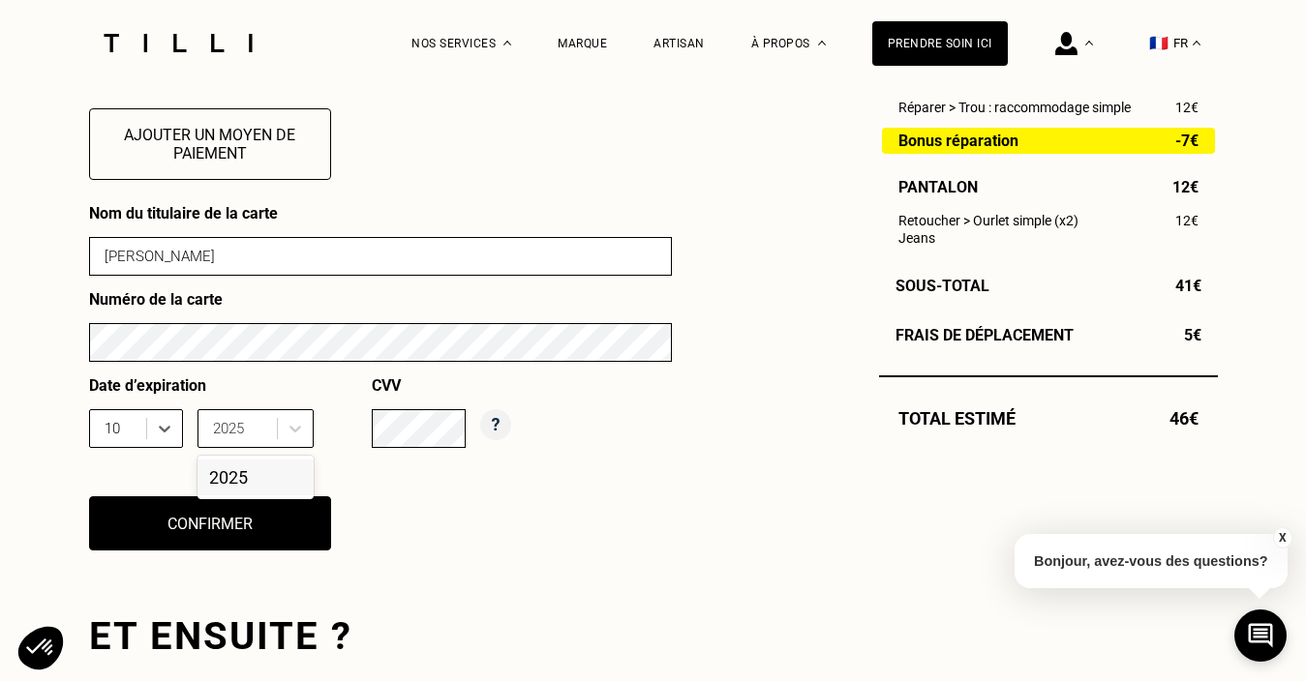
click at [250, 482] on div "2025" at bounding box center [255, 478] width 116 height 36
click at [196, 529] on button "Confirmer" at bounding box center [209, 524] width 266 height 60
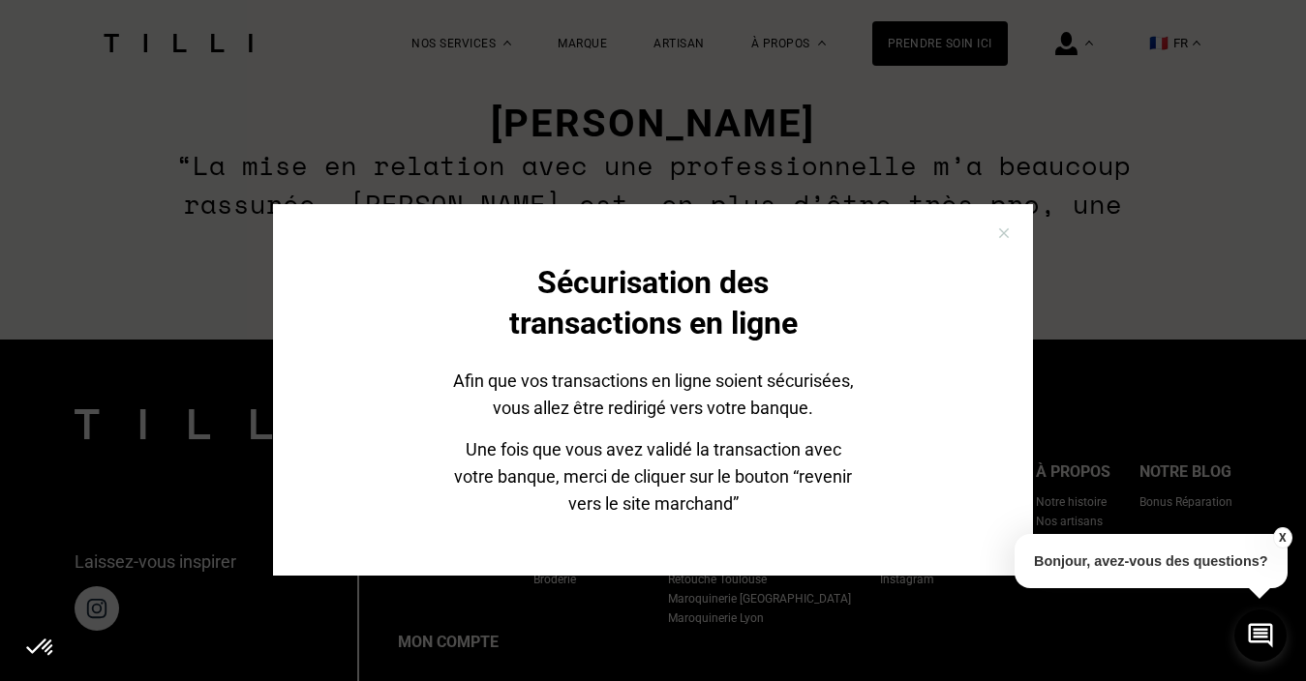
scroll to position [1815, 0]
